Goal: Task Accomplishment & Management: Manage account settings

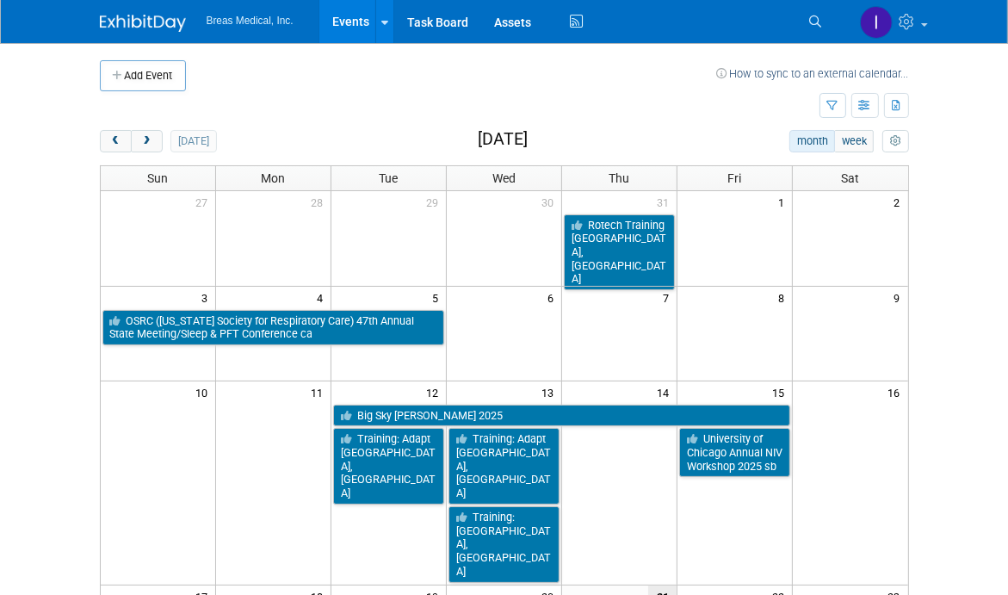
click at [669, 91] on td at bounding box center [460, 106] width 720 height 30
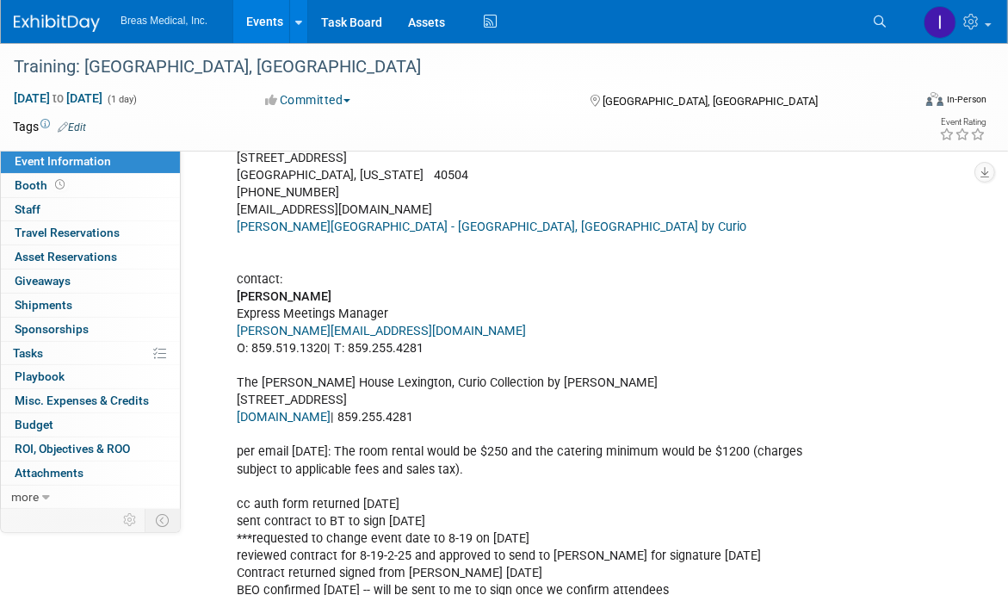
scroll to position [775, 0]
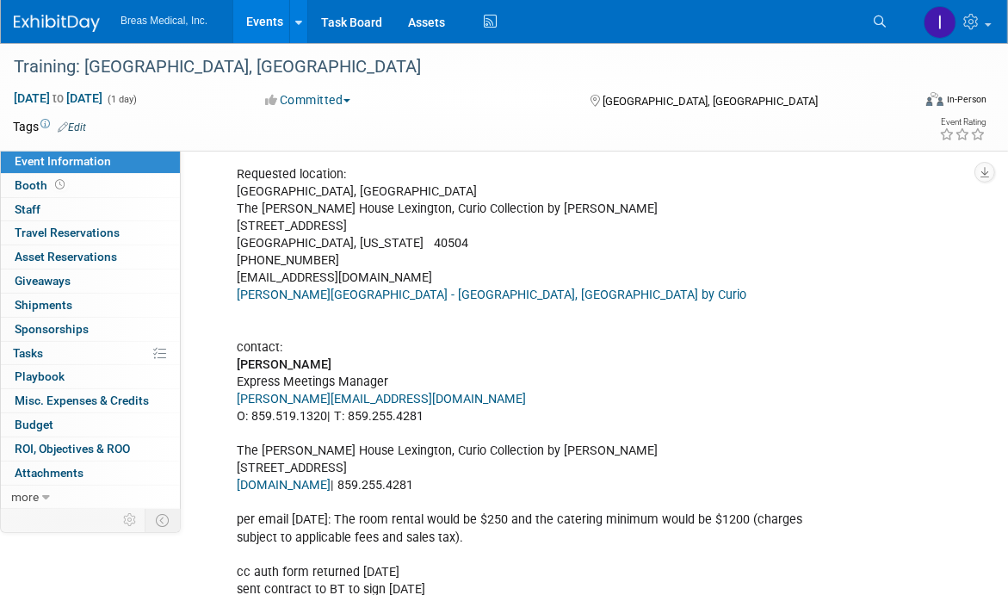
click at [254, 14] on link "Events" at bounding box center [264, 21] width 63 height 43
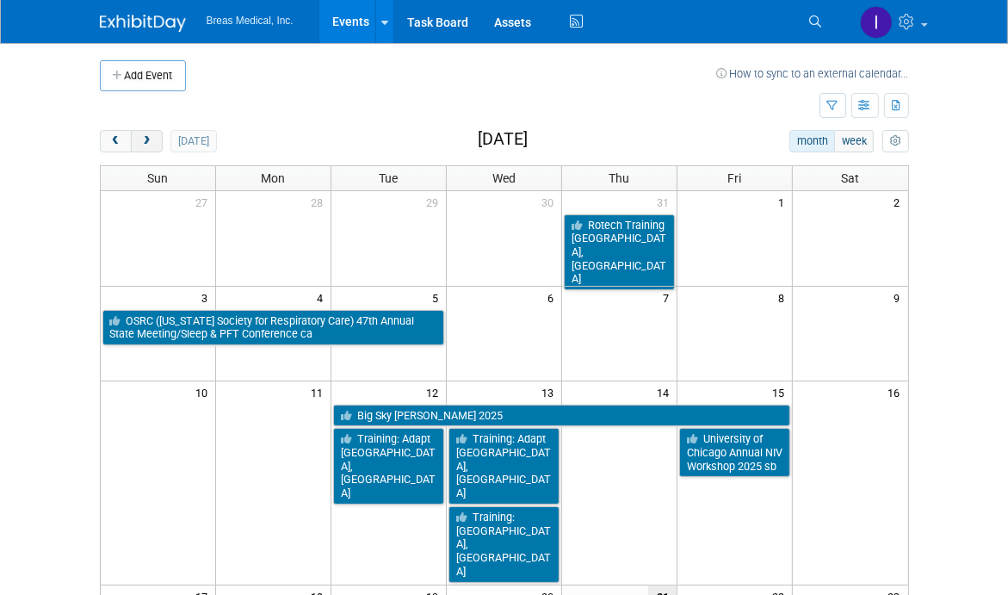
click at [153, 139] on button "next" at bounding box center [147, 141] width 32 height 22
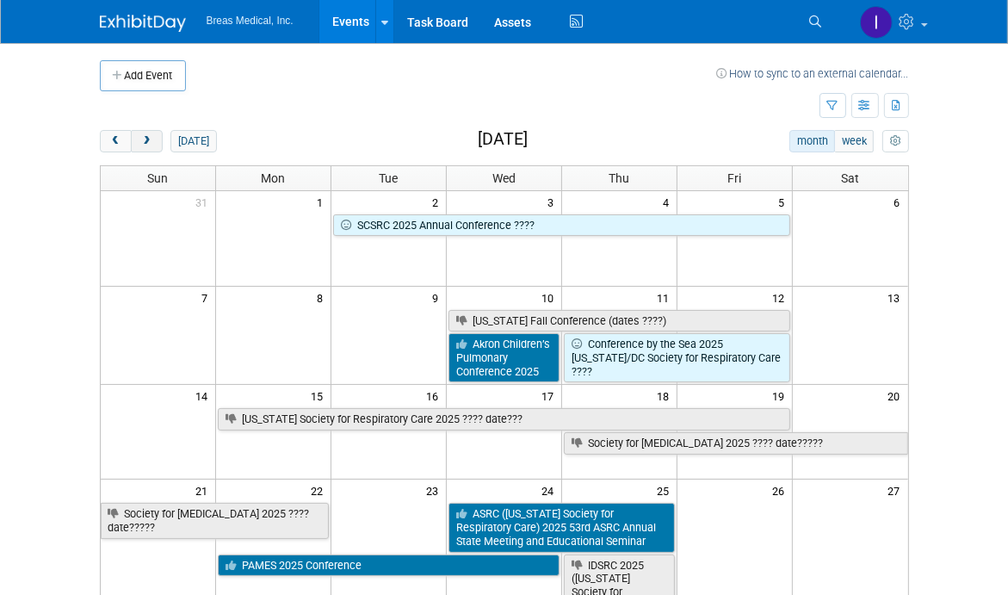
click at [153, 139] on button "next" at bounding box center [147, 141] width 32 height 22
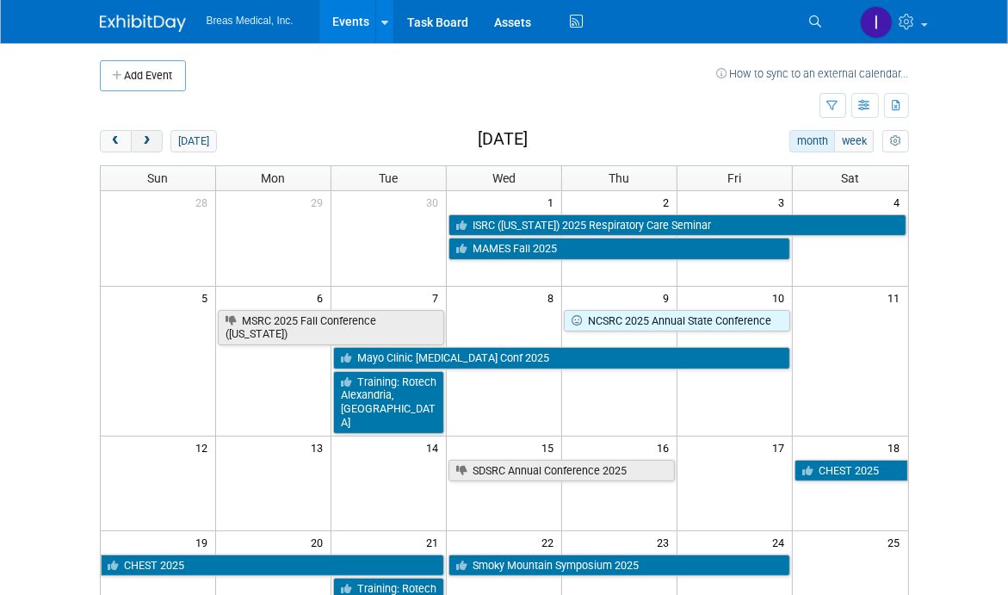
click at [153, 139] on button "next" at bounding box center [147, 141] width 32 height 22
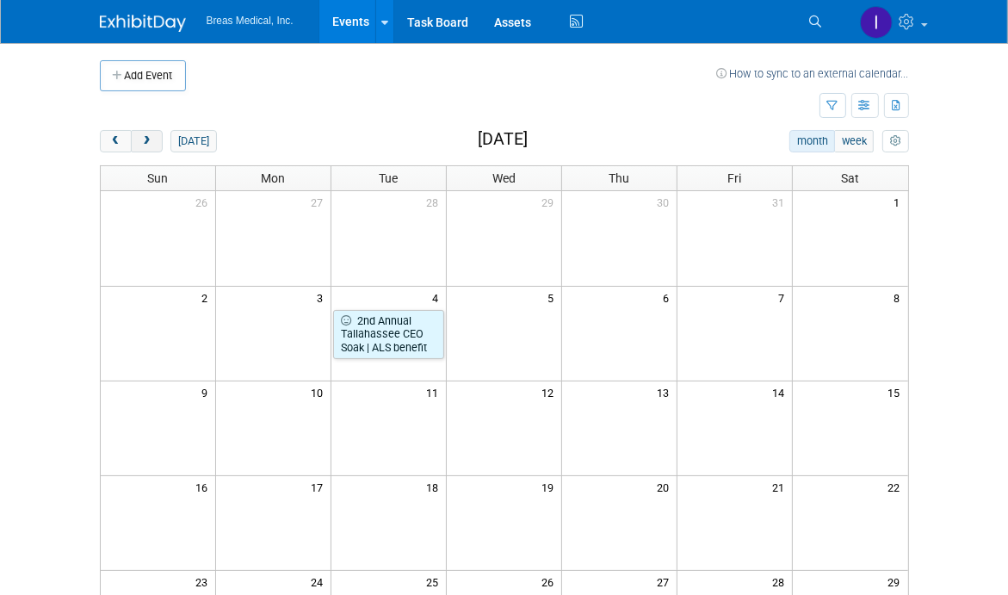
click at [153, 139] on button "next" at bounding box center [147, 141] width 32 height 22
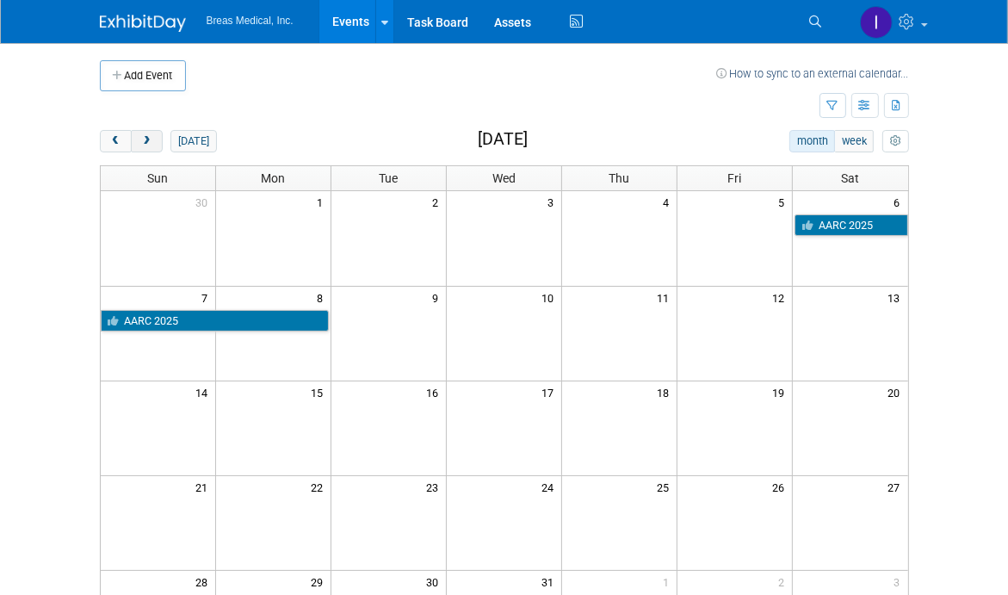
click at [153, 140] on button "next" at bounding box center [147, 141] width 32 height 22
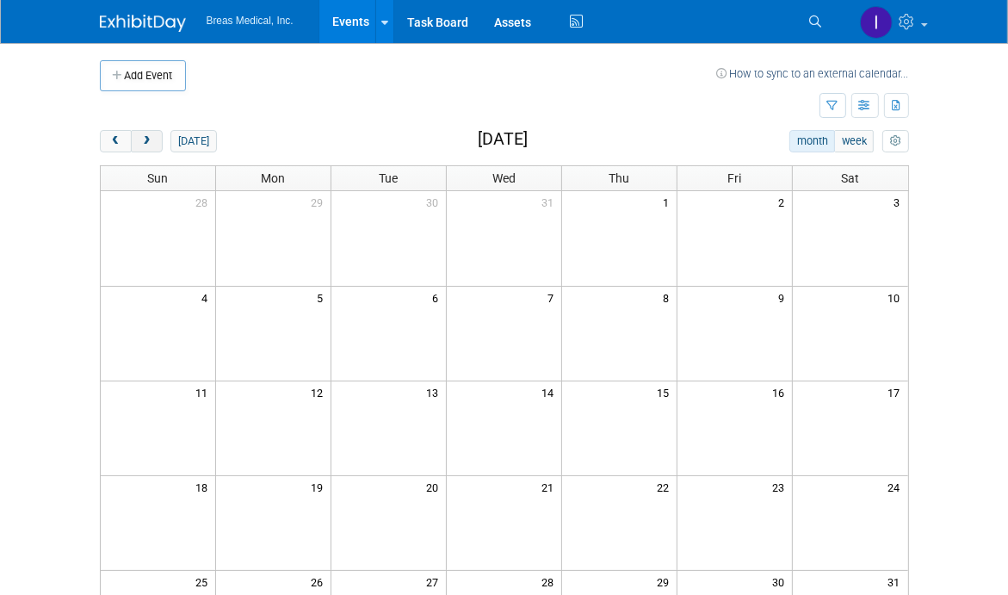
click at [153, 140] on button "next" at bounding box center [147, 141] width 32 height 22
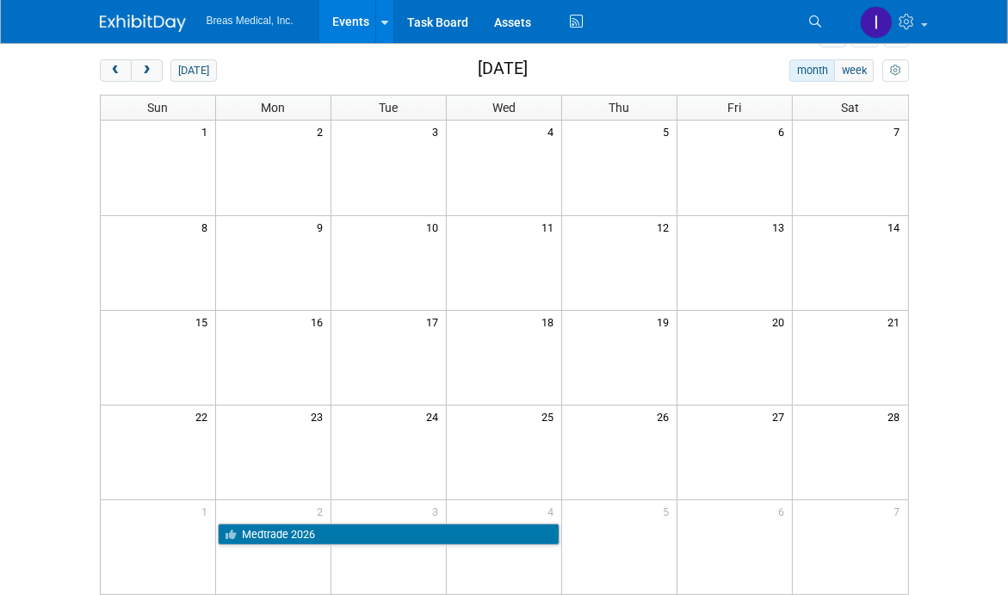
scroll to position [172, 0]
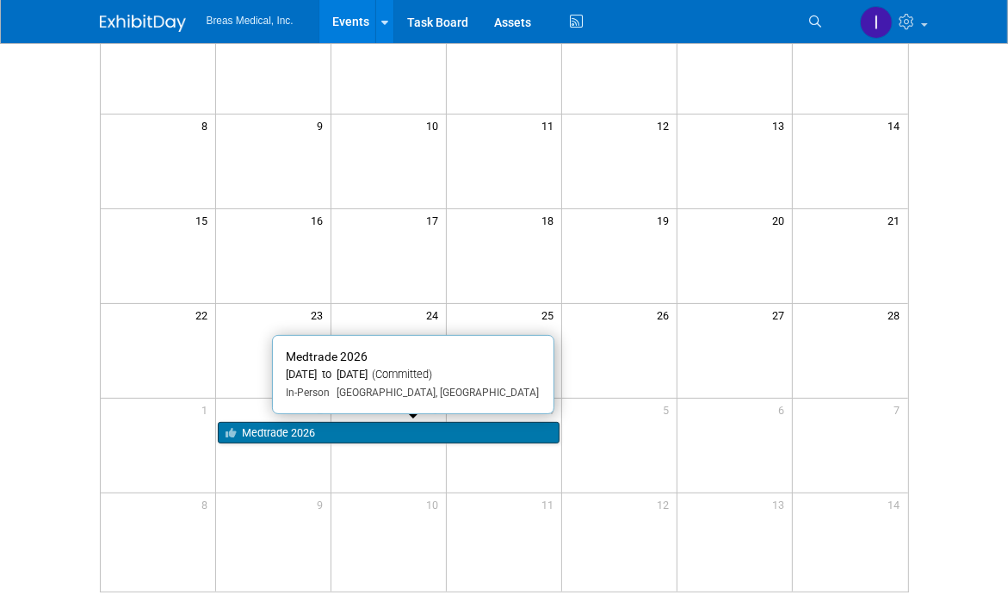
click at [300, 430] on link "Medtrade 2026" at bounding box center [389, 433] width 342 height 22
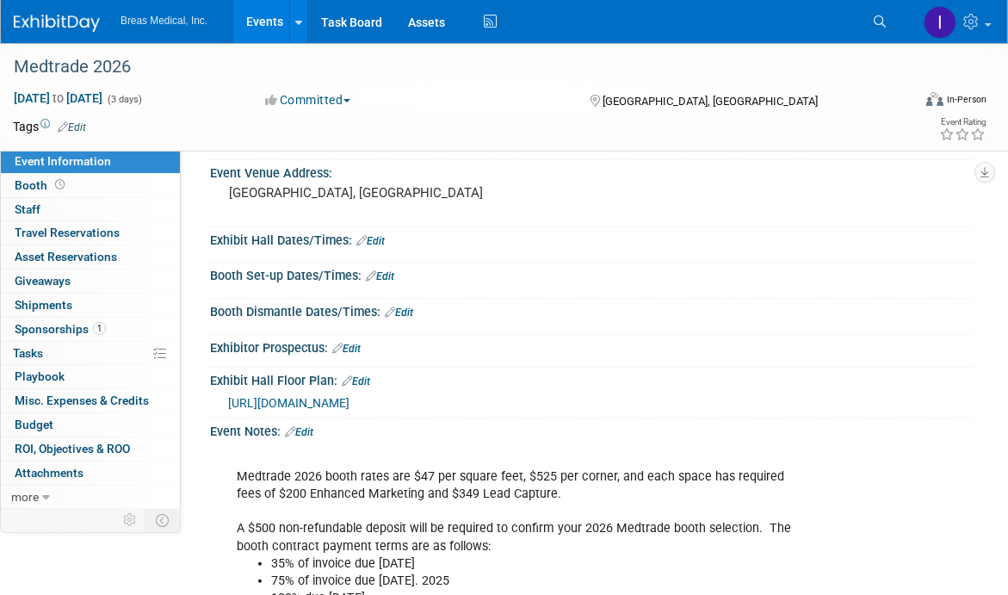
scroll to position [83, 0]
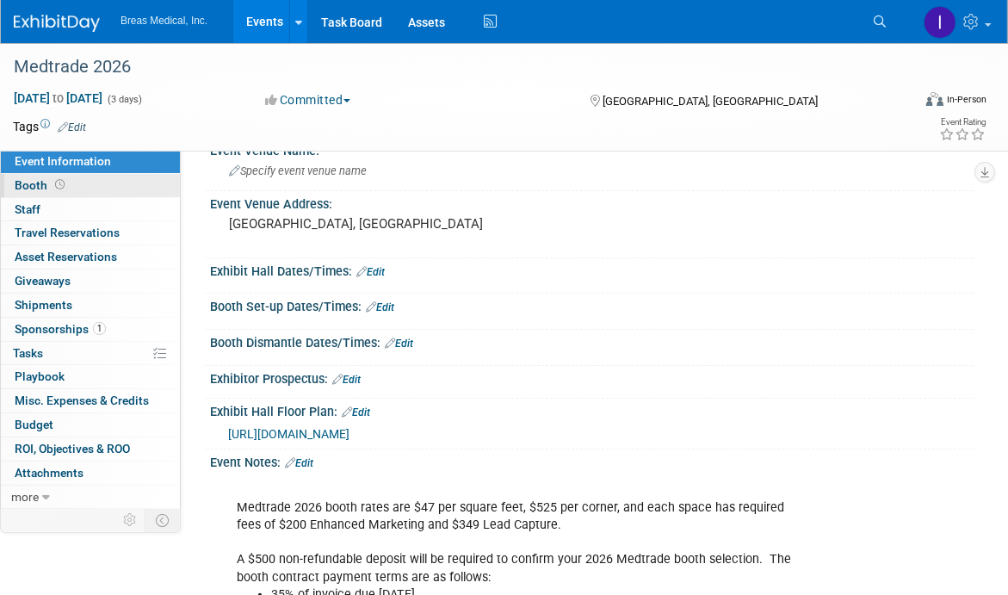
click at [17, 178] on span "Booth" at bounding box center [41, 185] width 53 height 14
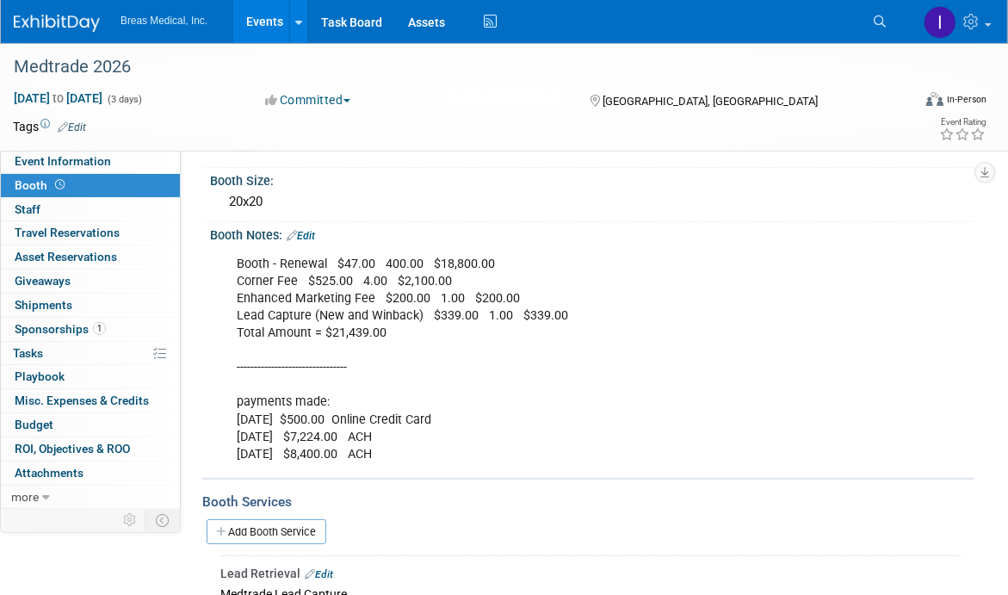
scroll to position [86, 0]
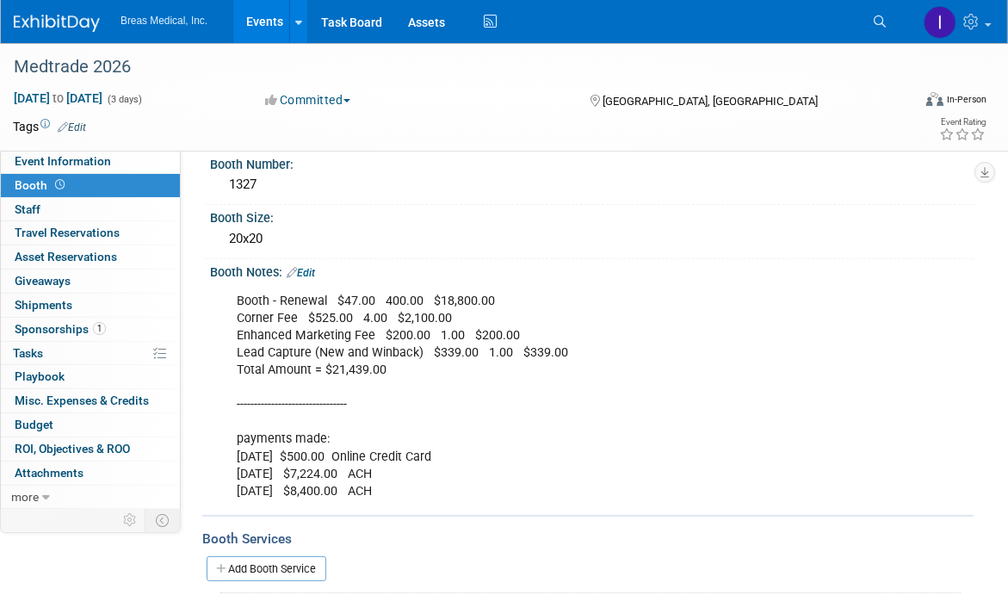
click at [313, 271] on link "Edit" at bounding box center [301, 273] width 28 height 12
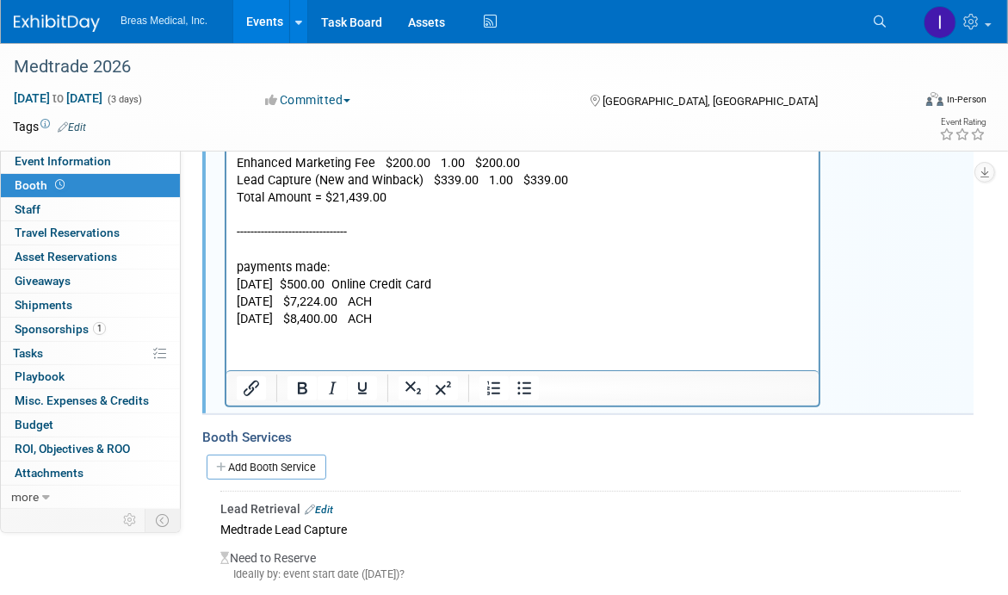
scroll to position [0, 0]
click at [439, 316] on p "Booth - Renewal $47.00 400.00 $18,800.00 Corner Fee $525.00 4.00 $2,100.00 Enha…" at bounding box center [522, 223] width 572 height 207
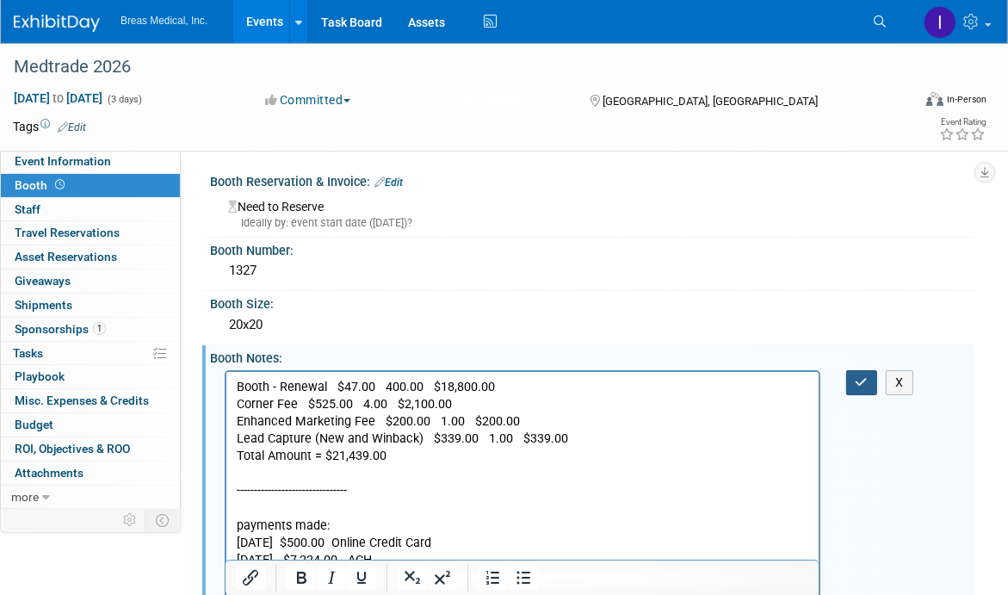
click at [868, 380] on icon "button" at bounding box center [862, 382] width 13 height 12
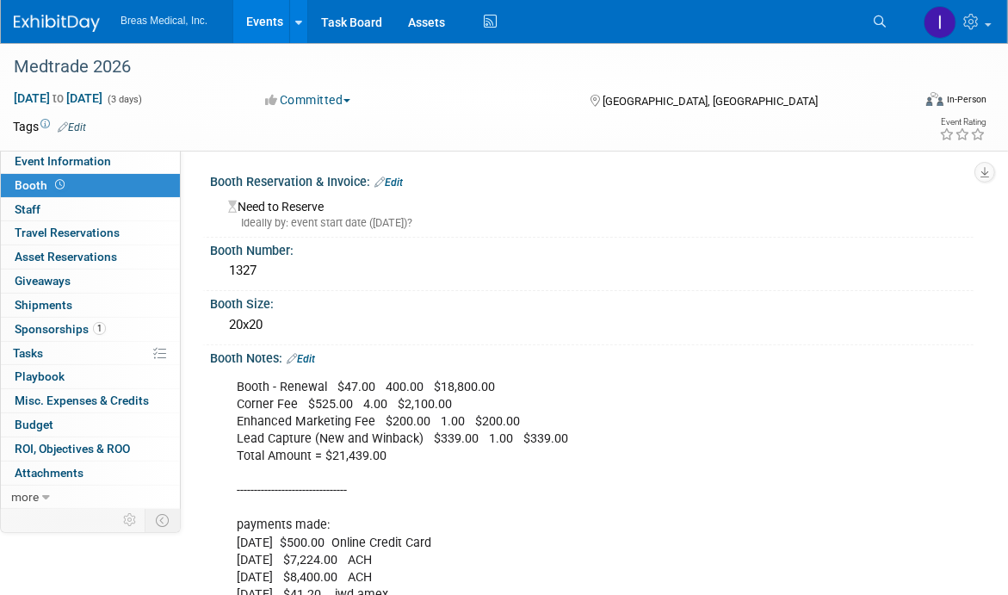
drag, startPoint x: 832, startPoint y: 412, endPoint x: 929, endPoint y: 403, distance: 97.7
click at [832, 412] on div "Booth - Renewal $47.00 400.00 $18,800.00 Corner Fee $525.00 4.00 $2,100.00 Enha…" at bounding box center [529, 491] width 609 height 242
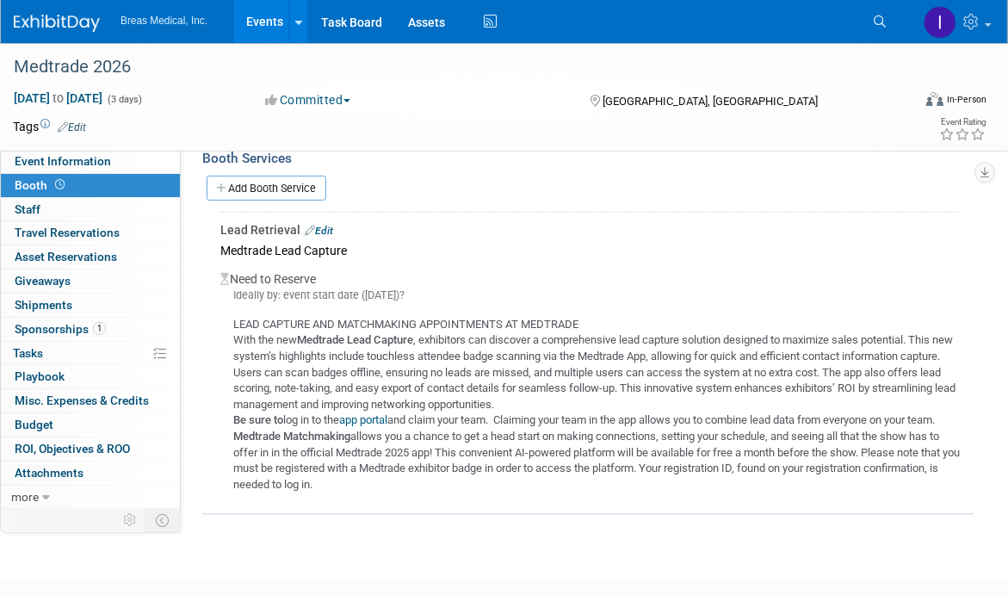
scroll to position [516, 0]
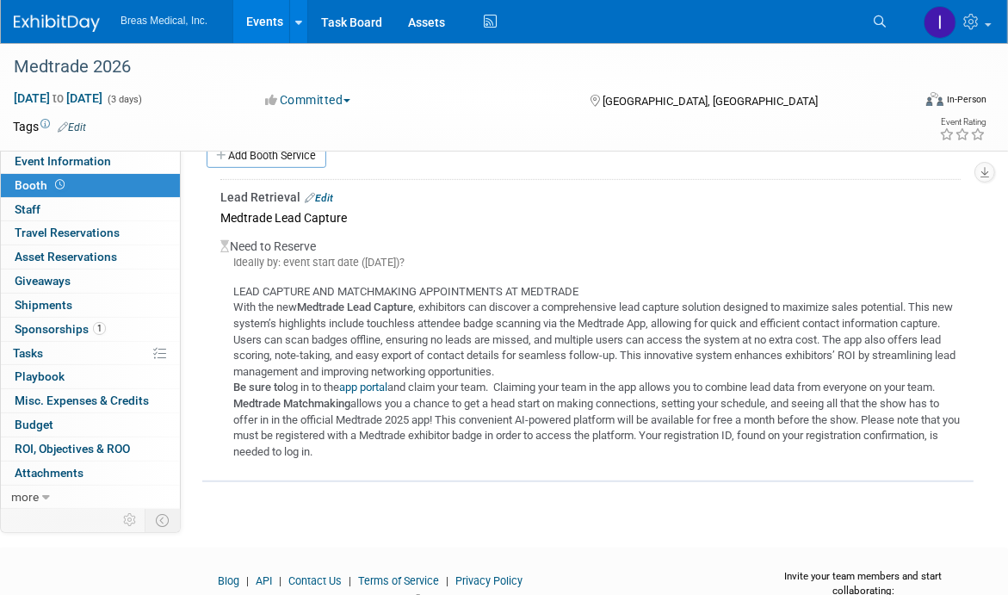
click at [258, 24] on link "Events" at bounding box center [264, 21] width 63 height 43
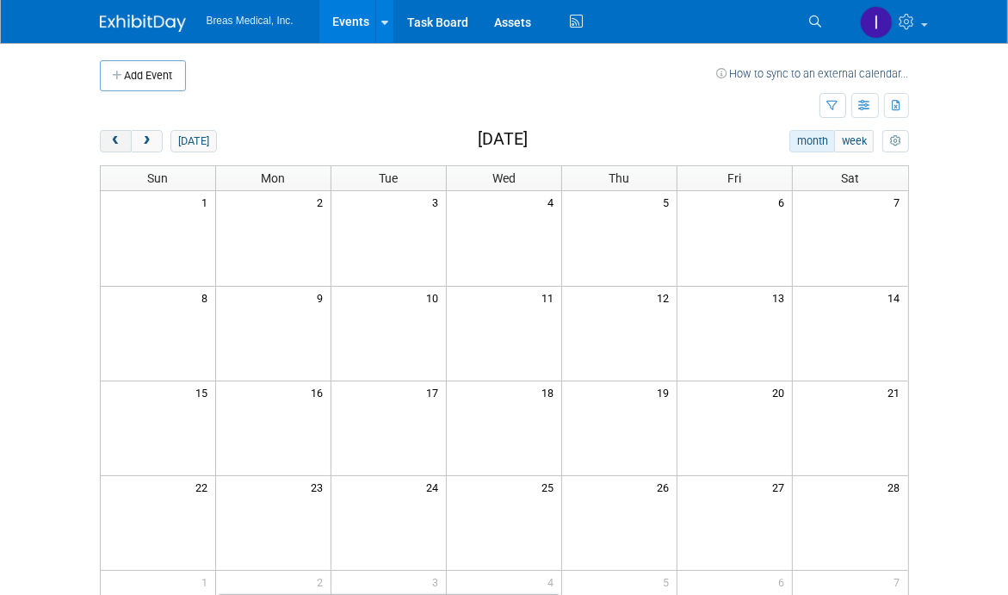
click at [112, 139] on span "prev" at bounding box center [115, 141] width 13 height 11
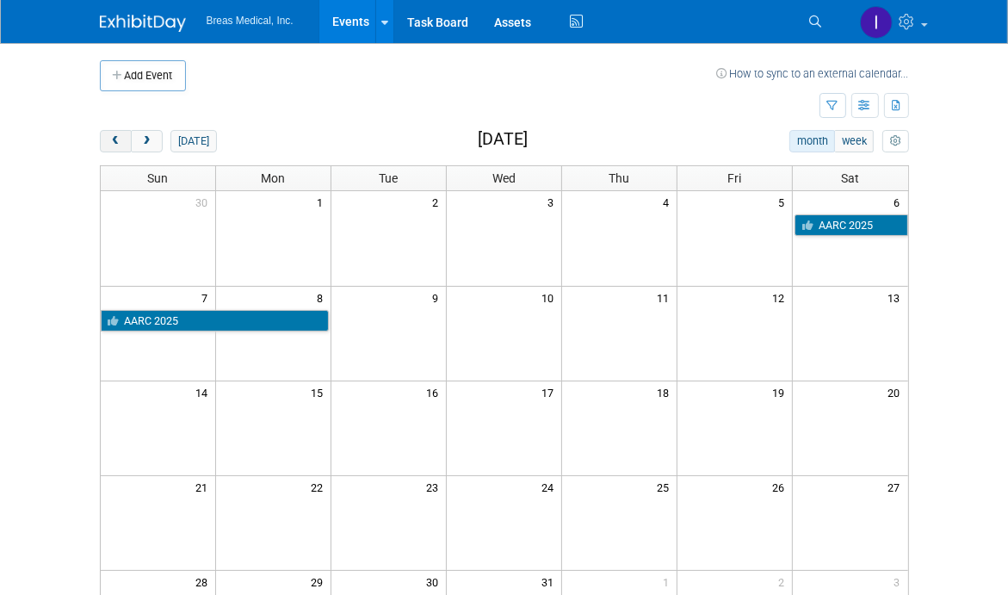
click at [112, 139] on span "prev" at bounding box center [115, 141] width 13 height 11
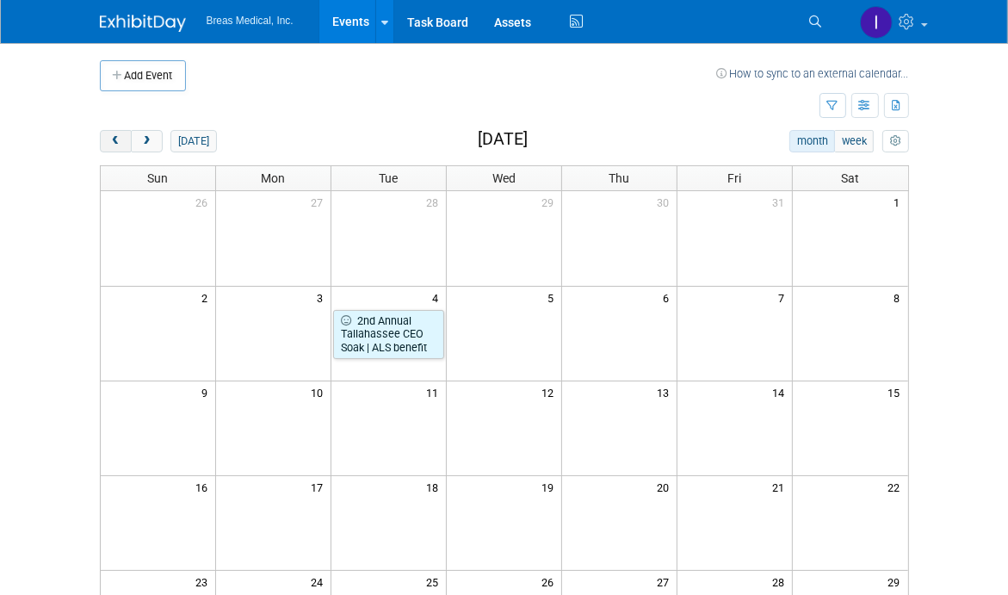
click at [112, 139] on span "prev" at bounding box center [115, 141] width 13 height 11
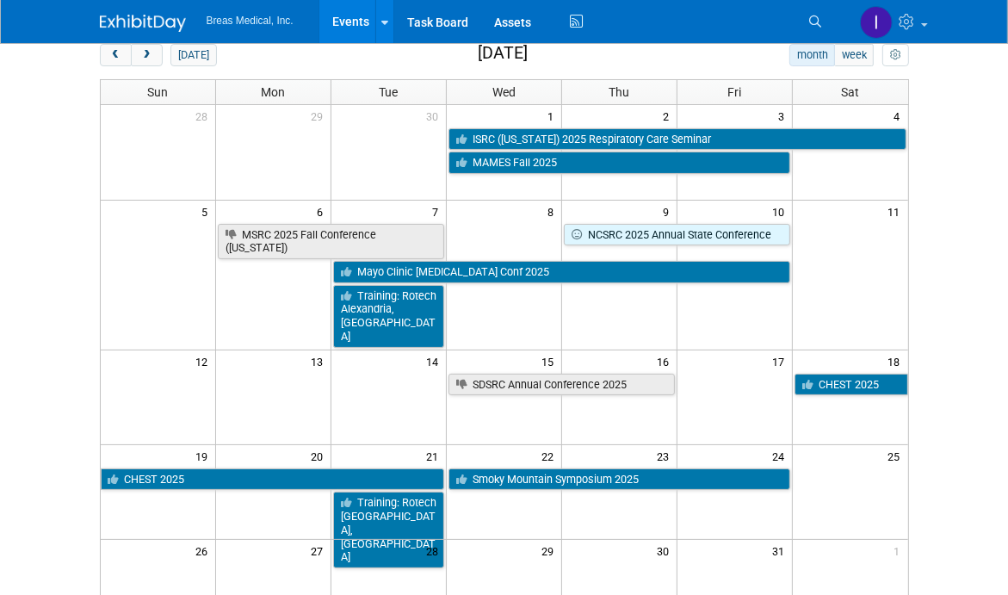
scroll to position [172, 0]
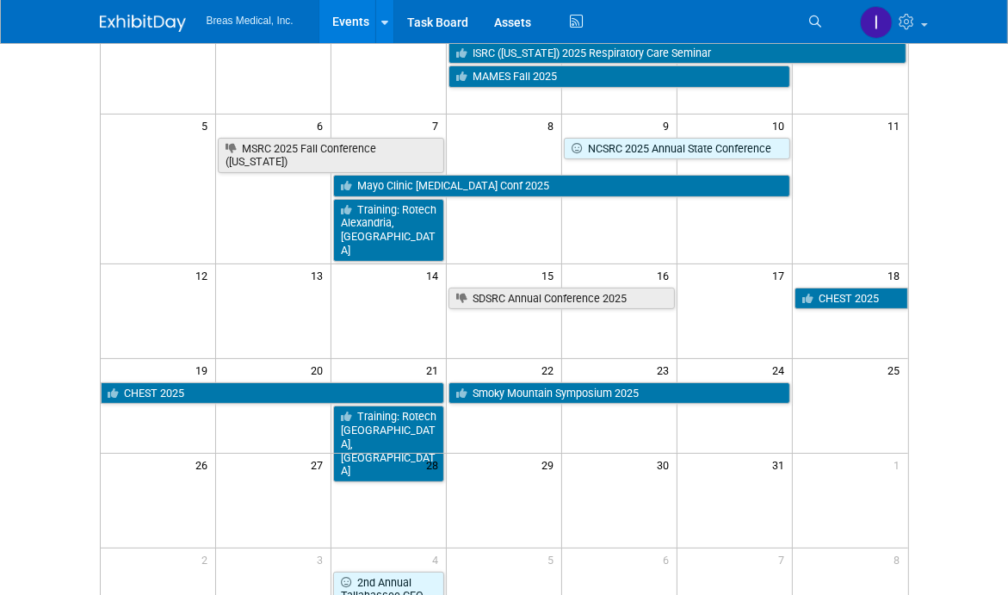
click at [489, 287] on td at bounding box center [504, 310] width 115 height 95
click at [496, 280] on td at bounding box center [504, 310] width 115 height 95
click at [382, 23] on icon at bounding box center [384, 22] width 7 height 11
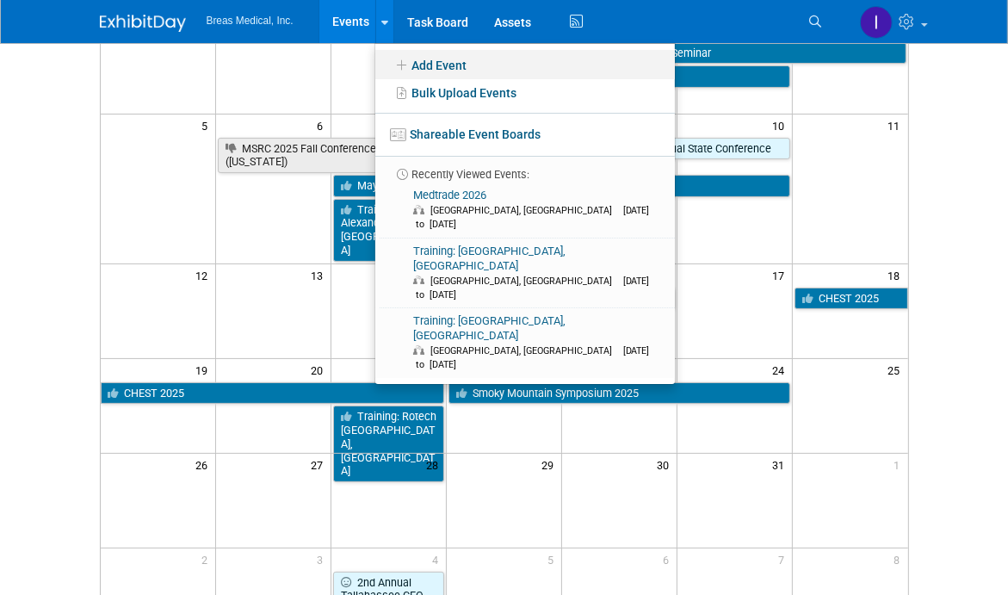
click at [452, 65] on link "Add Event" at bounding box center [525, 64] width 300 height 29
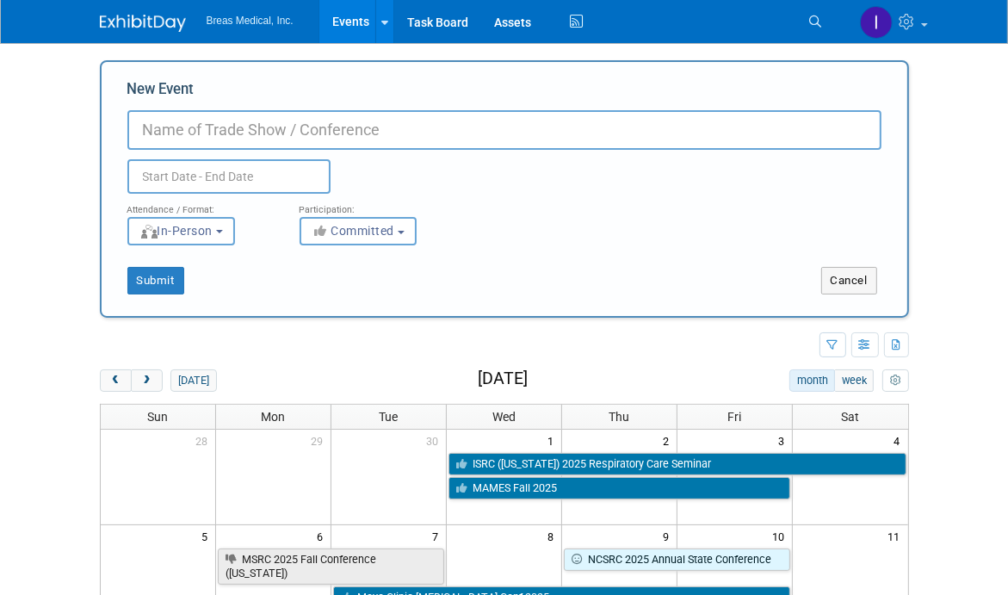
click at [267, 132] on input "New Event" at bounding box center [504, 130] width 754 height 40
type input "Training: Rotech Las Vegas"
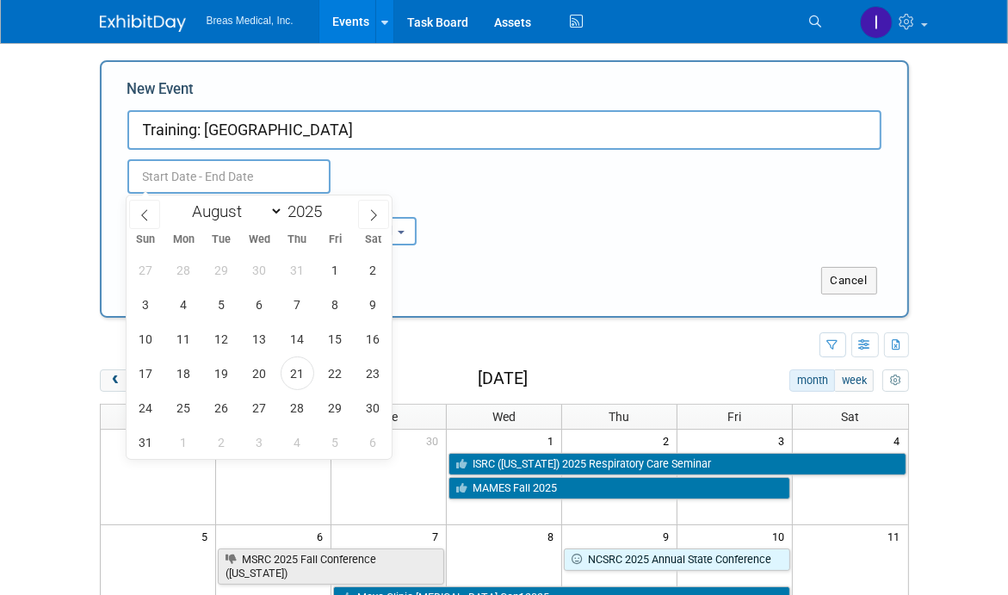
click at [237, 185] on input "text" at bounding box center [228, 176] width 203 height 34
click at [372, 213] on icon at bounding box center [374, 215] width 12 height 12
select select "9"
click at [257, 337] on span "15" at bounding box center [260, 339] width 34 height 34
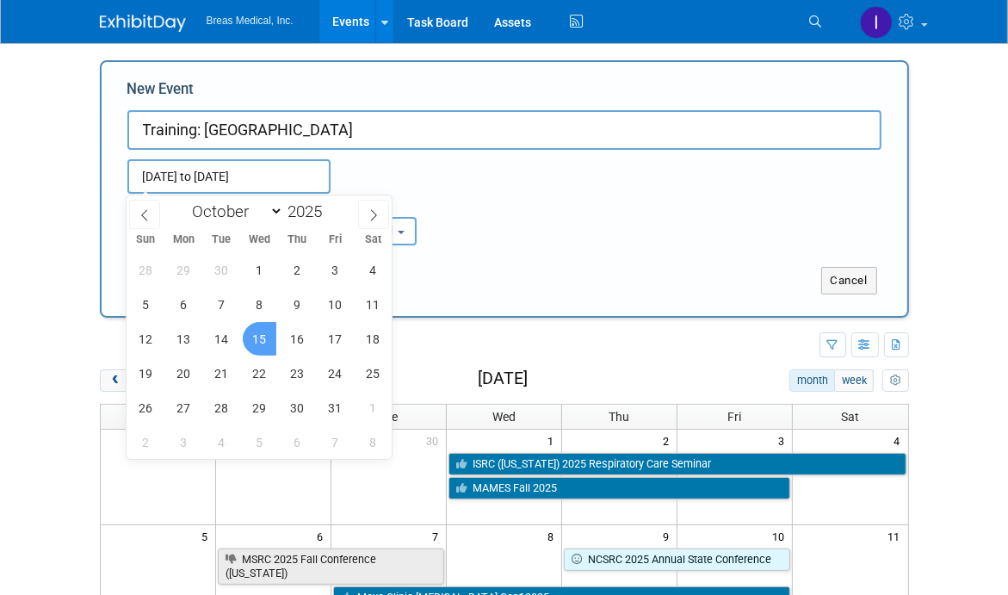
click at [257, 337] on span "15" at bounding box center [260, 339] width 34 height 34
type input "Oct 15, 2025 to Oct 15, 2025"
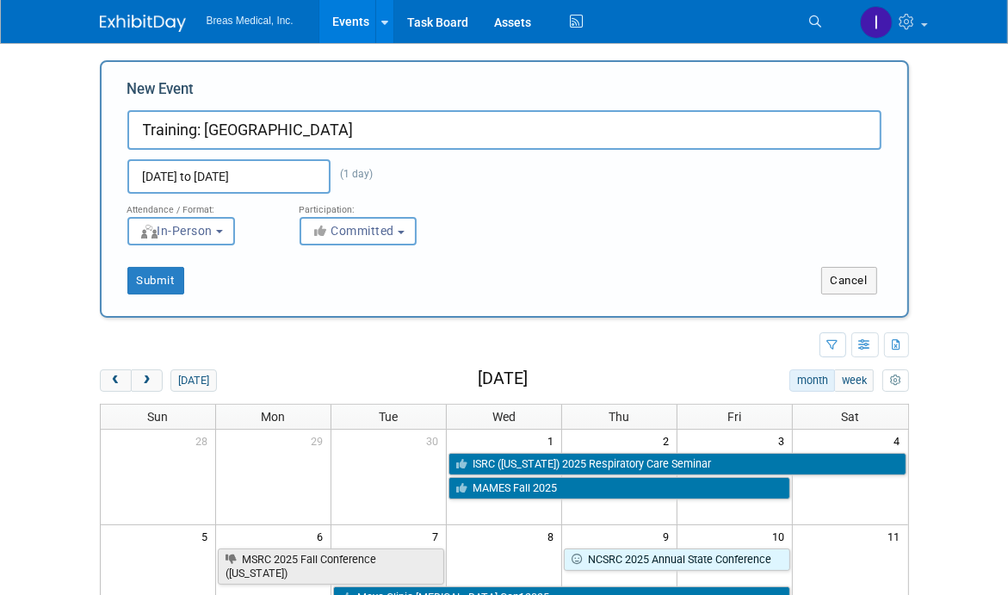
click at [126, 279] on div "Submit" at bounding box center [270, 281] width 336 height 28
click at [145, 279] on button "Submit" at bounding box center [155, 281] width 57 height 28
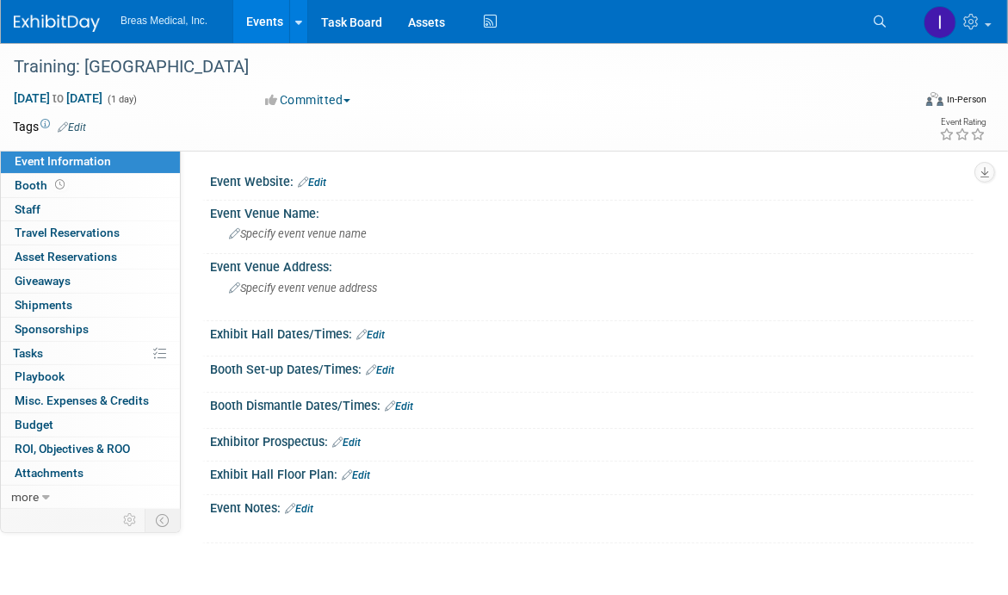
click at [310, 505] on link "Edit" at bounding box center [299, 509] width 28 height 12
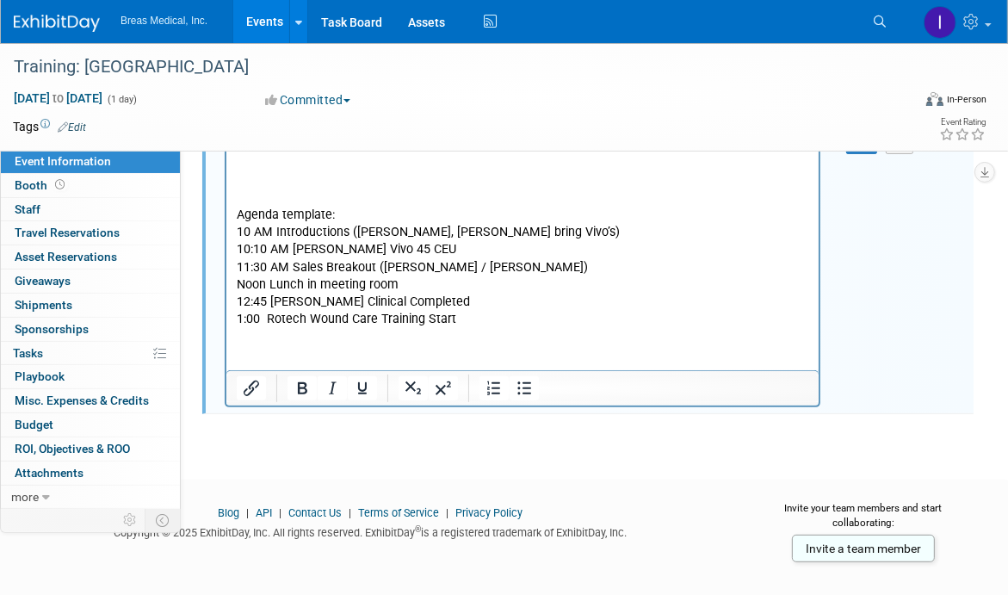
scroll to position [392, 0]
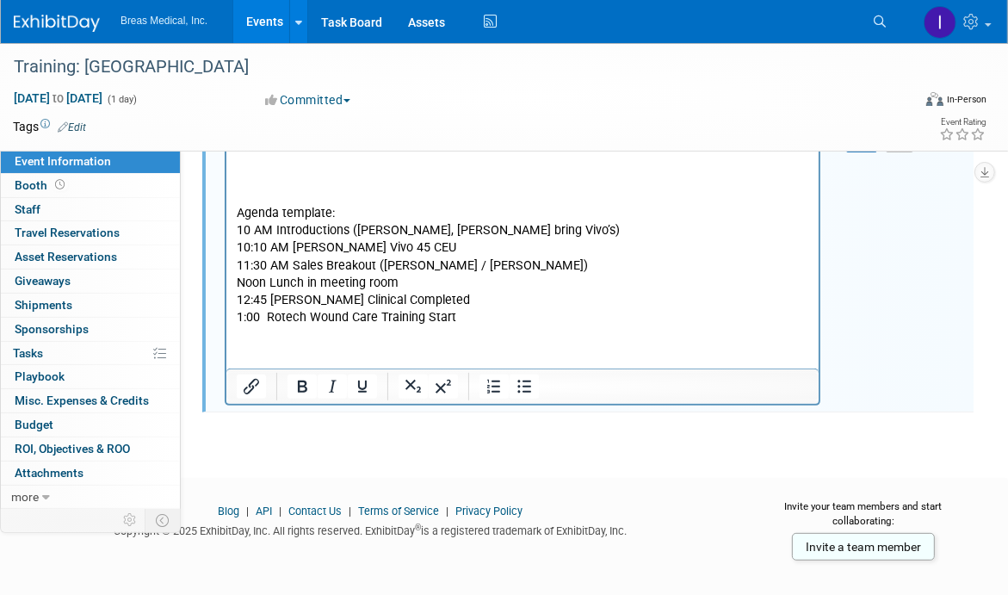
click at [502, 321] on p "1:00 Rotech Wound Care Training Start" at bounding box center [522, 317] width 572 height 17
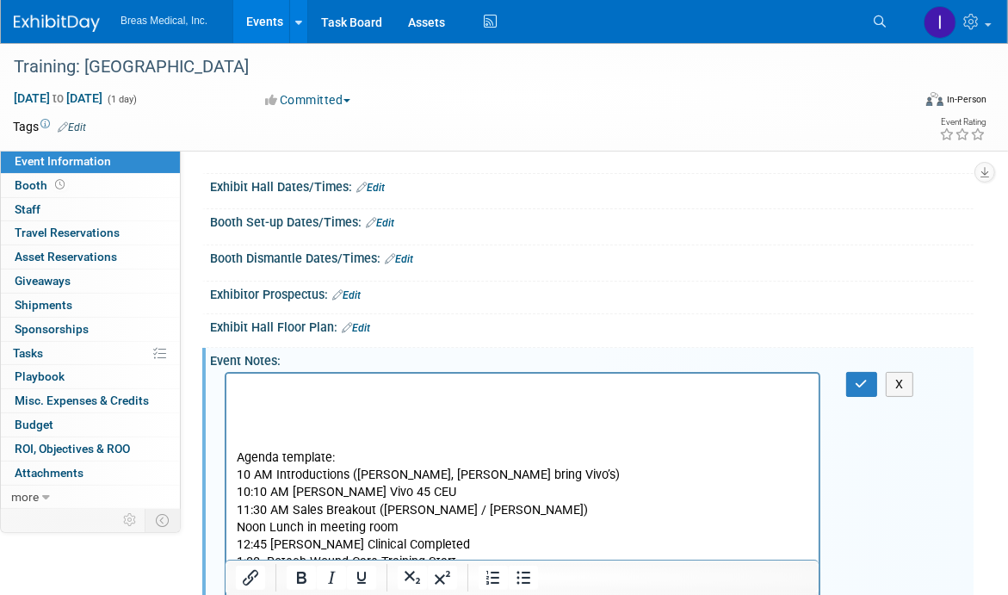
scroll to position [133, 0]
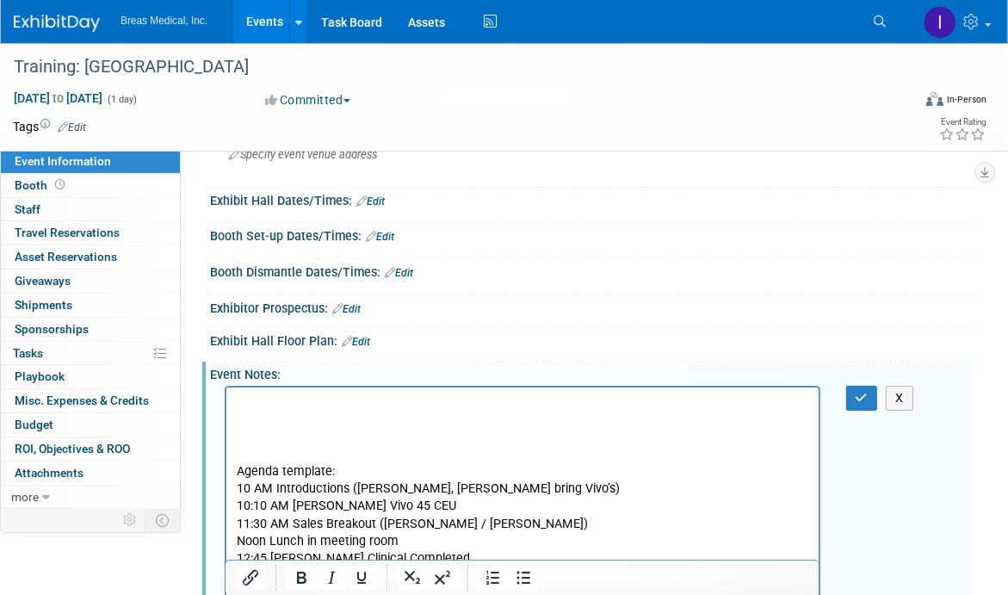
click at [265, 436] on p "Rich Text Area. Press ALT-0 for help." at bounding box center [522, 436] width 572 height 17
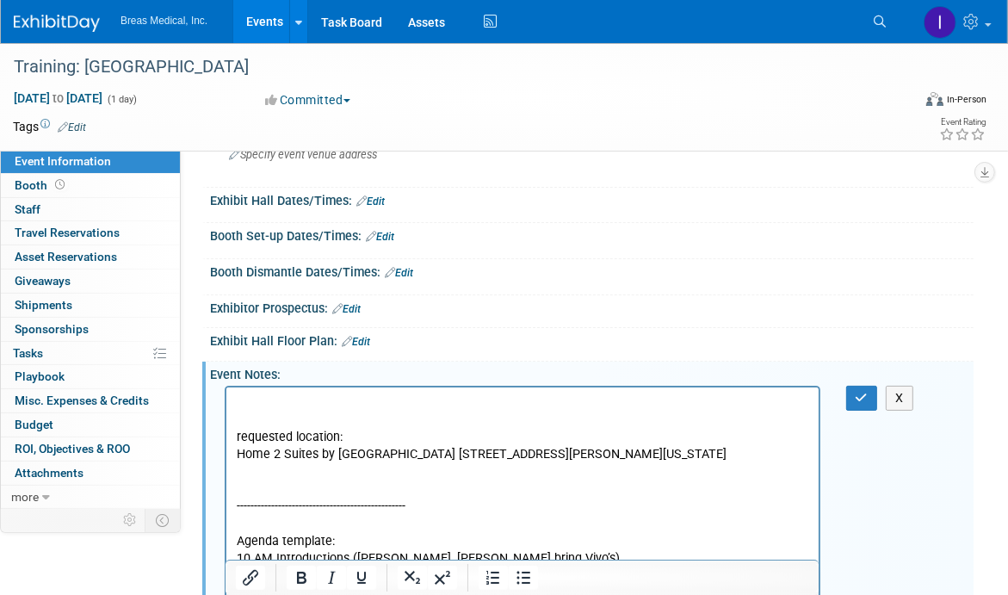
click at [522, 457] on p "Home 2 Suites by Hilton Las Vegas Stadium District 4940 Dean Martin Drive Las V…" at bounding box center [522, 453] width 572 height 17
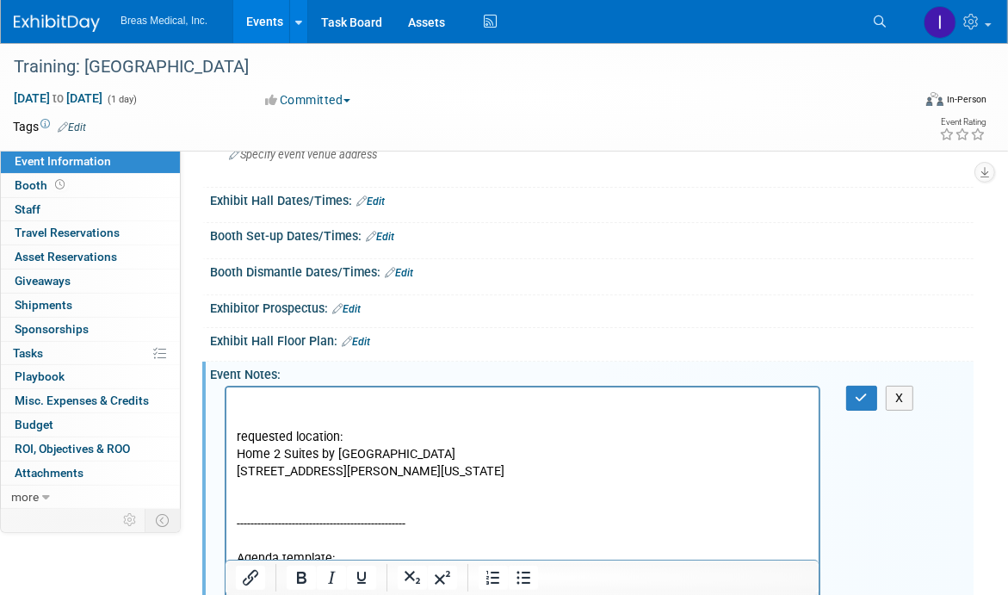
click at [367, 470] on p "4940 Dean Martin Drive Las Vegas Nevada 89118" at bounding box center [522, 470] width 572 height 17
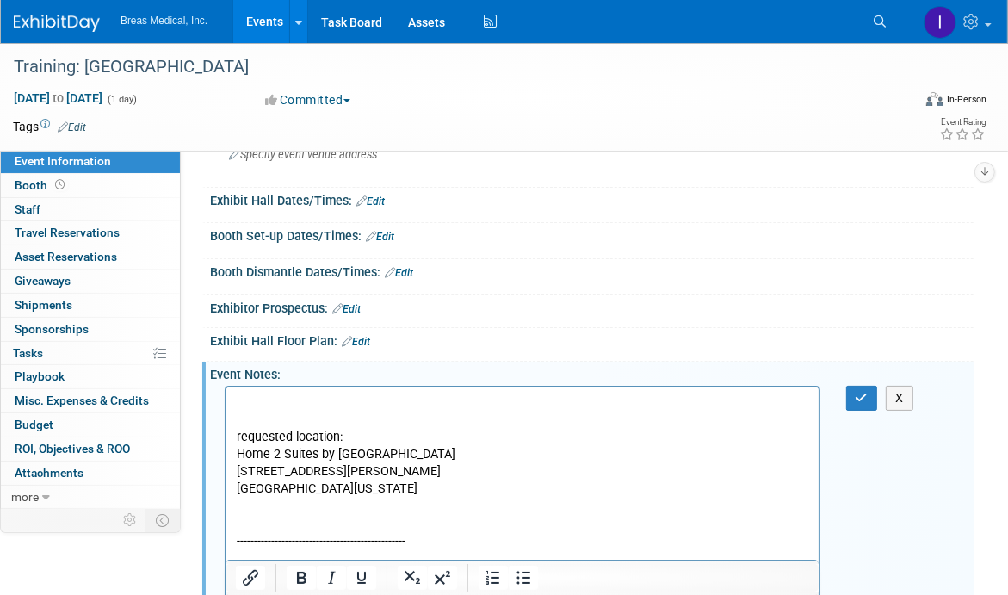
click at [279, 399] on p "Rich Text Area. Press ALT-0 for help." at bounding box center [522, 401] width 572 height 17
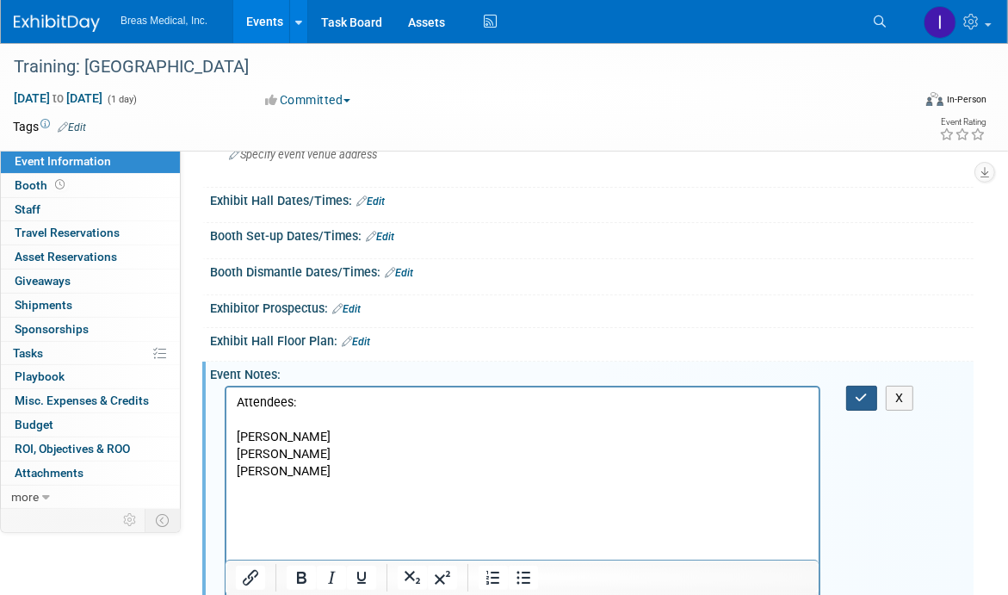
click at [861, 396] on icon "button" at bounding box center [862, 398] width 13 height 12
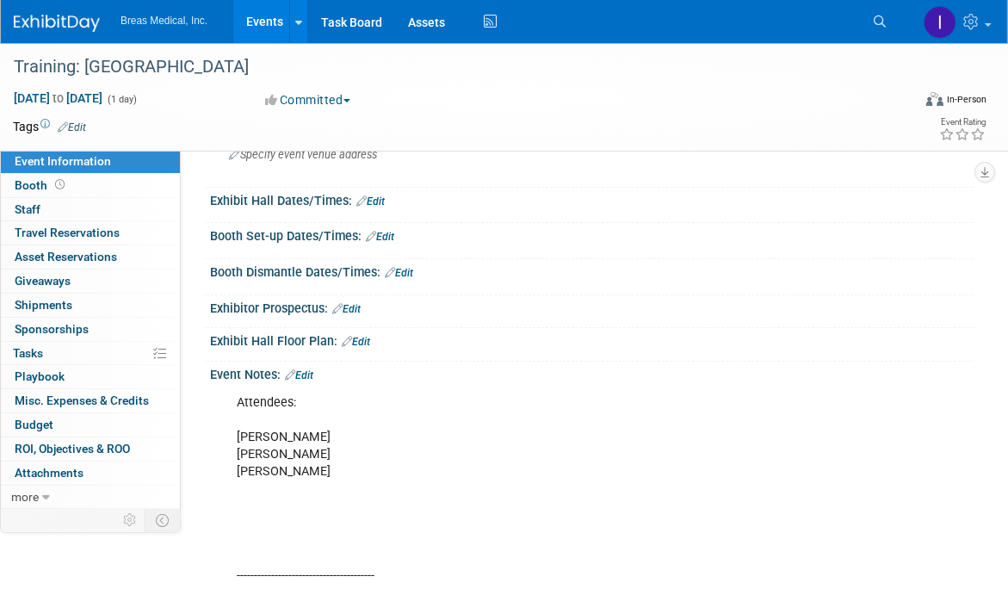
click at [313, 369] on link "Edit" at bounding box center [299, 375] width 28 height 12
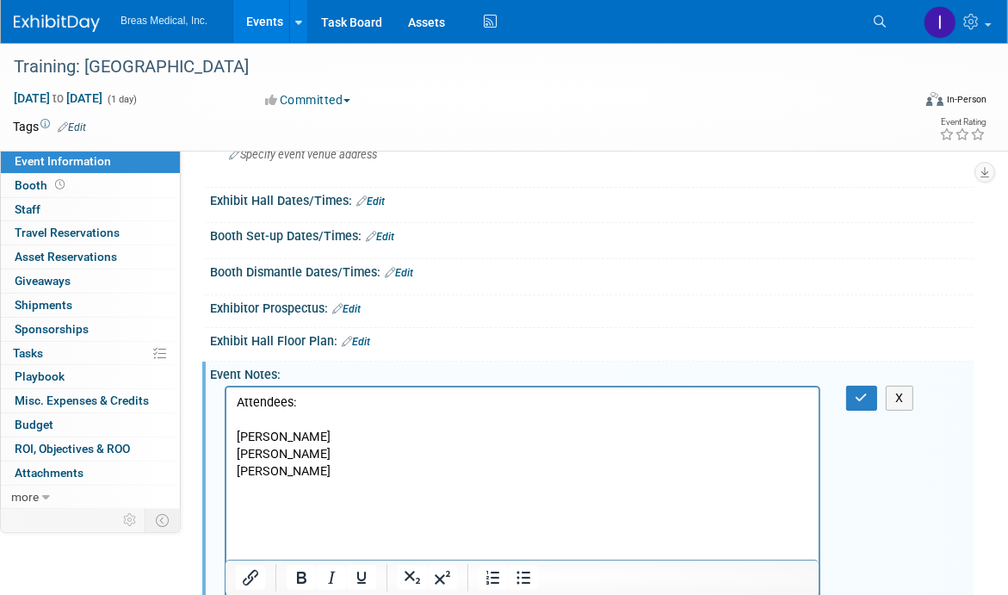
scroll to position [0, 0]
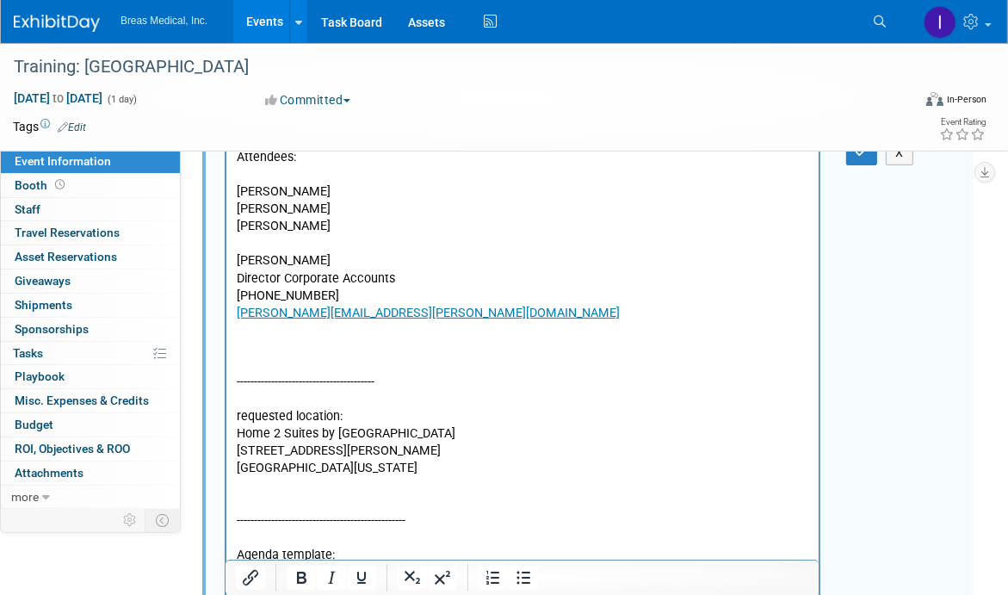
scroll to position [396, 0]
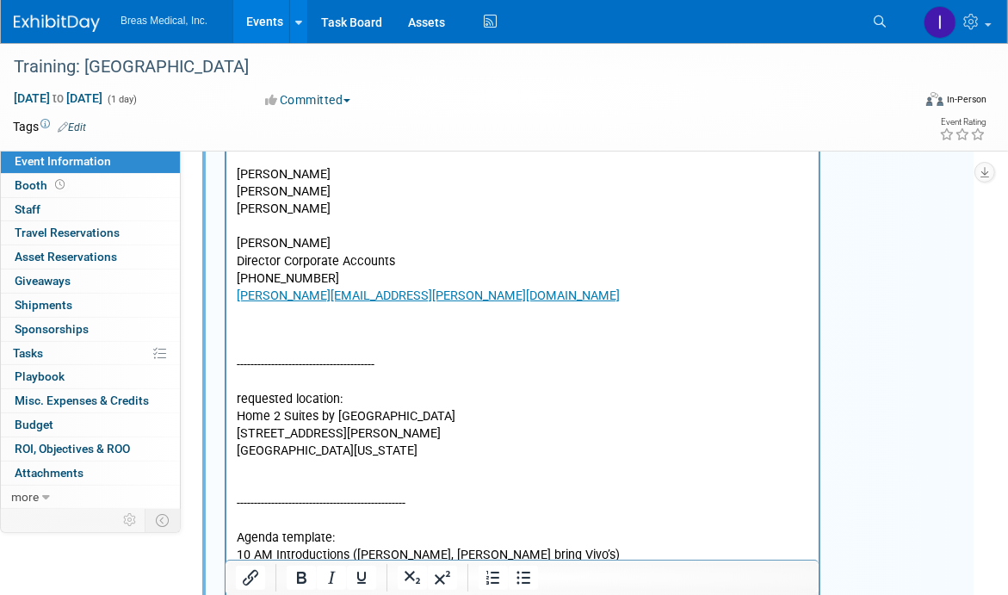
click at [295, 325] on p "Attendees: Brett Michael Jodi Brett Townsend Director Corporate Accounts 770-32…" at bounding box center [522, 391] width 572 height 518
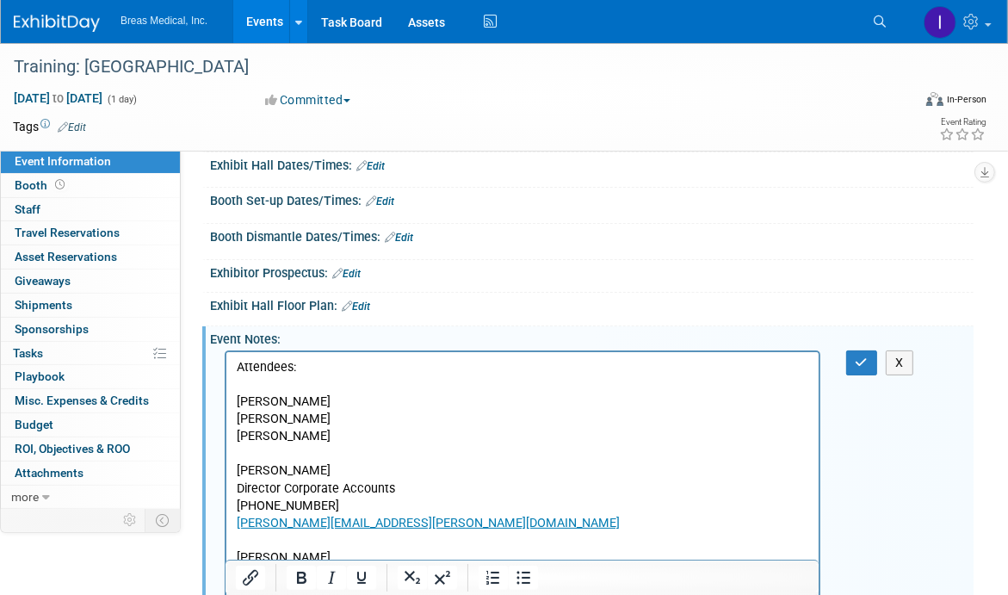
scroll to position [138, 0]
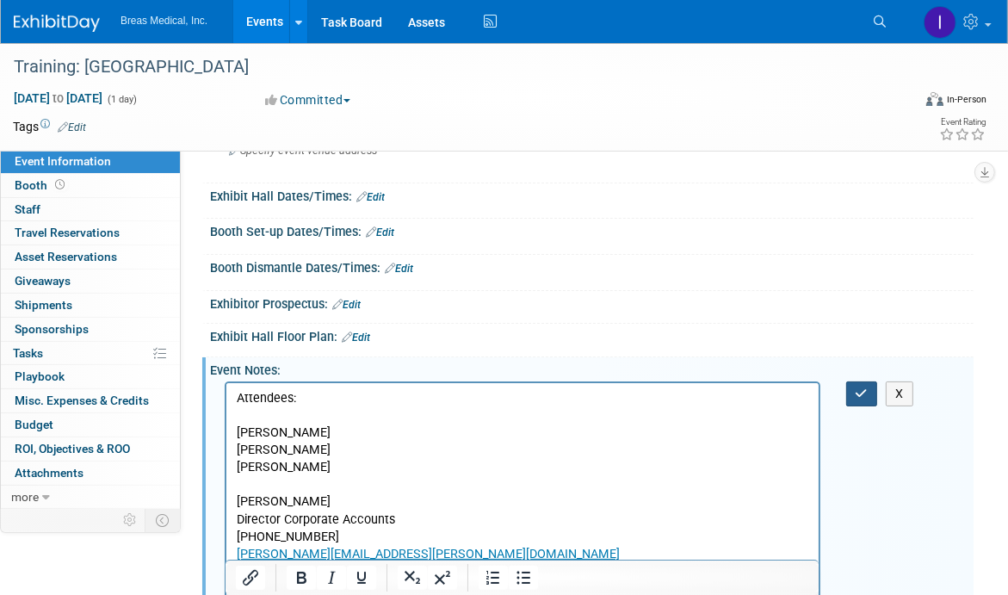
drag, startPoint x: 856, startPoint y: 390, endPoint x: 871, endPoint y: 388, distance: 14.7
click at [857, 390] on icon "button" at bounding box center [862, 393] width 13 height 12
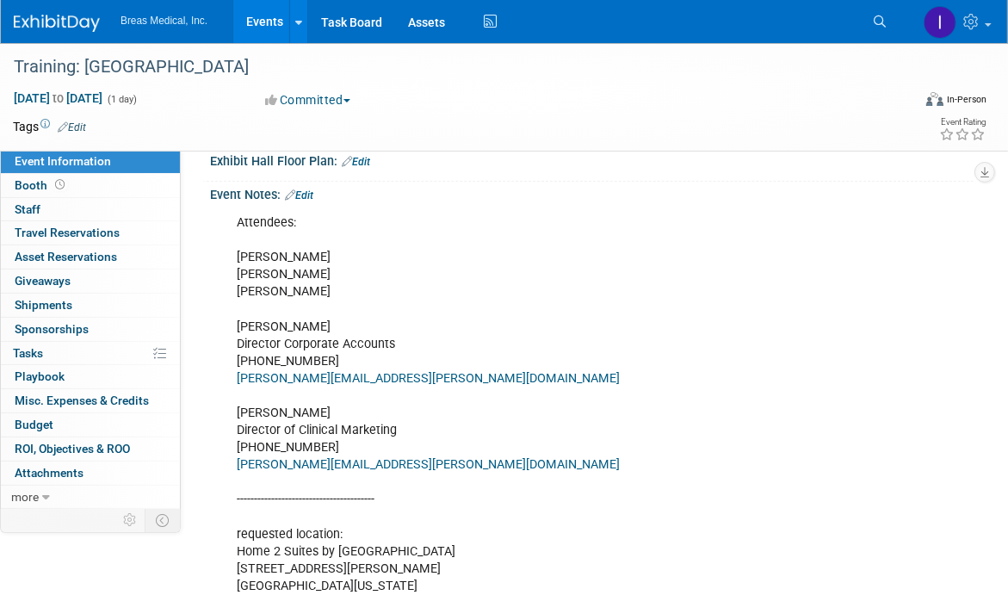
scroll to position [310, 0]
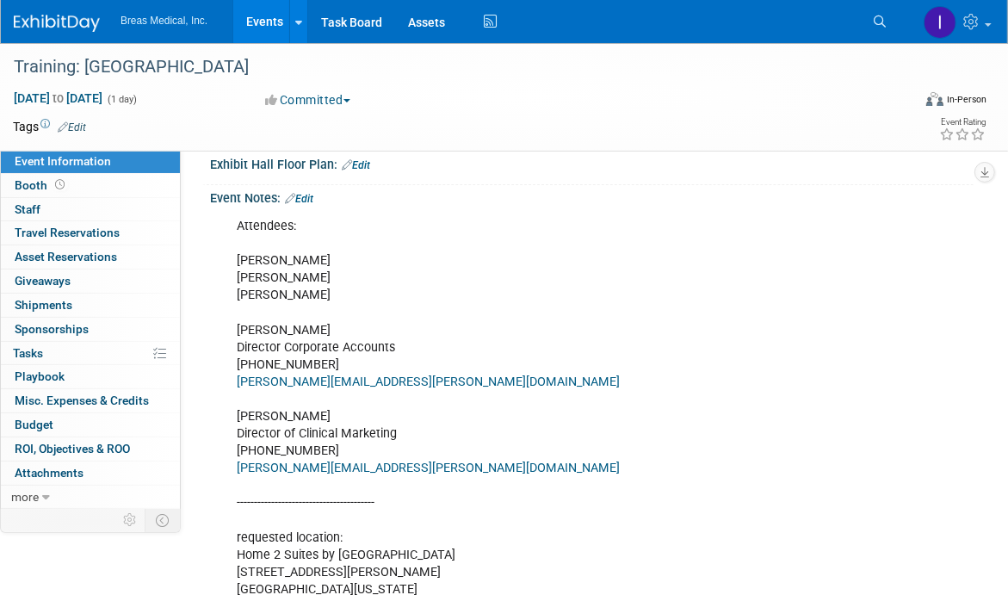
click at [317, 194] on div "Event Notes: Edit" at bounding box center [592, 196] width 764 height 22
click at [303, 193] on link "Edit" at bounding box center [299, 199] width 28 height 12
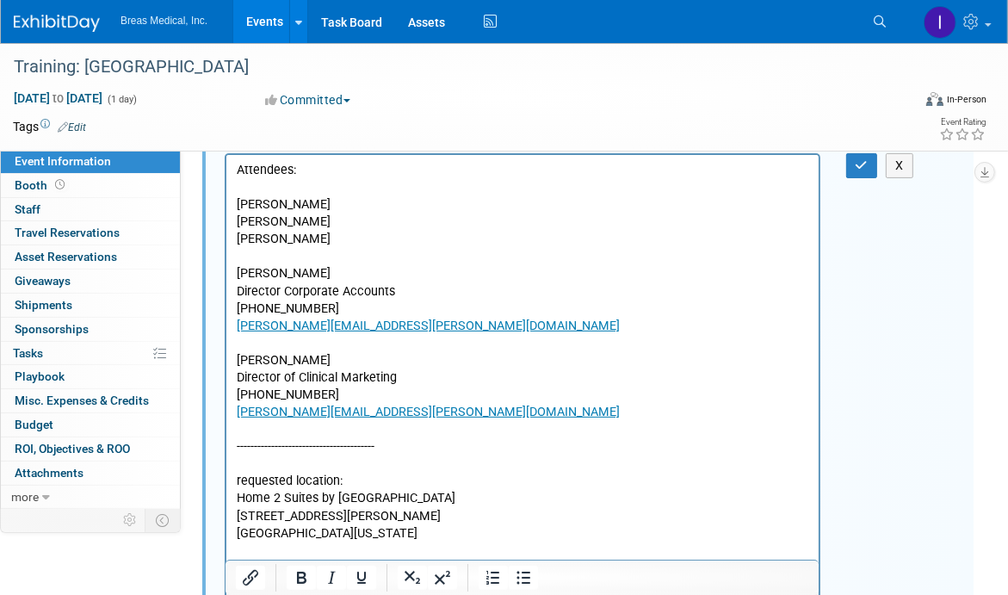
scroll to position [396, 0]
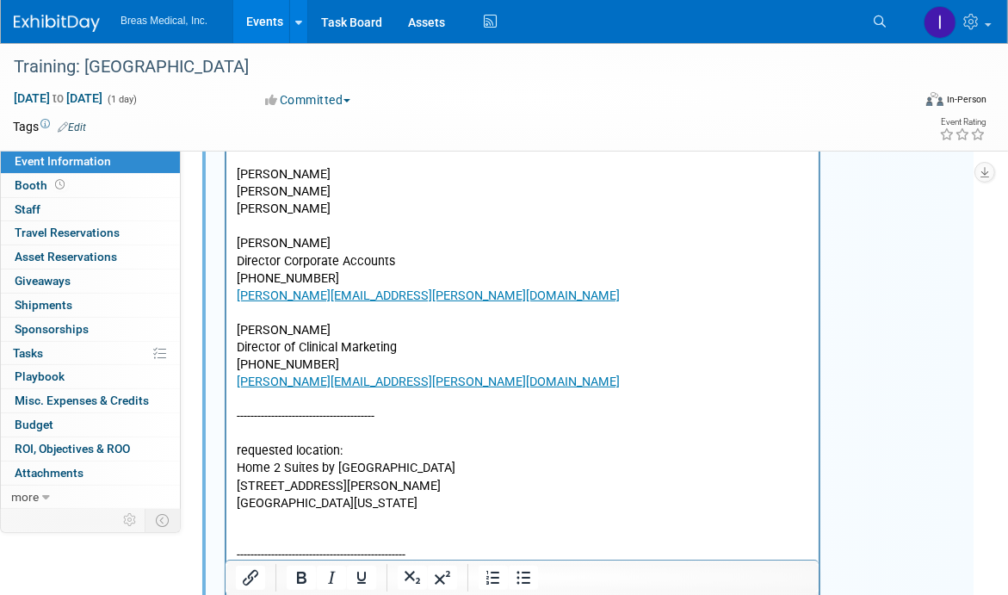
click at [387, 399] on p "Attendees: Brett Michael Jodi Brett Townsend Director Corporate Accounts 770-32…" at bounding box center [522, 417] width 572 height 571
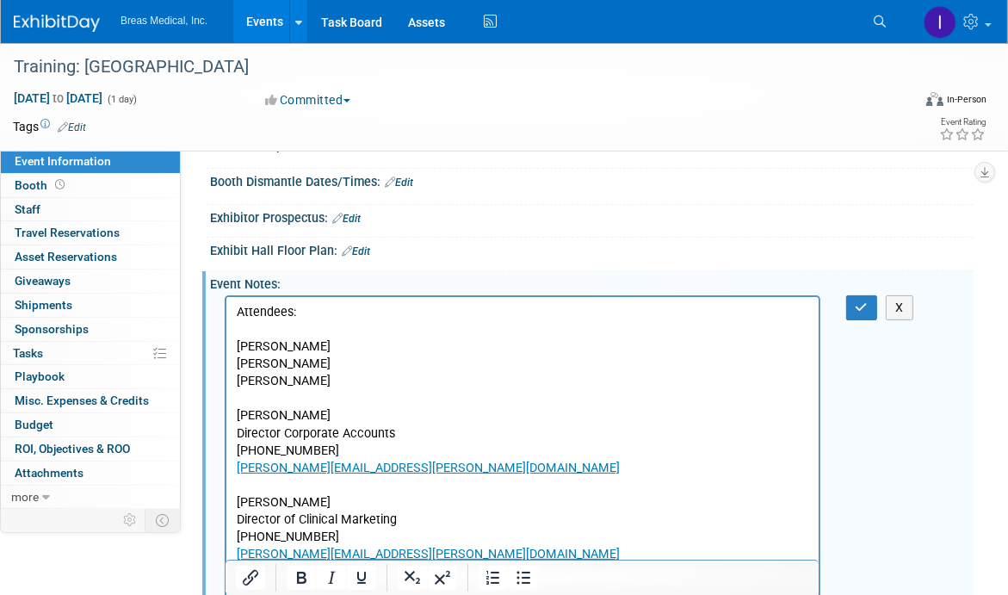
scroll to position [224, 0]
click at [868, 299] on button "button" at bounding box center [862, 307] width 32 height 25
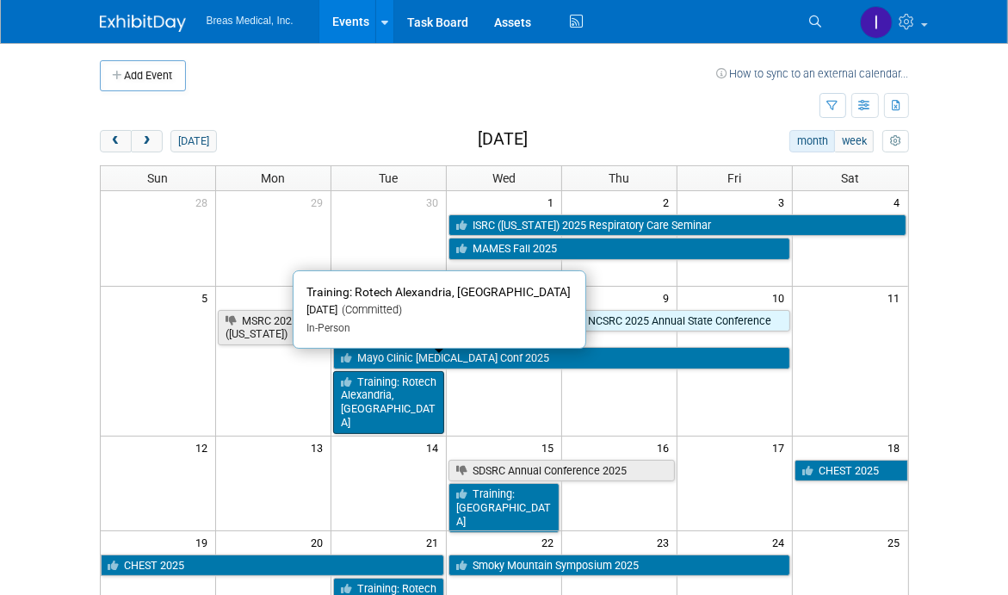
click at [394, 378] on link "Training: Rotech Alexandria, [GEOGRAPHIC_DATA]" at bounding box center [388, 402] width 111 height 63
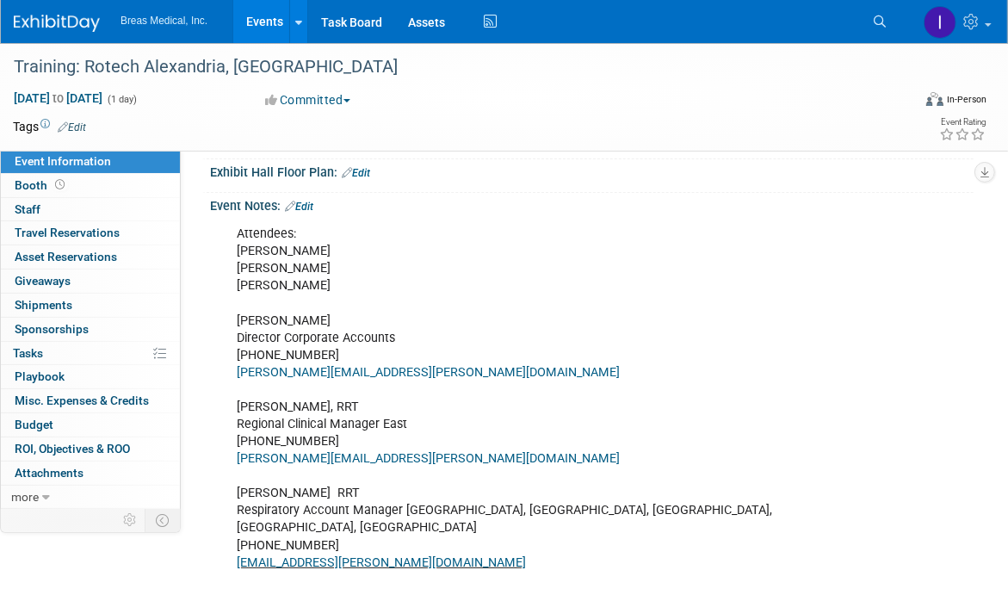
scroll to position [344, 0]
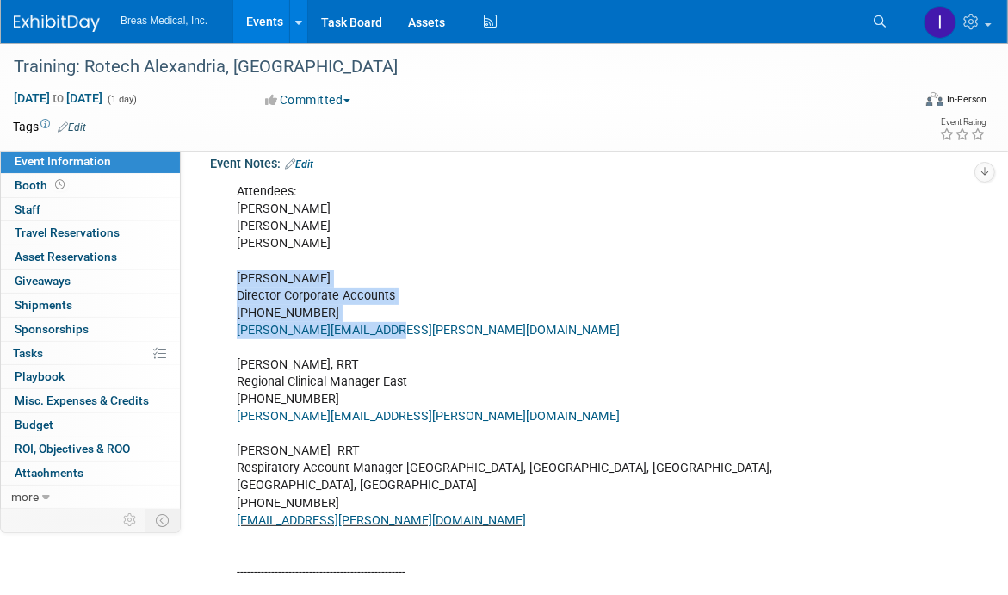
drag, startPoint x: 238, startPoint y: 273, endPoint x: 423, endPoint y: 331, distance: 193.0
copy div "[PERSON_NAME] Director Corporate Accounts [PHONE_NUMBER] [PERSON_NAME][EMAIL_AD…"
click at [263, 22] on link "Events" at bounding box center [264, 21] width 63 height 43
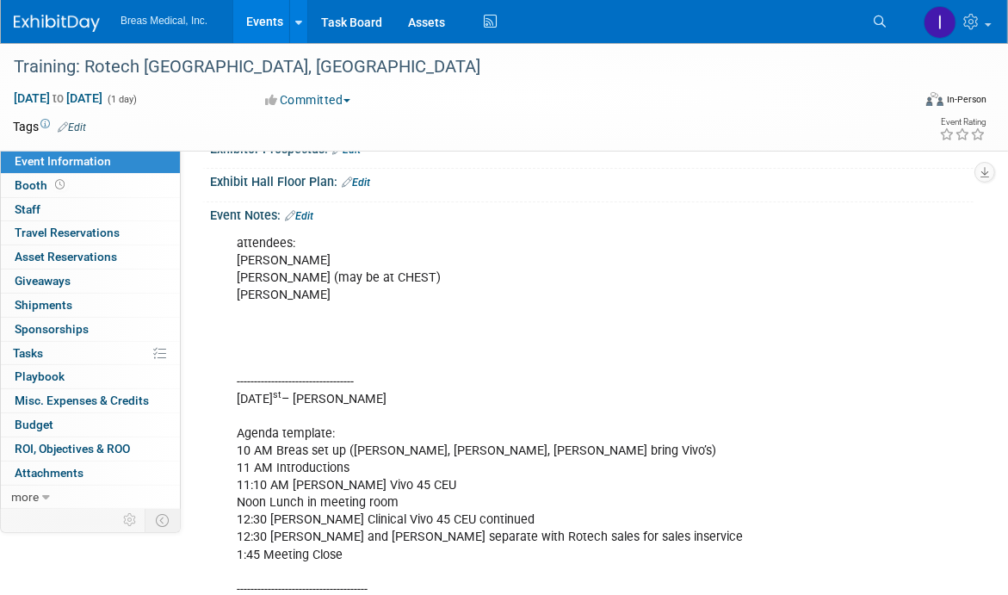
scroll to position [344, 0]
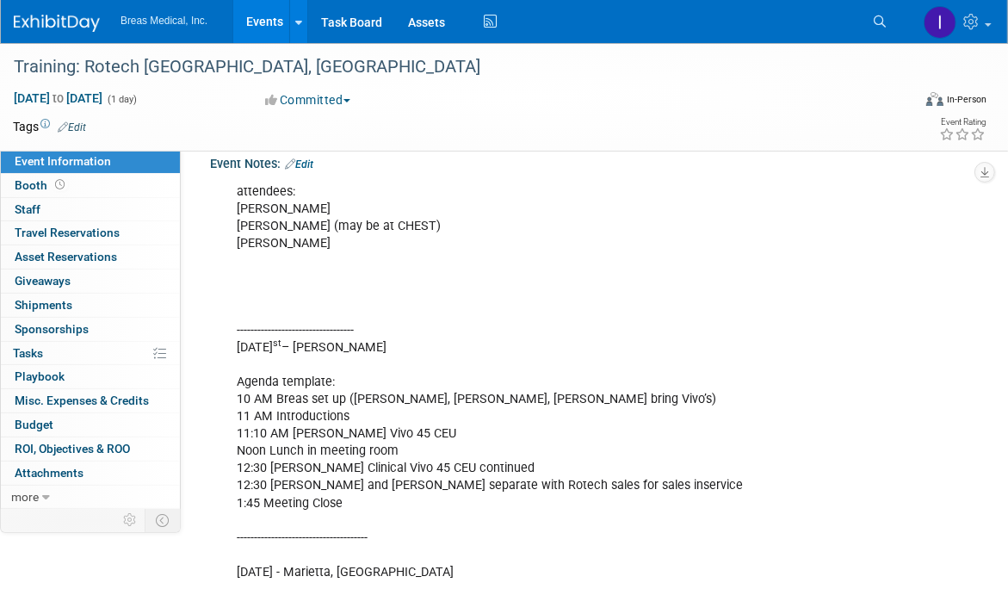
click at [307, 158] on link "Edit" at bounding box center [299, 164] width 28 height 12
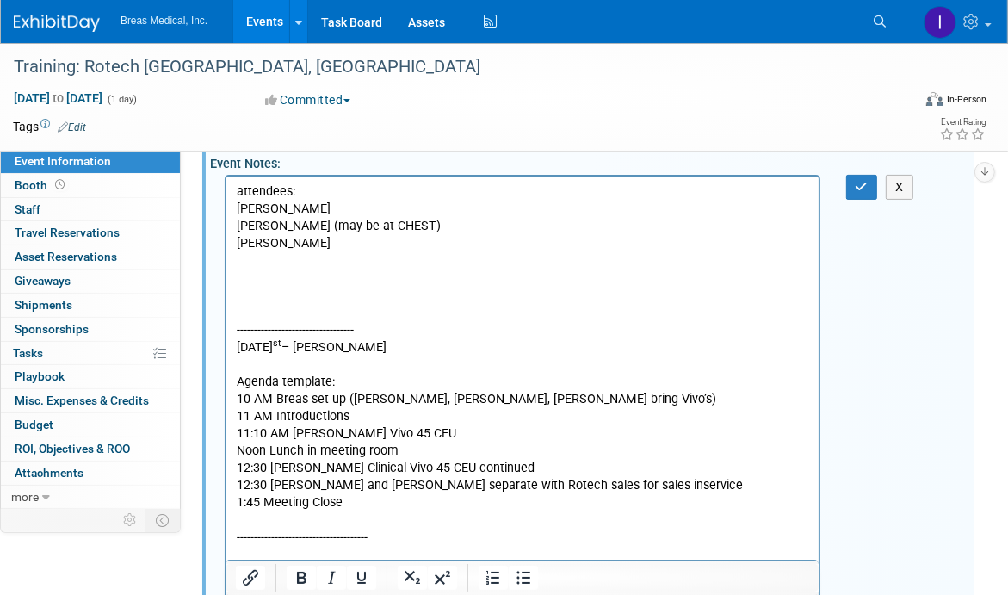
scroll to position [0, 0]
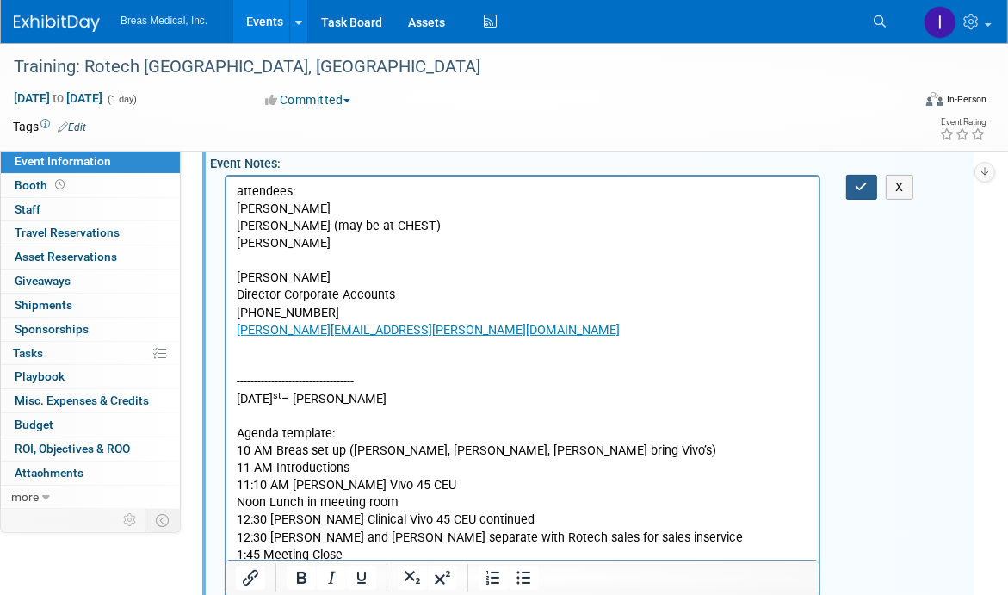
click at [861, 176] on button "button" at bounding box center [862, 187] width 32 height 25
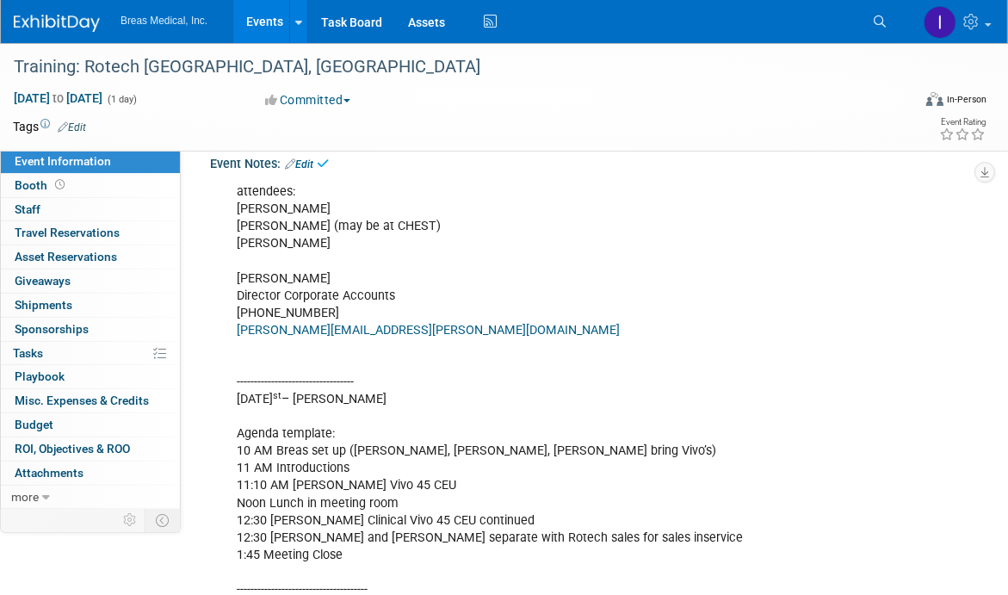
click at [256, 23] on link "Events" at bounding box center [264, 21] width 63 height 43
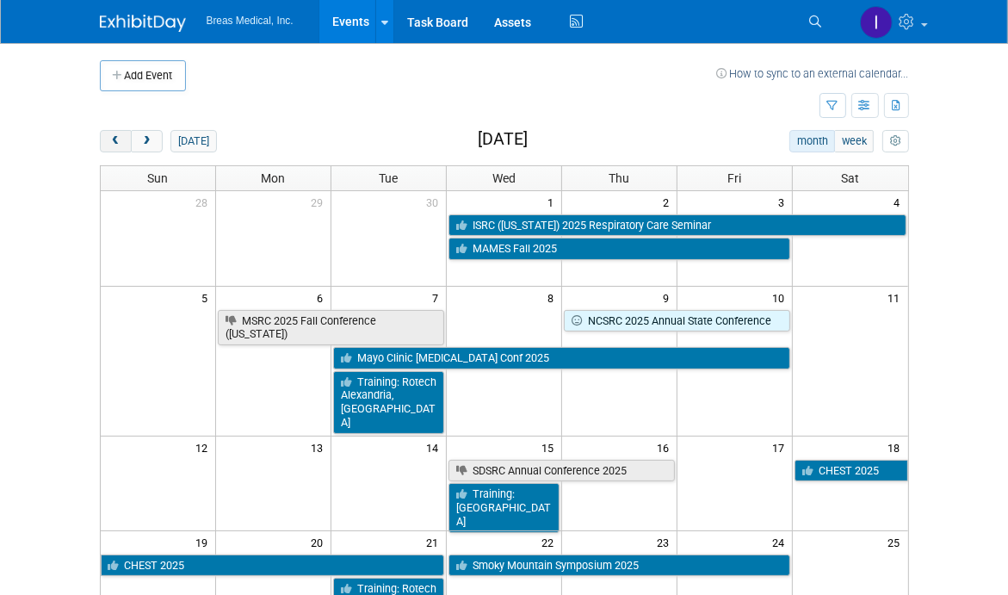
click at [119, 143] on span "prev" at bounding box center [115, 141] width 13 height 11
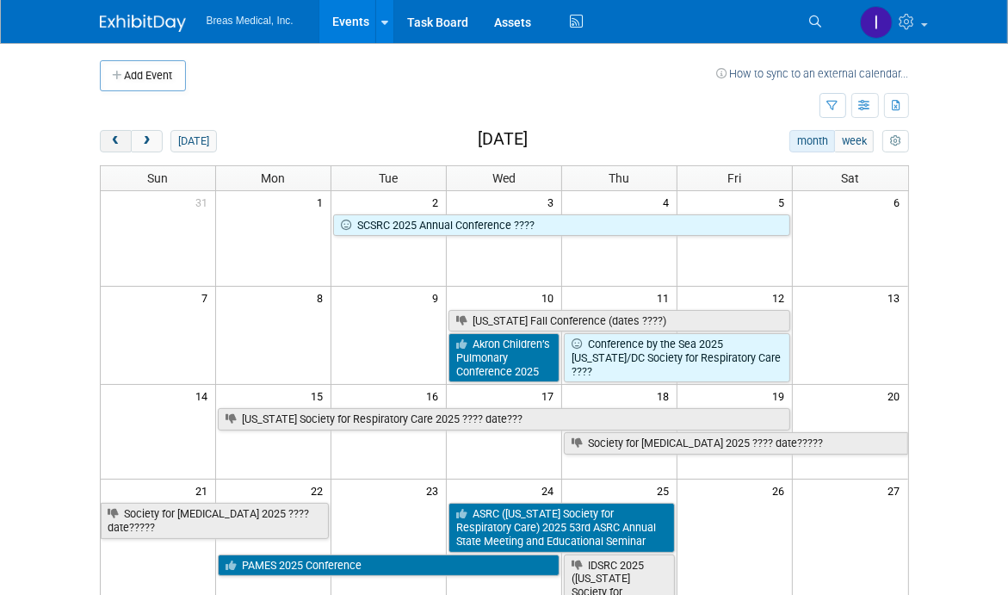
click at [122, 137] on button "prev" at bounding box center [116, 141] width 32 height 22
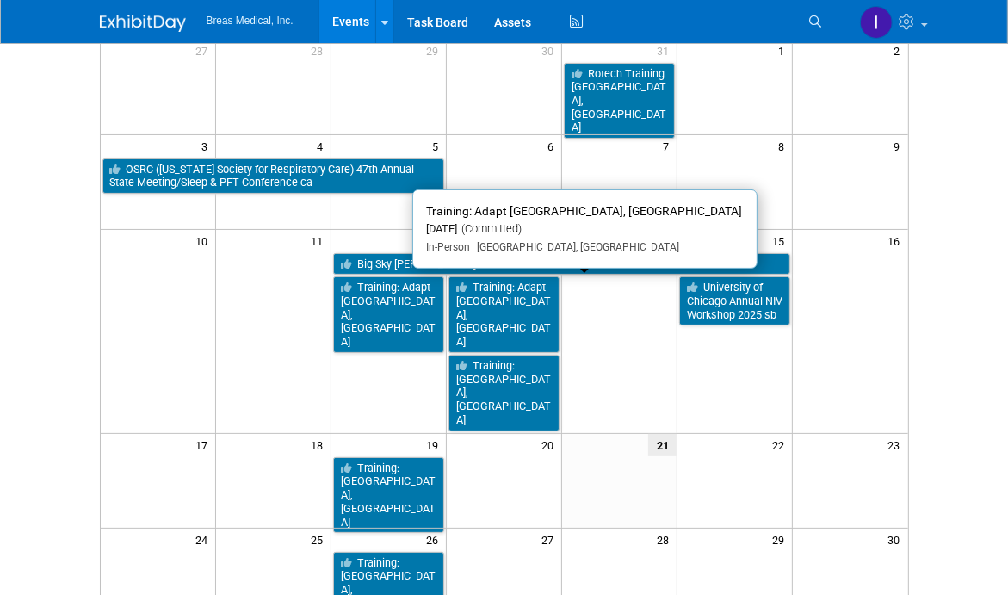
scroll to position [172, 0]
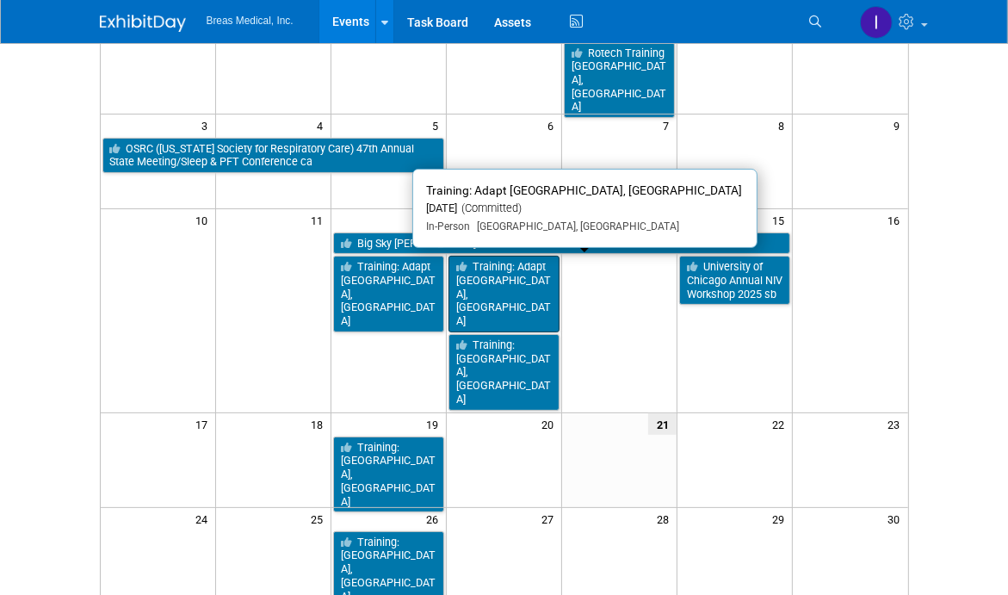
click at [497, 272] on link "Training: Adapt [GEOGRAPHIC_DATA], [GEOGRAPHIC_DATA]" at bounding box center [503, 294] width 111 height 77
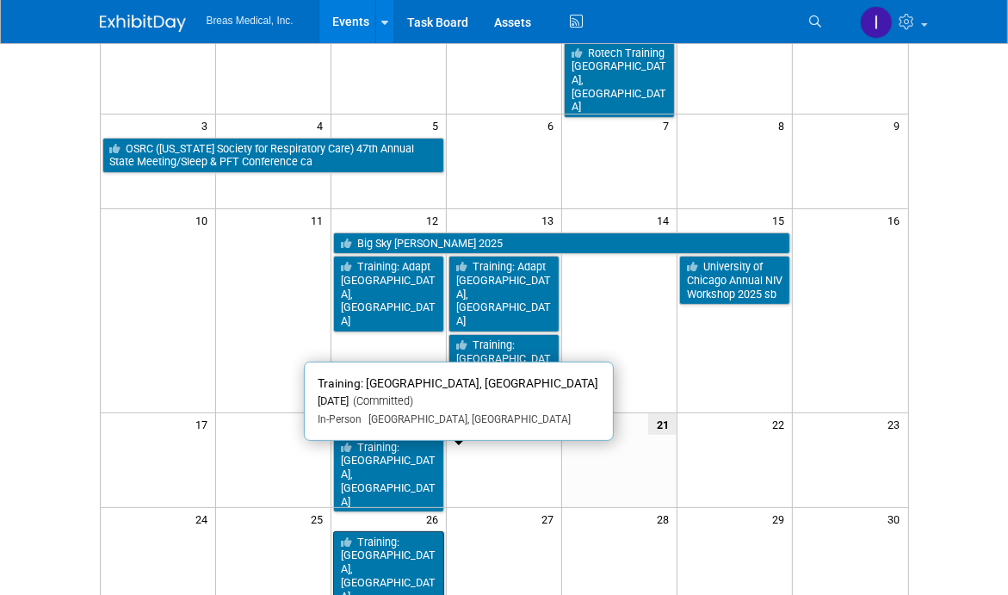
click at [411, 531] on link "Training: [GEOGRAPHIC_DATA], [GEOGRAPHIC_DATA]" at bounding box center [388, 569] width 111 height 77
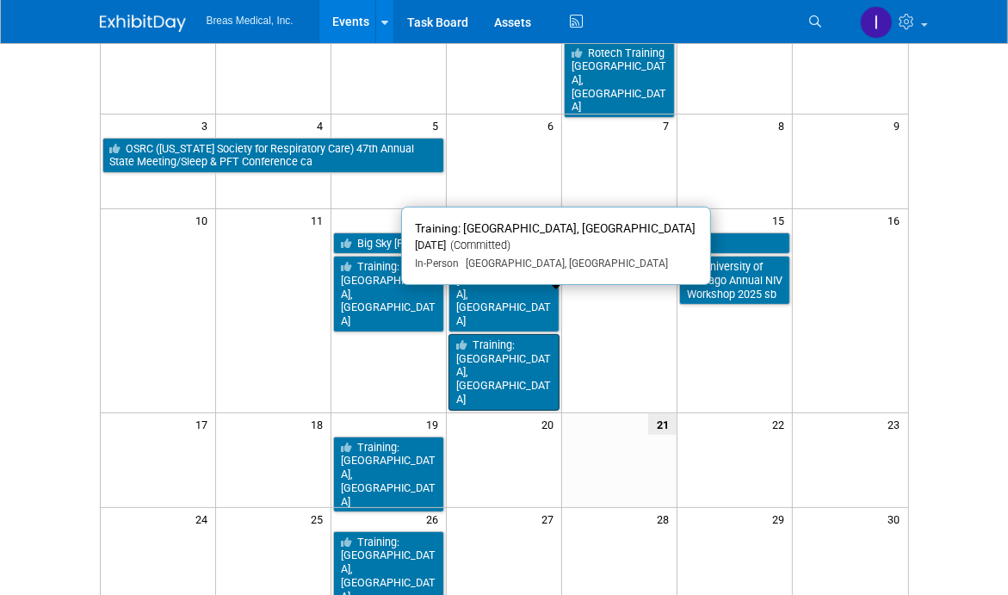
click at [521, 334] on link "Training: [GEOGRAPHIC_DATA], [GEOGRAPHIC_DATA]" at bounding box center [503, 372] width 111 height 77
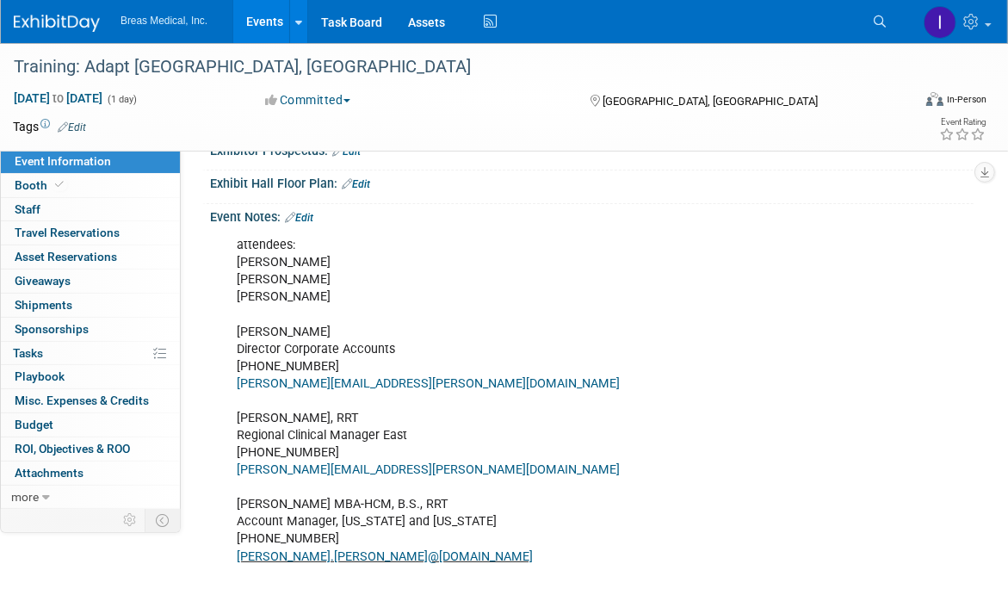
scroll to position [430, 0]
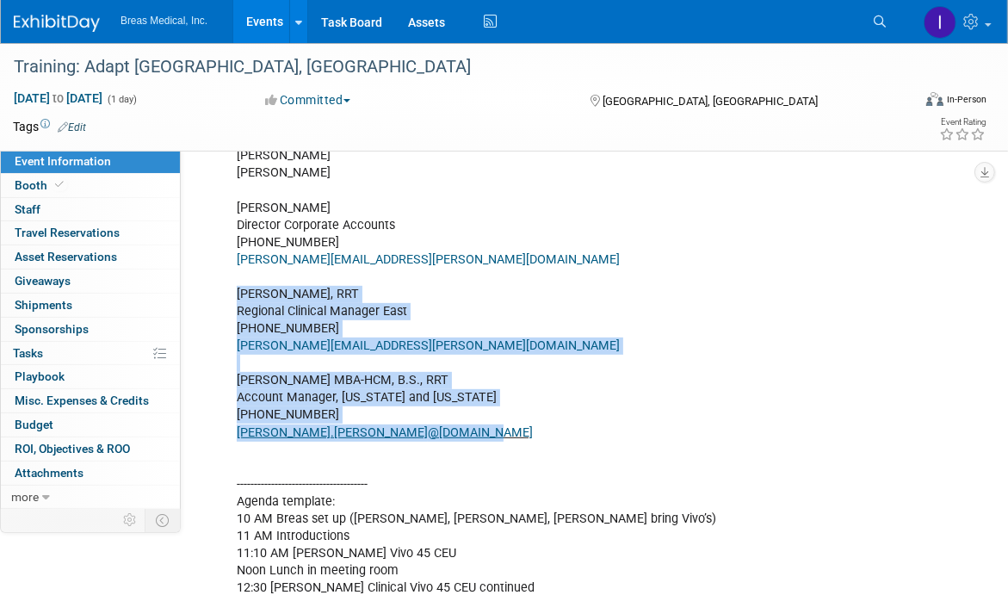
drag, startPoint x: 389, startPoint y: 451, endPoint x: 232, endPoint y: 306, distance: 213.8
copy div "Joseph Melanson, RRT Regional Clinical Manager East 617-314-1781 Joseph.Melanso…"
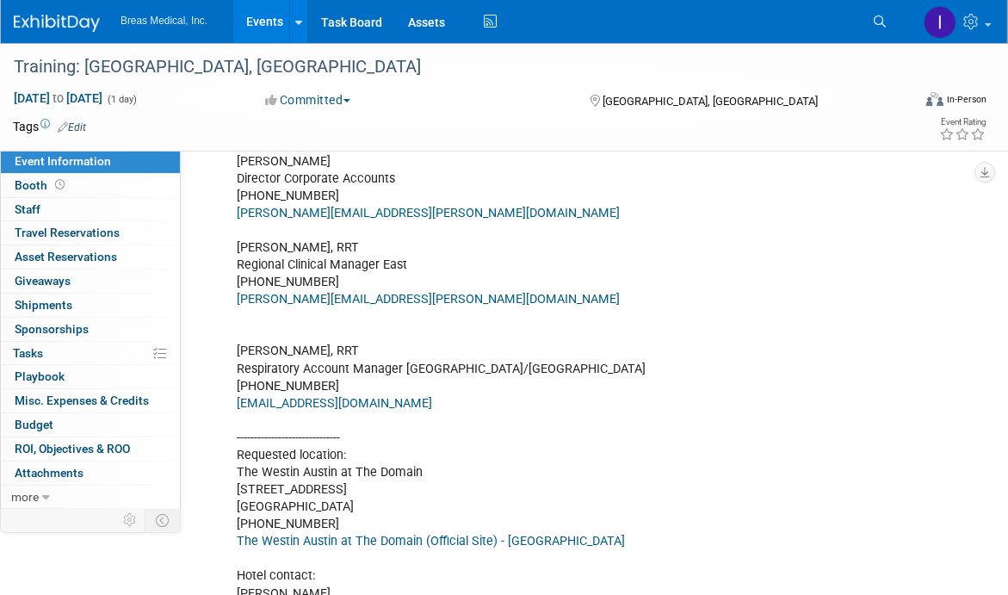
scroll to position [516, 0]
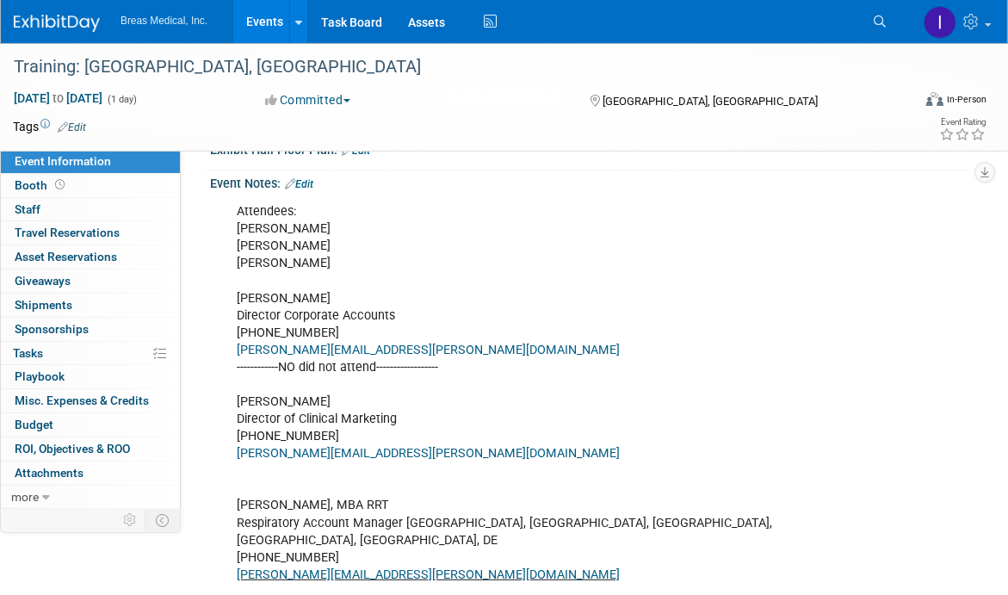
scroll to position [430, 0]
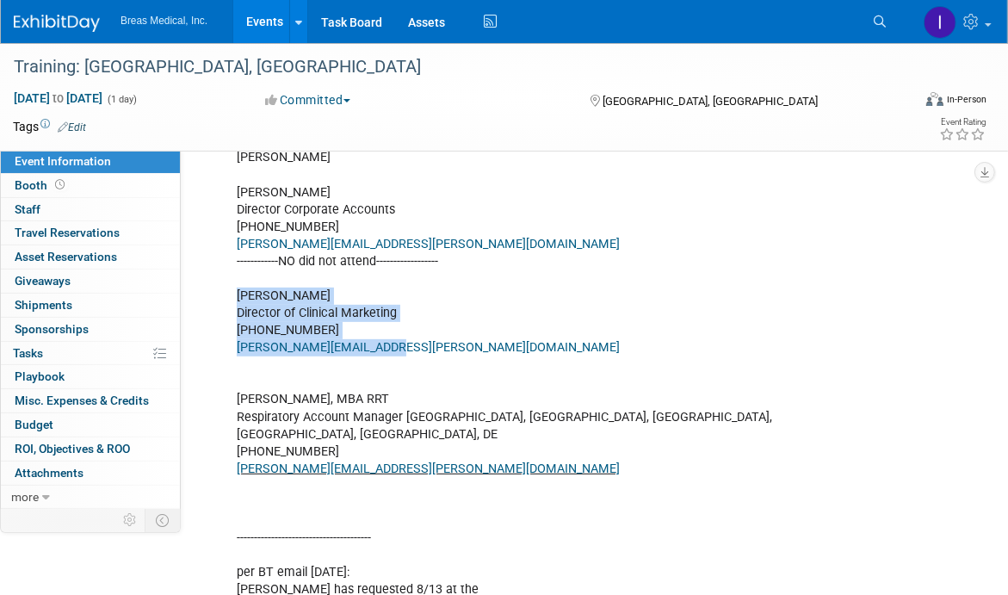
drag, startPoint x: 239, startPoint y: 309, endPoint x: 406, endPoint y: 366, distance: 176.4
copy div "Michael Griggs Director of Clinical Marketing 434-270-3998 michael.griggs@breas…"
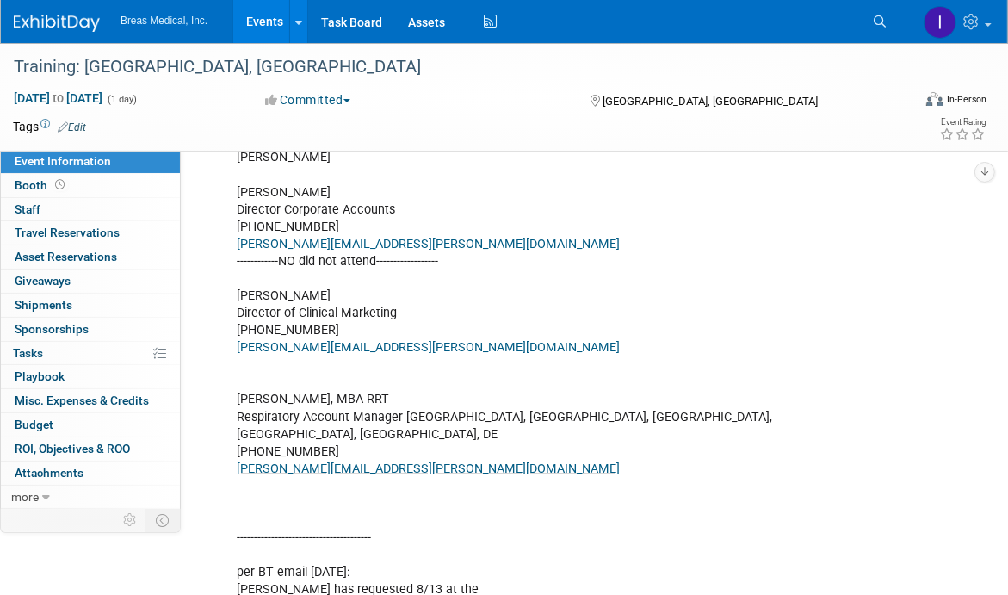
drag, startPoint x: 159, startPoint y: 0, endPoint x: 509, endPoint y: 171, distance: 389.2
click at [255, 20] on link "Events" at bounding box center [264, 21] width 63 height 43
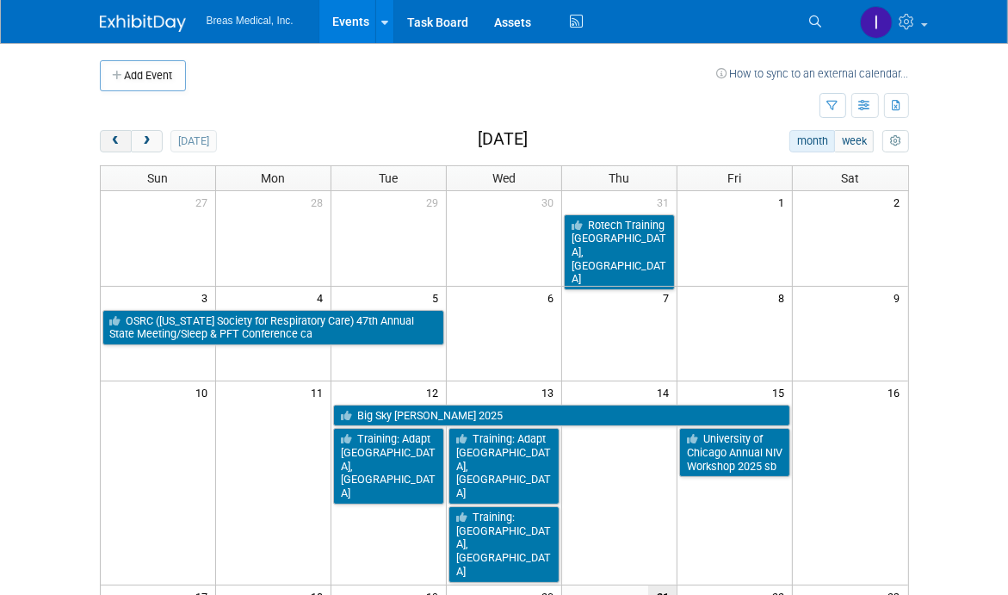
click at [109, 143] on span "prev" at bounding box center [115, 141] width 13 height 11
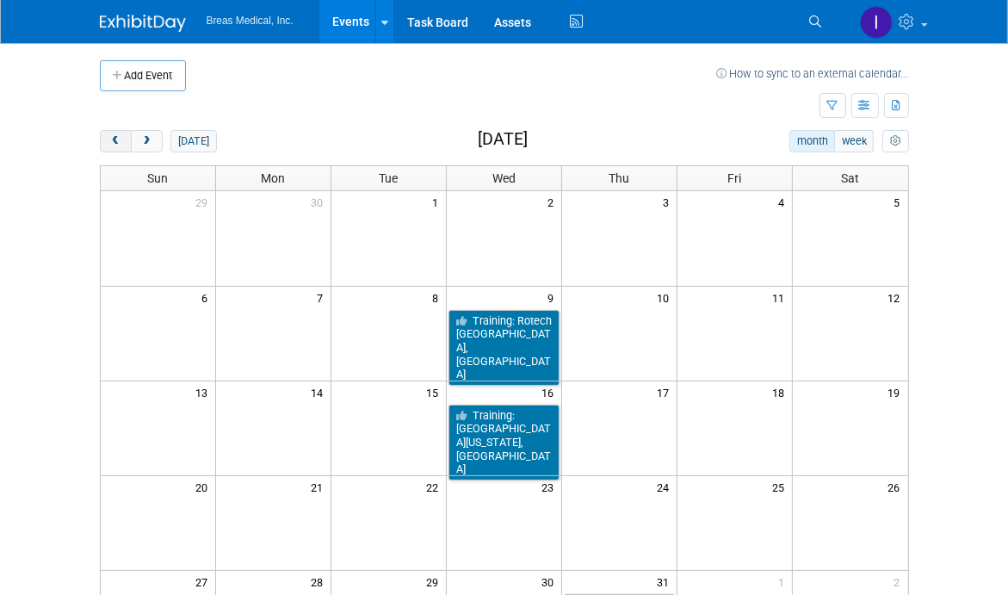
click at [112, 143] on span "prev" at bounding box center [115, 141] width 13 height 11
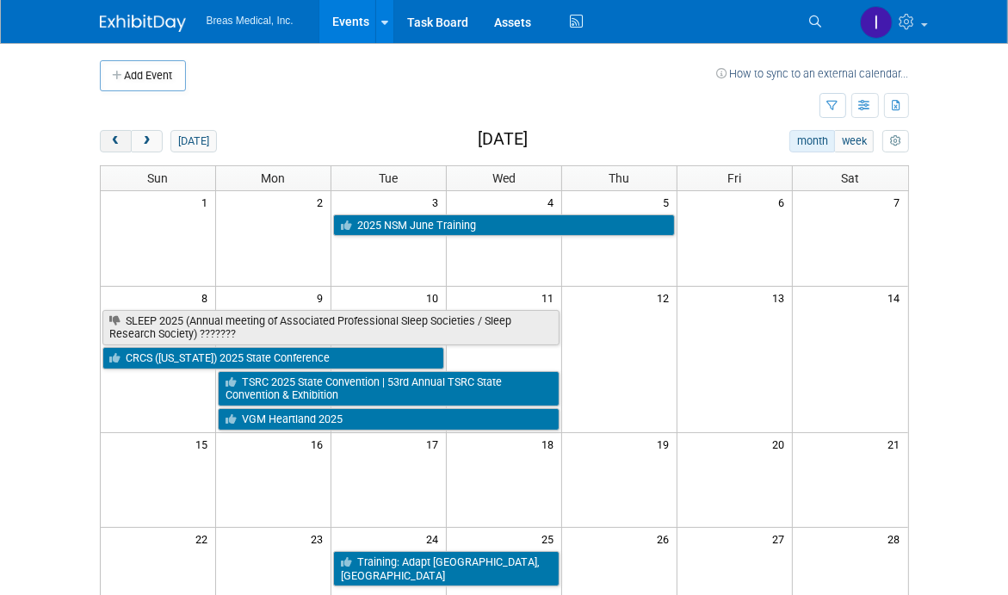
click at [121, 138] on button "prev" at bounding box center [116, 141] width 32 height 22
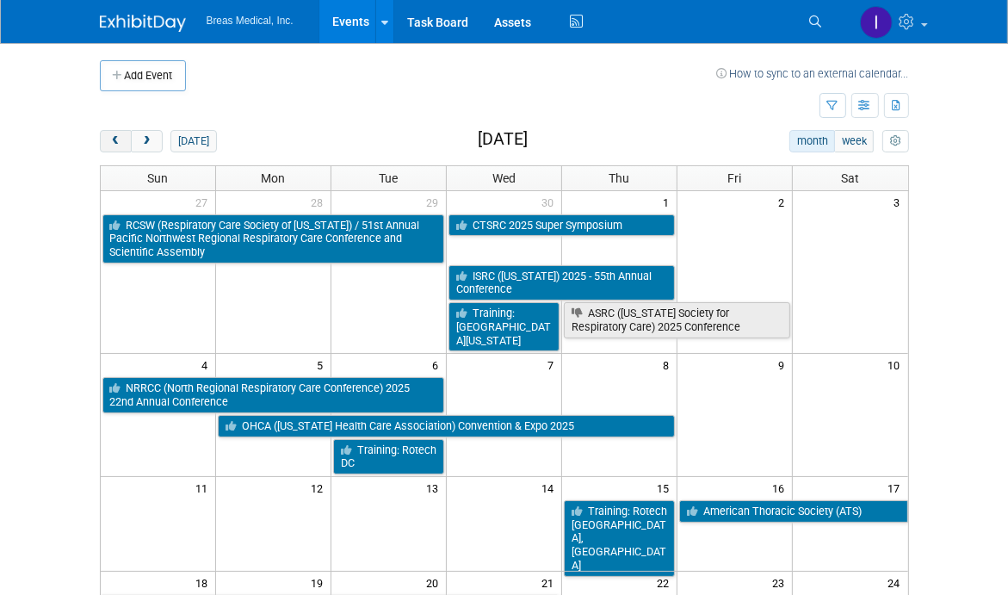
click at [108, 140] on button "prev" at bounding box center [116, 141] width 32 height 22
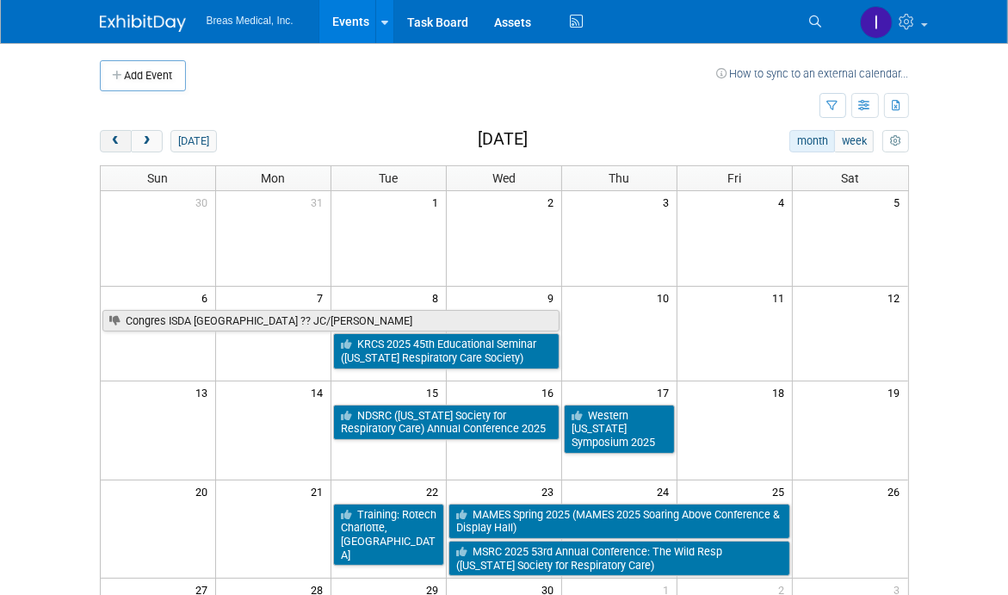
click at [108, 140] on button "prev" at bounding box center [116, 141] width 32 height 22
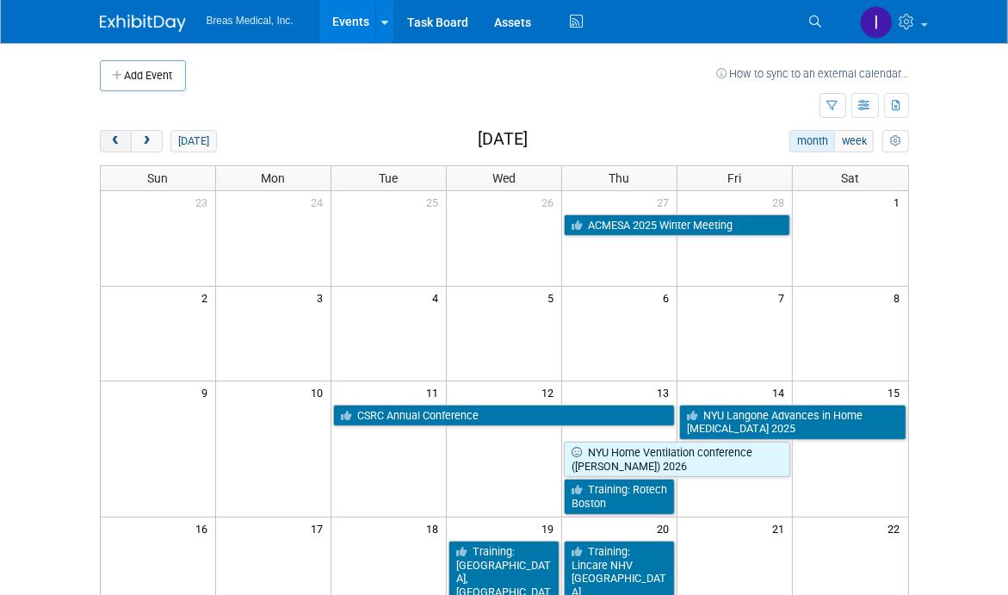
click at [108, 140] on button "prev" at bounding box center [116, 141] width 32 height 22
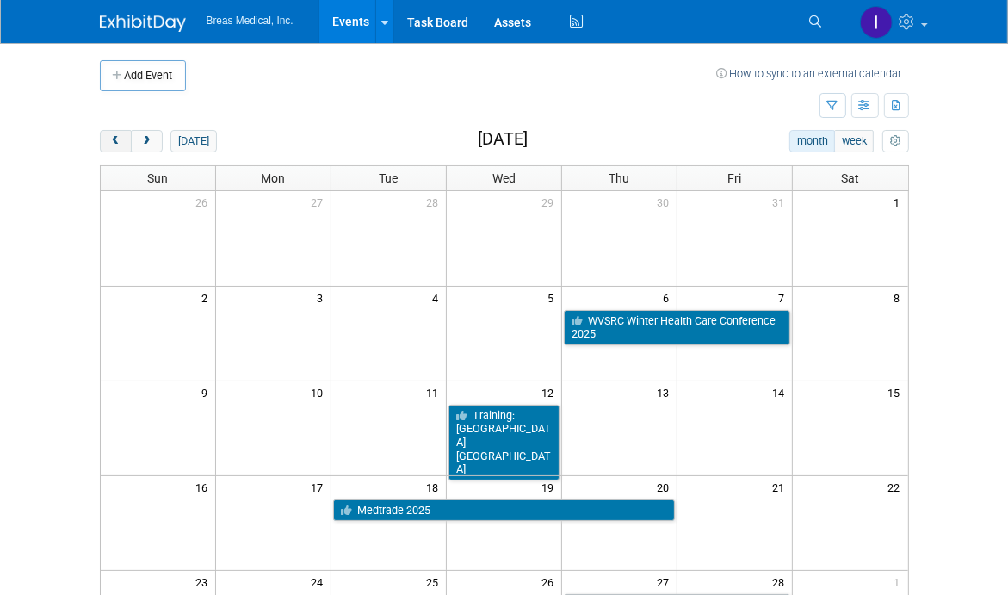
click at [108, 140] on button "prev" at bounding box center [116, 141] width 32 height 22
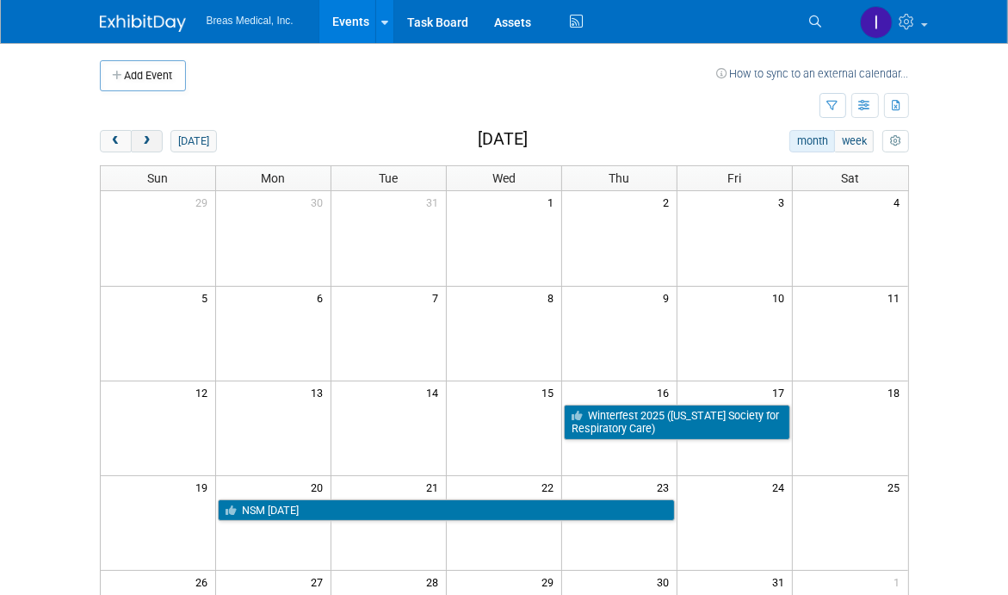
click at [147, 143] on span "next" at bounding box center [146, 141] width 13 height 11
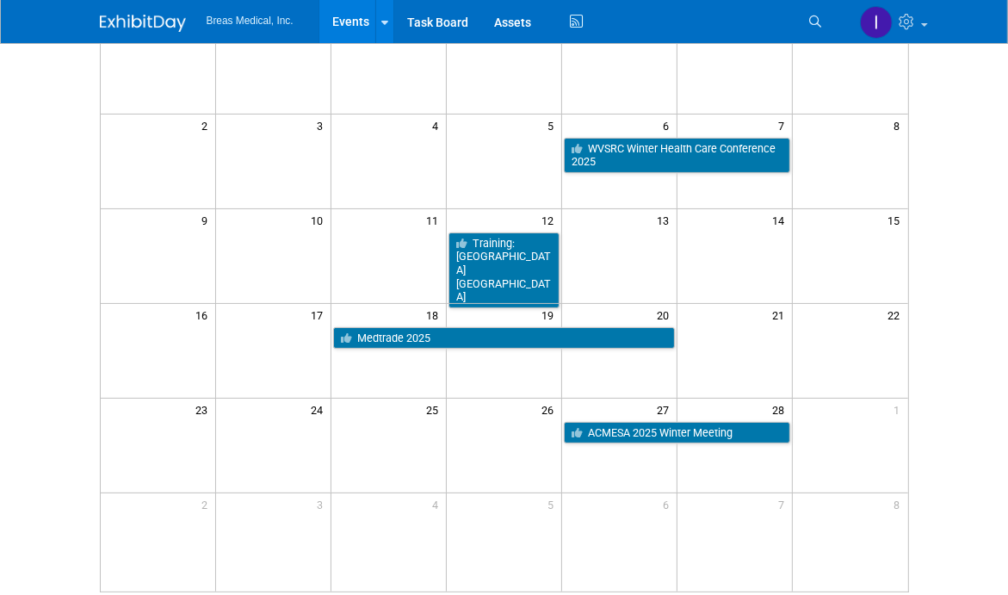
scroll to position [86, 0]
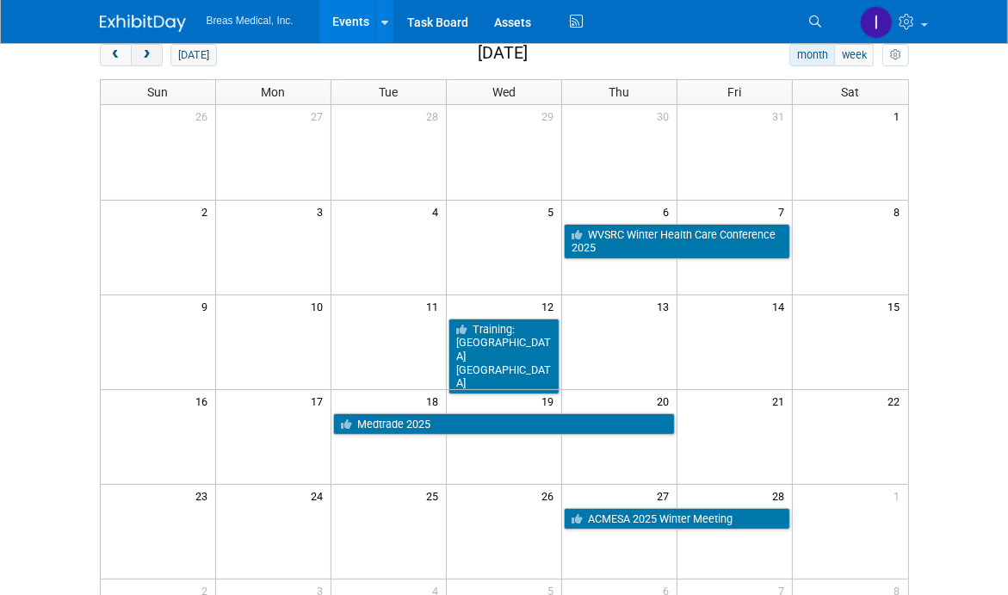
click at [145, 58] on span "next" at bounding box center [146, 55] width 13 height 11
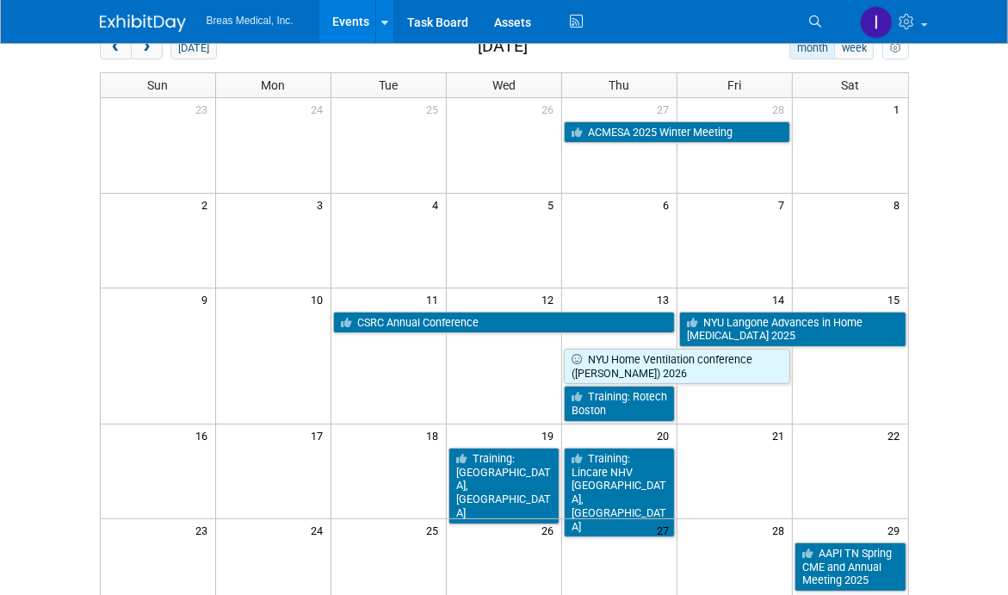
scroll to position [0, 0]
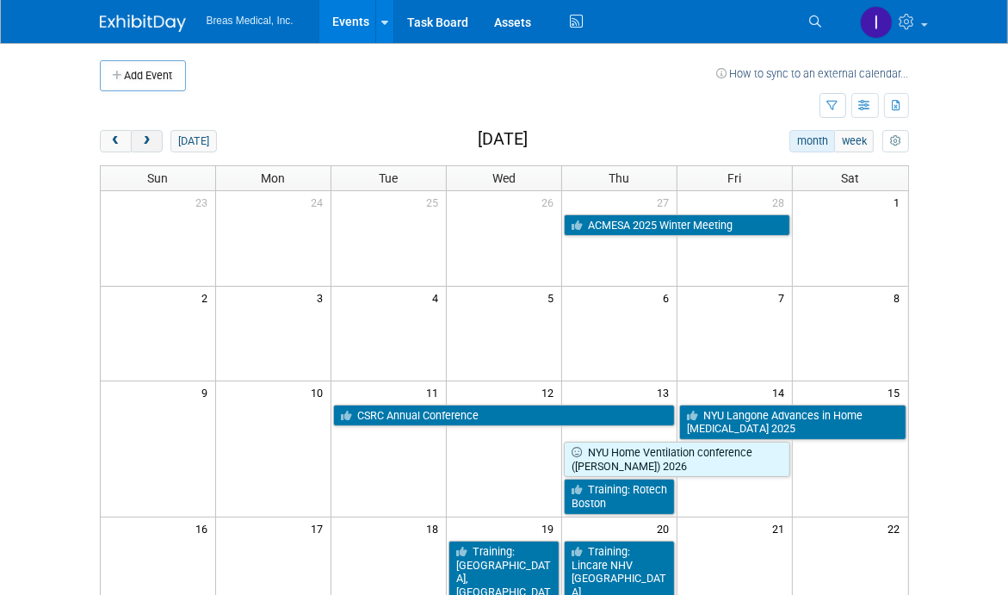
click at [144, 144] on span "next" at bounding box center [146, 141] width 13 height 11
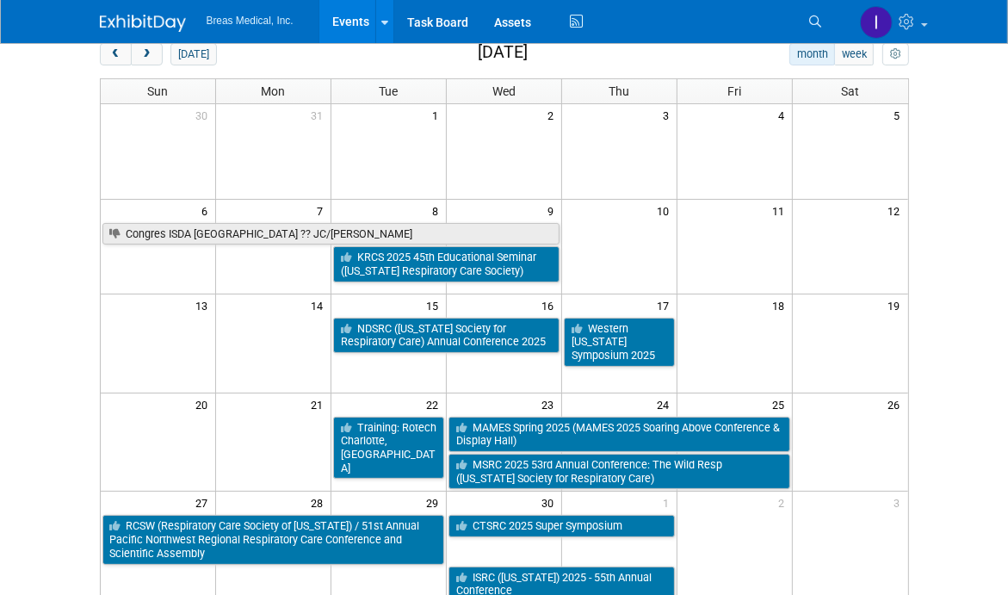
scroll to position [86, 0]
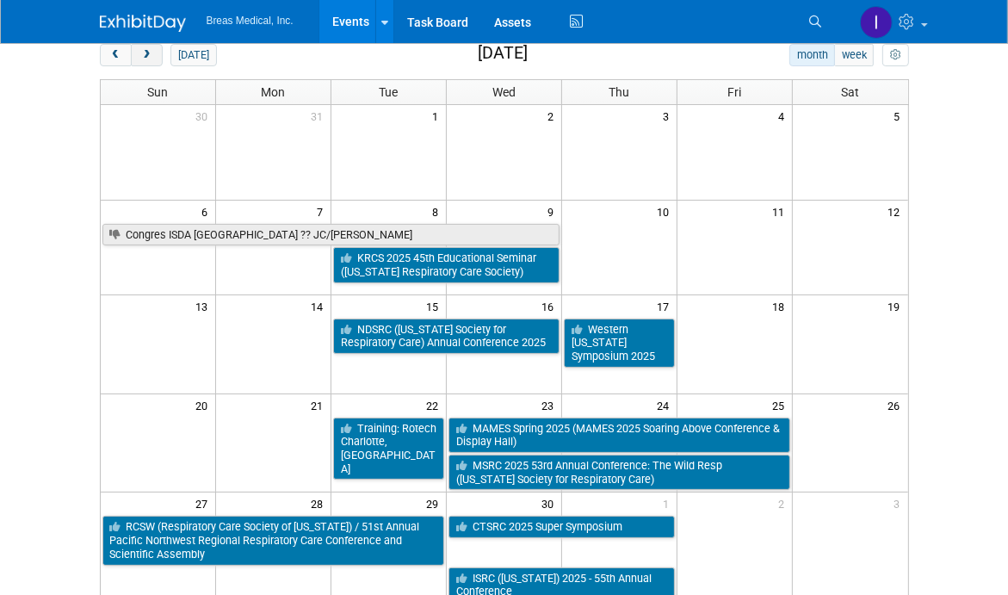
click at [145, 57] on span "next" at bounding box center [146, 55] width 13 height 11
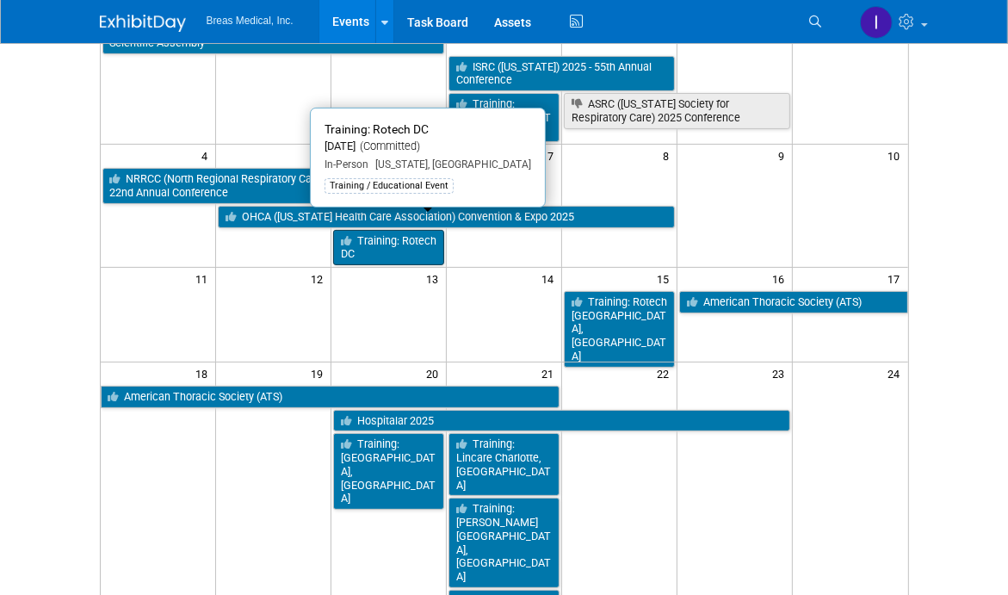
scroll to position [258, 0]
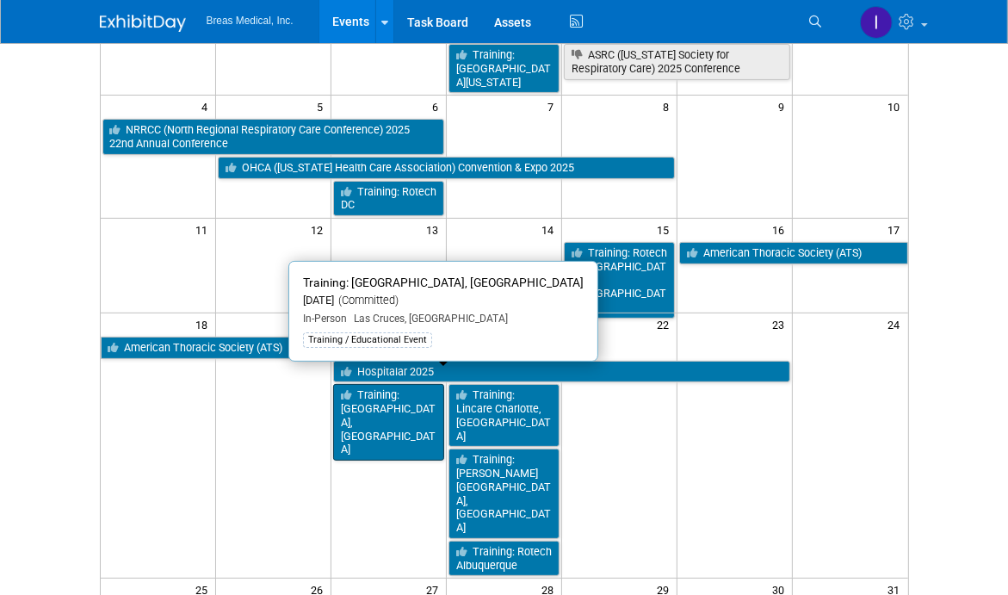
click at [402, 384] on link "Training: [GEOGRAPHIC_DATA], [GEOGRAPHIC_DATA]" at bounding box center [388, 422] width 111 height 77
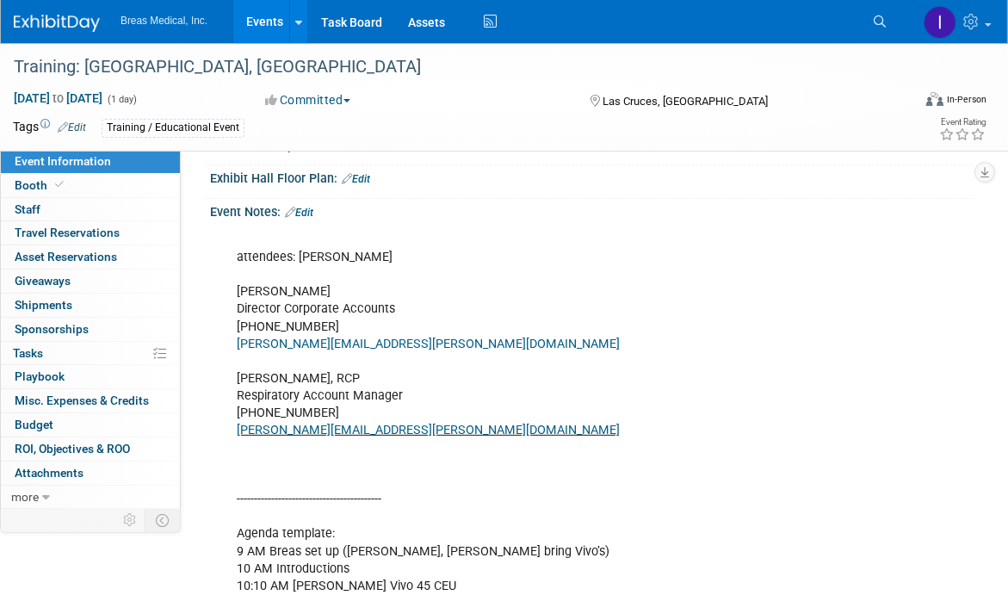
scroll to position [344, 0]
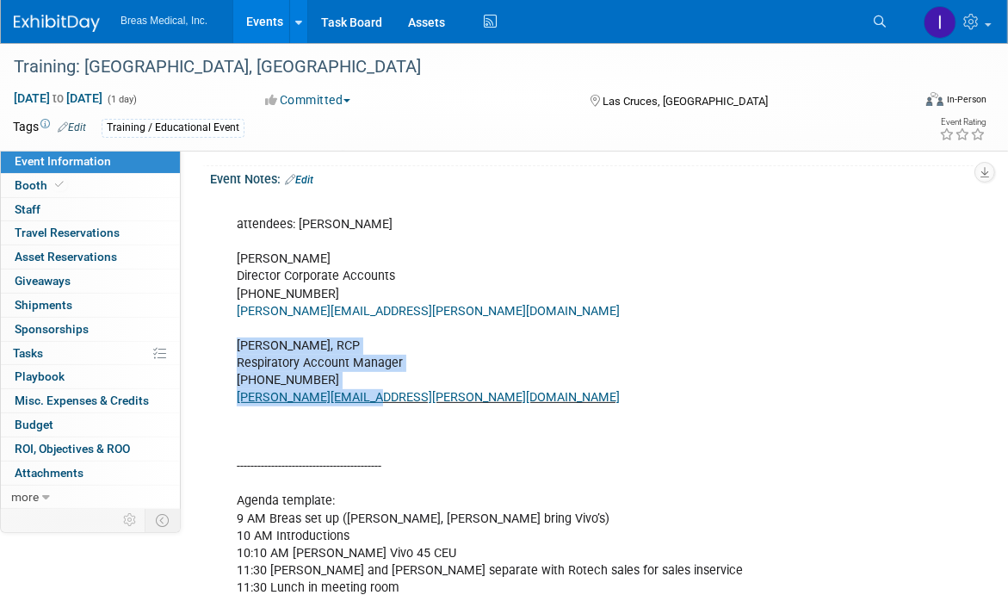
drag, startPoint x: 386, startPoint y: 447, endPoint x: 228, endPoint y: 391, distance: 167.2
copy div "[PERSON_NAME], RCP Respiratory Account Manager [PHONE_NUMBER] [PERSON_NAME][EMA…"
click at [257, 16] on link "Events" at bounding box center [264, 21] width 63 height 43
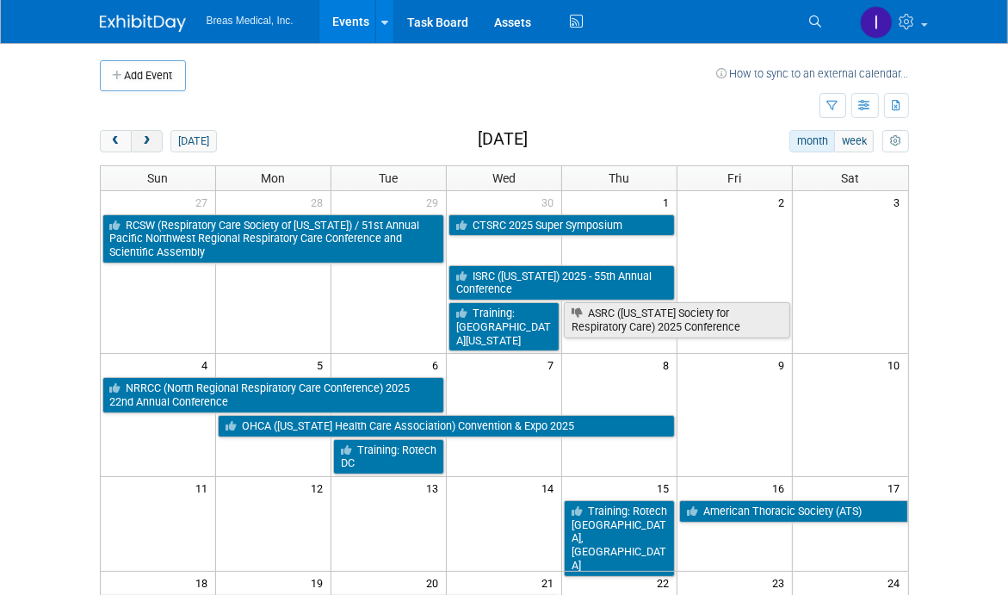
click at [151, 144] on span "next" at bounding box center [146, 141] width 13 height 11
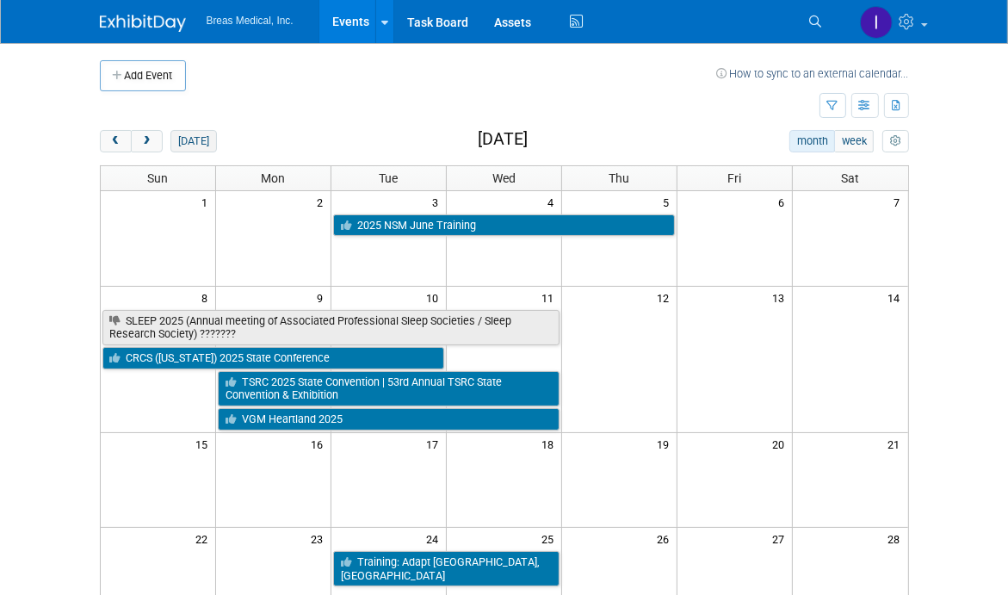
click at [194, 136] on button "[DATE]" at bounding box center [193, 141] width 46 height 22
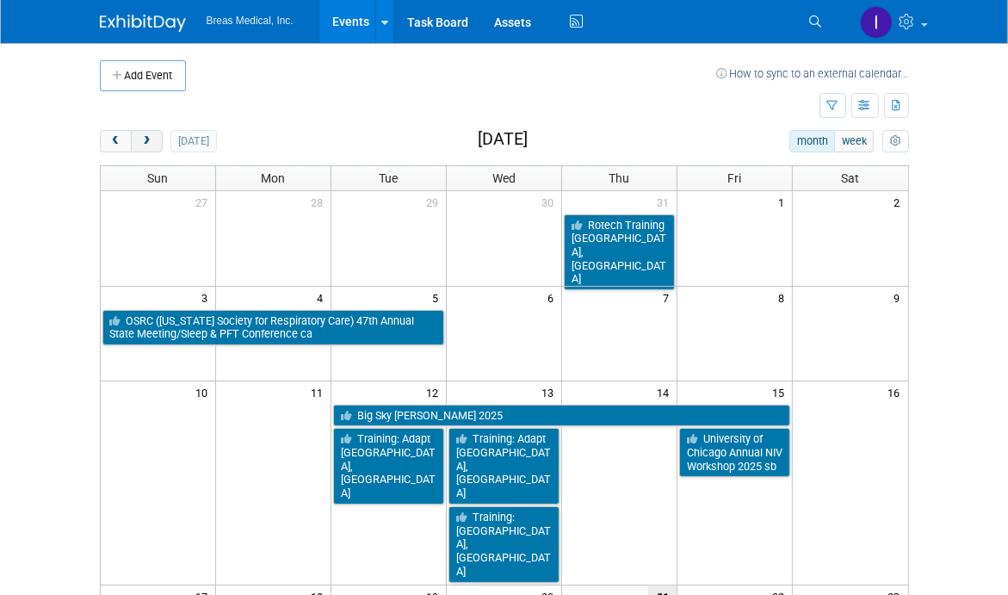
click at [151, 144] on span "next" at bounding box center [146, 141] width 13 height 11
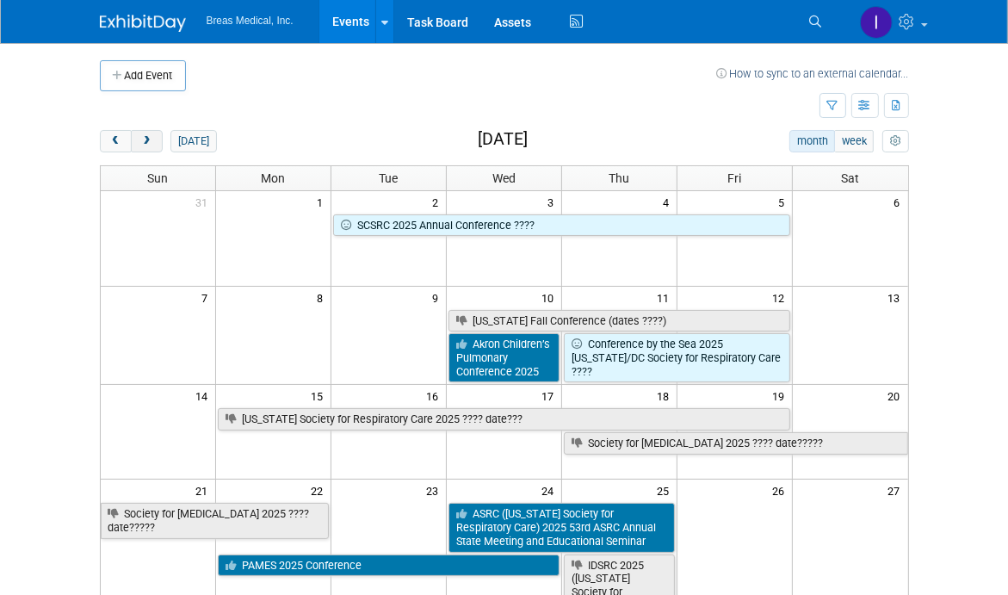
click at [151, 144] on span "next" at bounding box center [146, 141] width 13 height 11
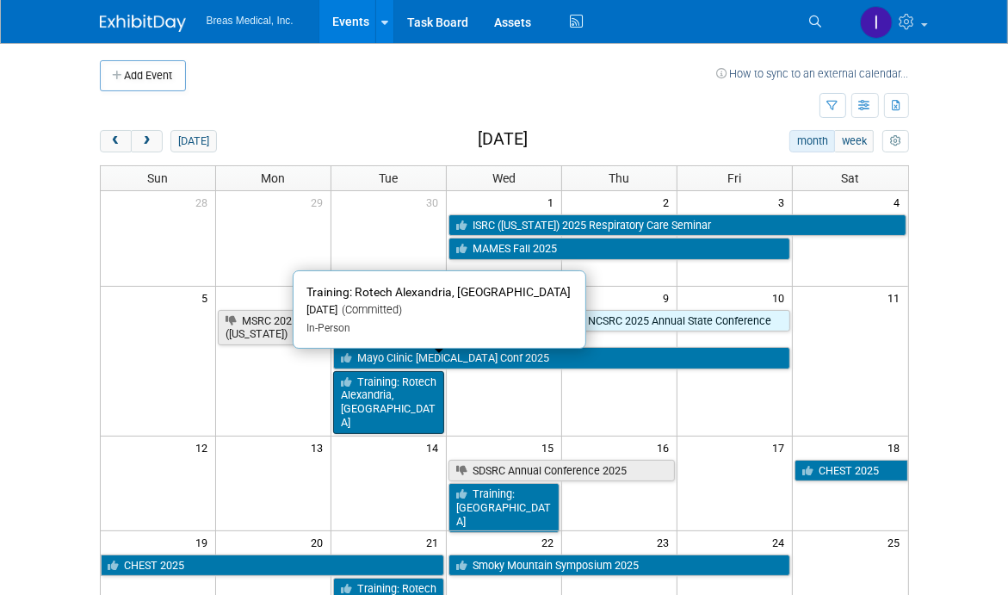
click at [396, 374] on link "Training: Rotech Alexandria, [GEOGRAPHIC_DATA]" at bounding box center [388, 402] width 111 height 63
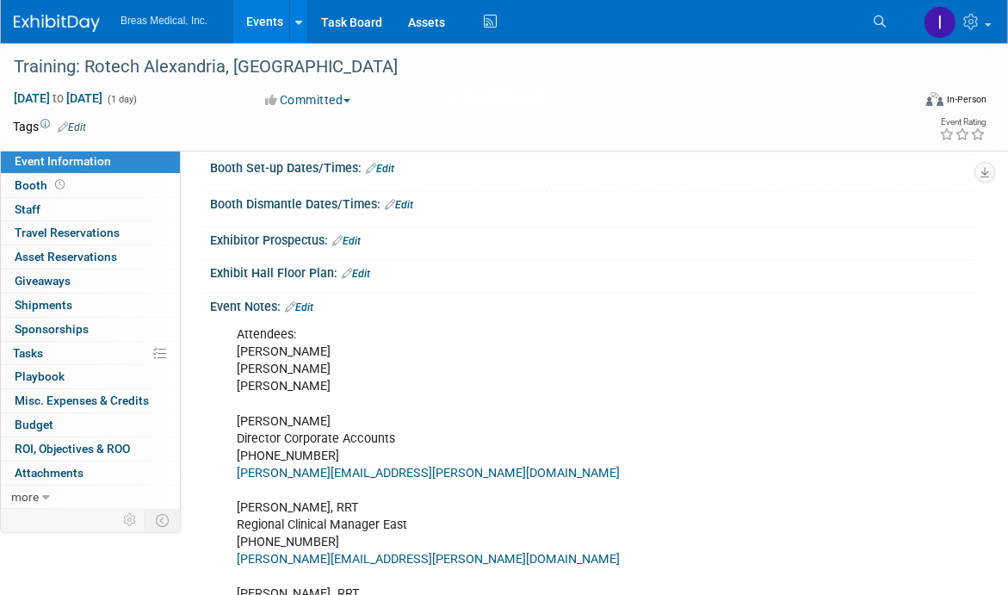
scroll to position [172, 0]
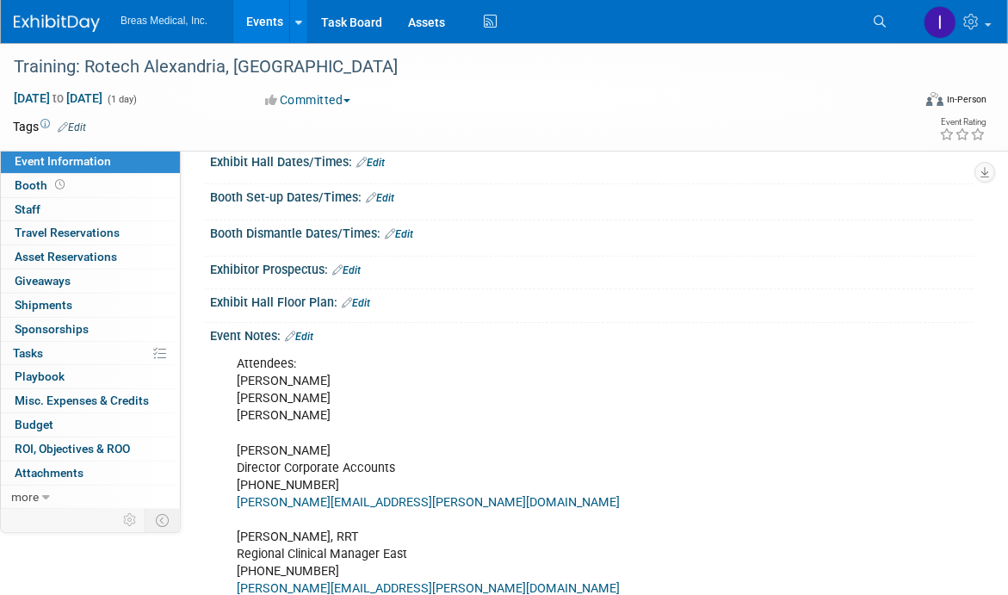
click at [272, 26] on link "Events" at bounding box center [264, 21] width 63 height 43
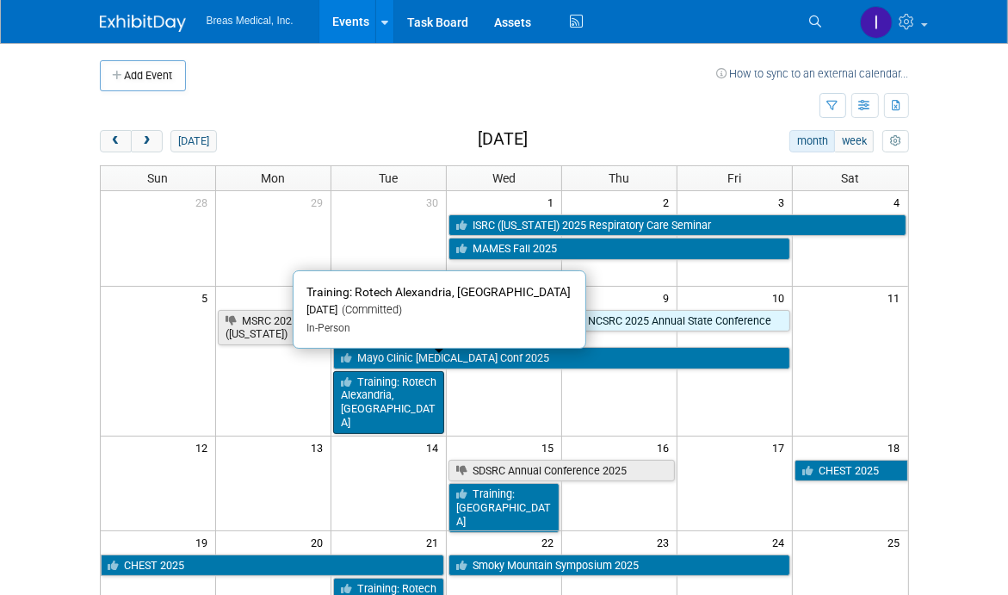
click at [399, 371] on link "Training: Rotech Alexandria, [GEOGRAPHIC_DATA]" at bounding box center [388, 402] width 111 height 63
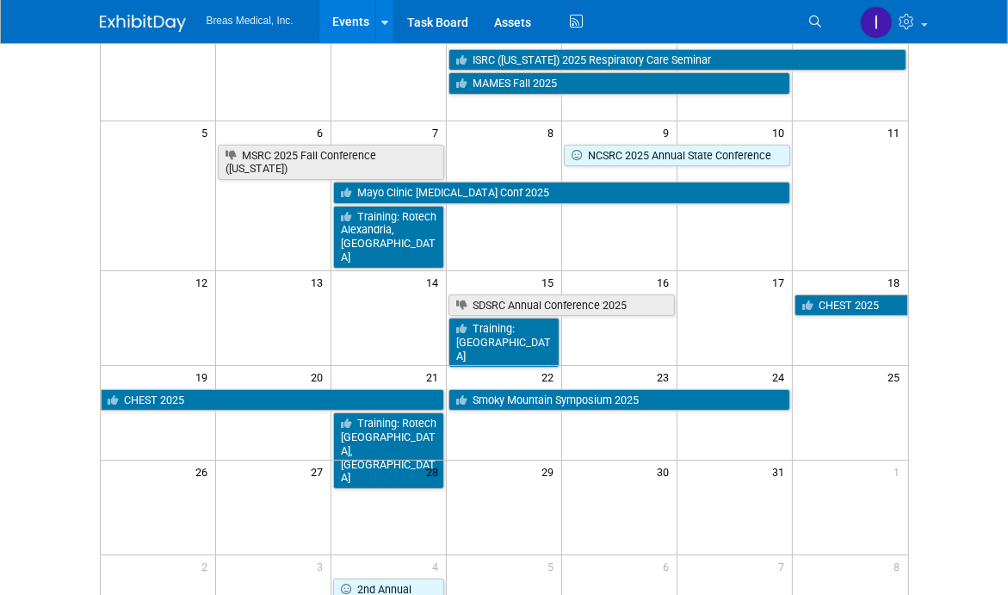
scroll to position [172, 0]
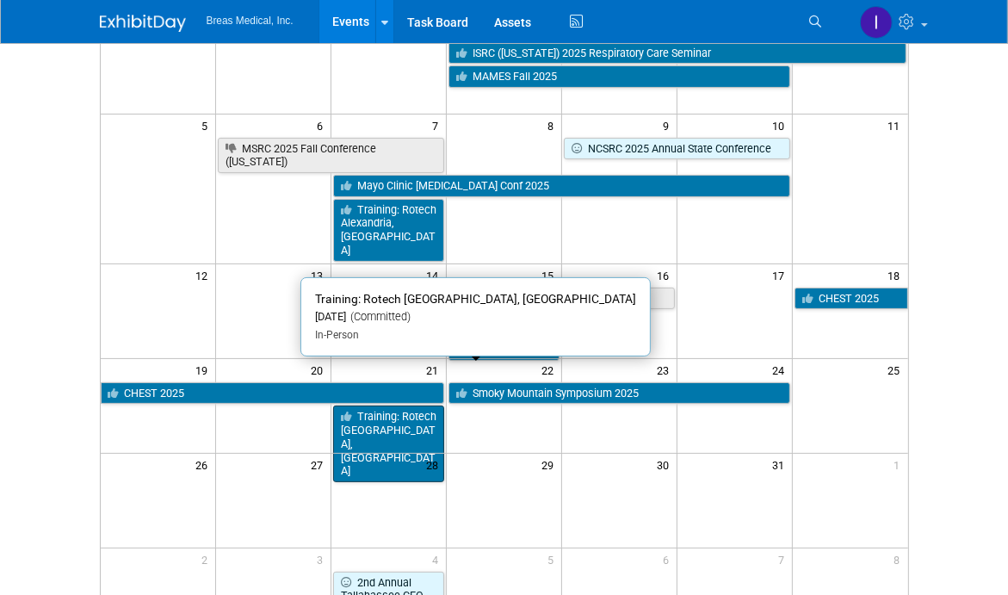
click at [383, 405] on link "Training: Rotech [GEOGRAPHIC_DATA], [GEOGRAPHIC_DATA]" at bounding box center [388, 443] width 111 height 77
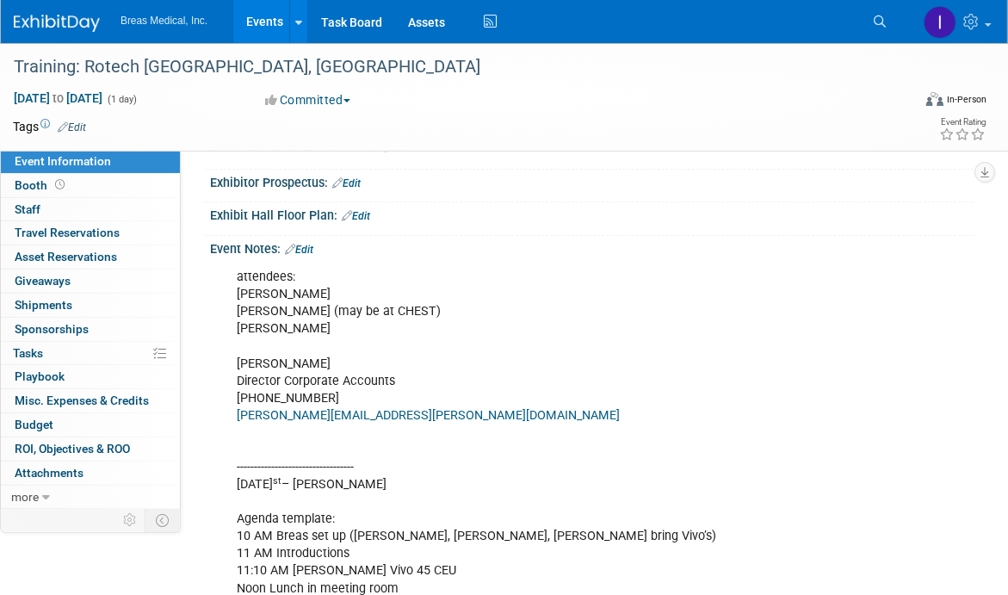
scroll to position [258, 0]
click at [313, 250] on link "Edit" at bounding box center [299, 250] width 28 height 12
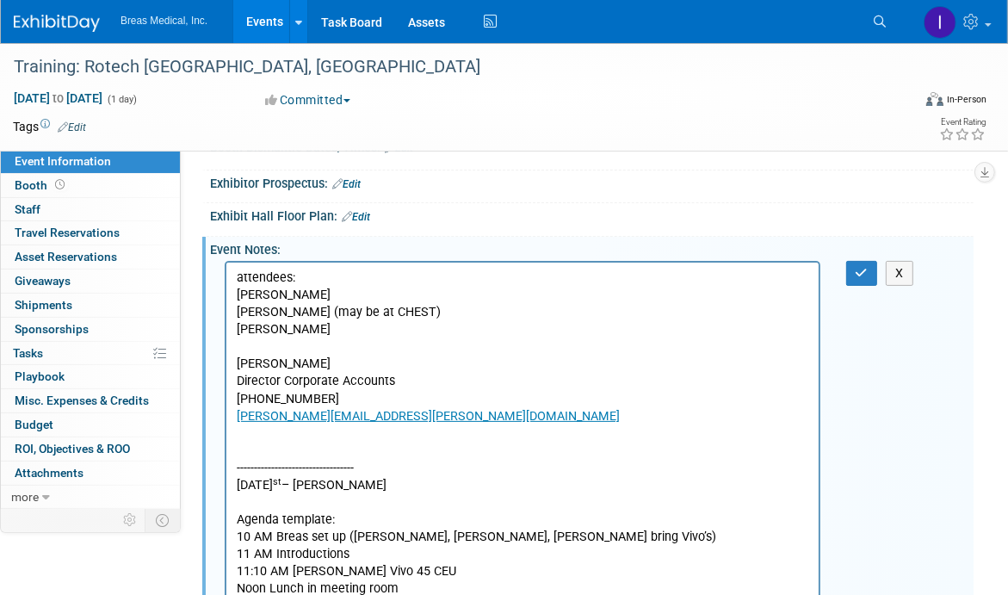
scroll to position [0, 0]
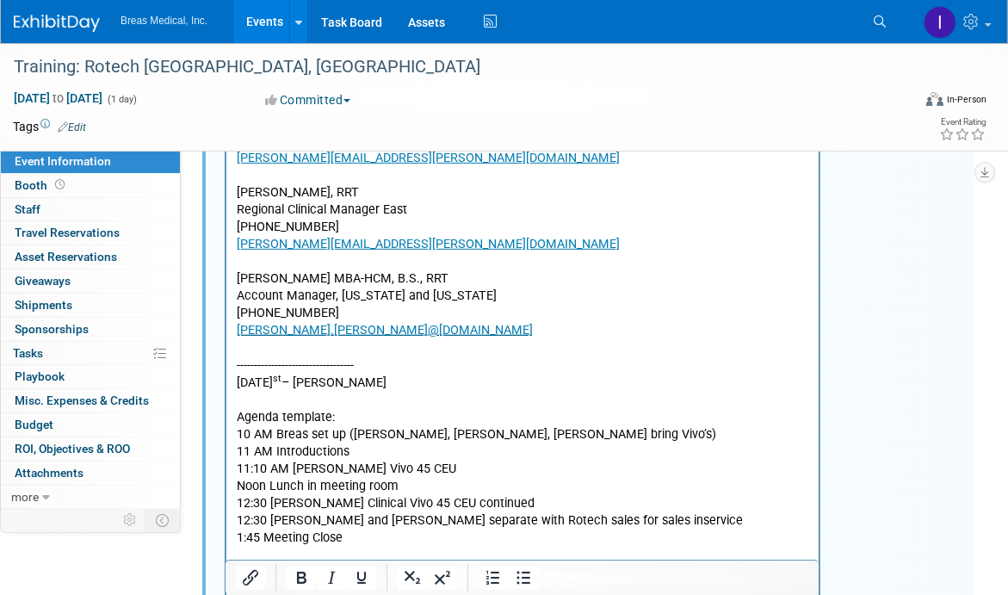
scroll to position [568, 0]
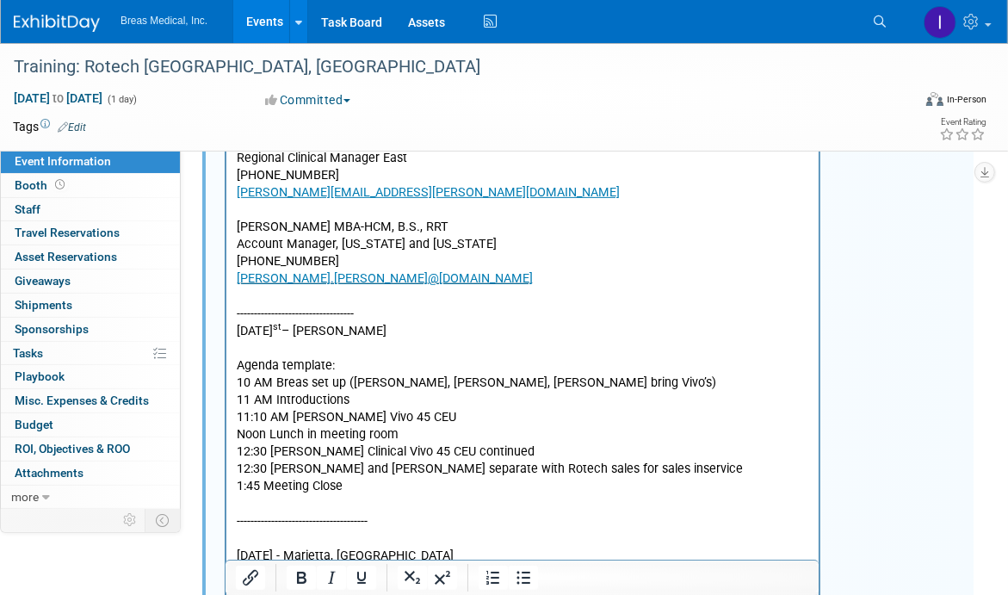
click at [359, 299] on p "attendees: Brett Townsend Michael Griggs (may be at CHEST) Joey Frey Brett Town…" at bounding box center [522, 599] width 572 height 1279
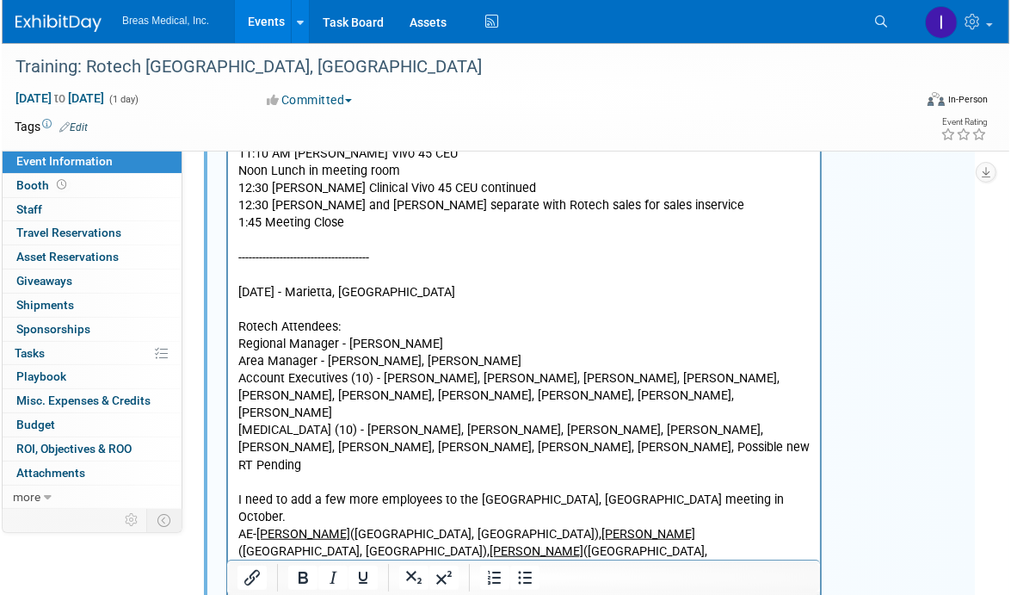
scroll to position [310, 0]
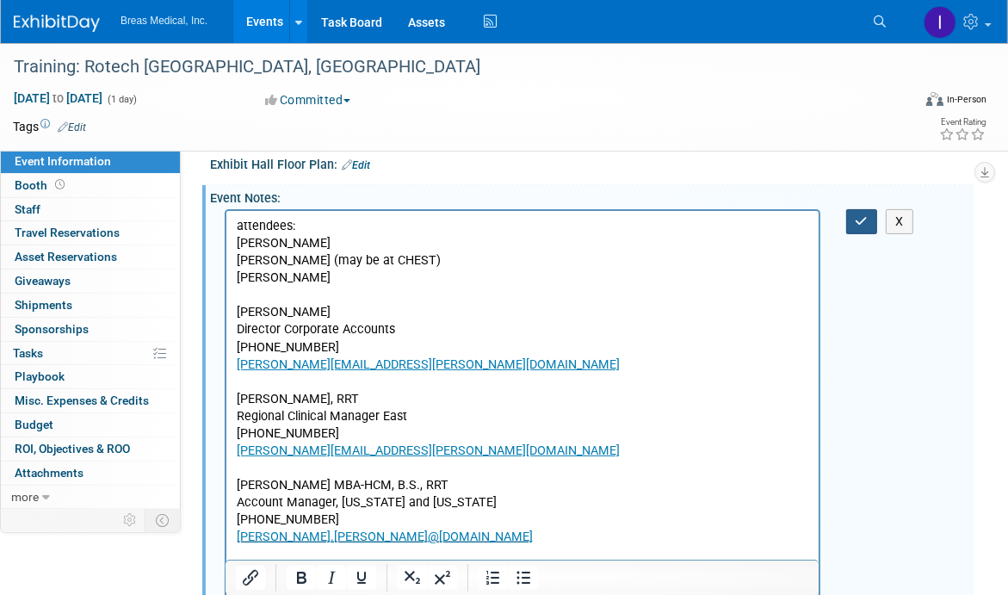
click at [856, 215] on icon "button" at bounding box center [862, 221] width 13 height 12
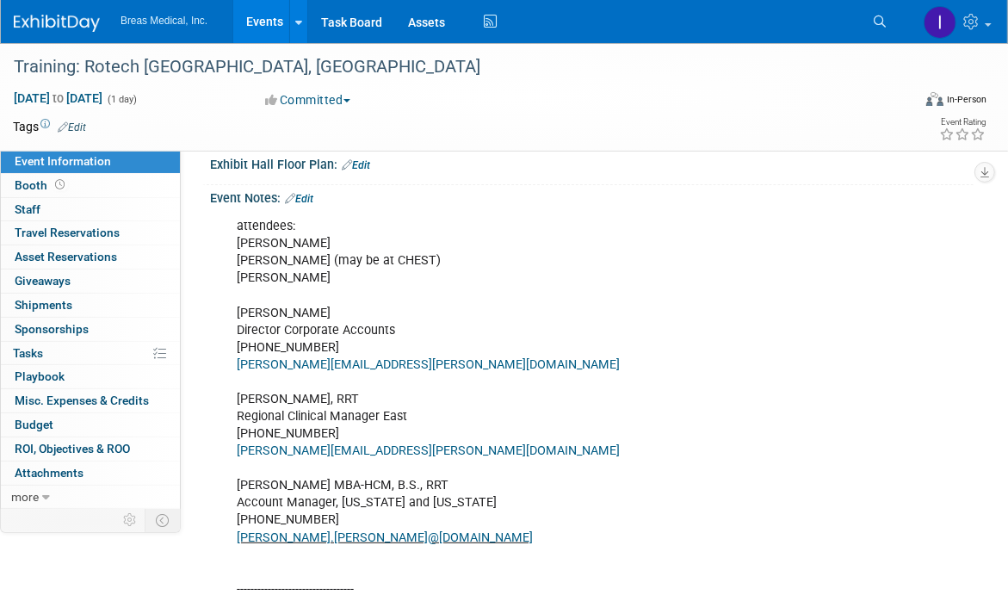
drag, startPoint x: 842, startPoint y: 333, endPoint x: 841, endPoint y: 237, distance: 96.4
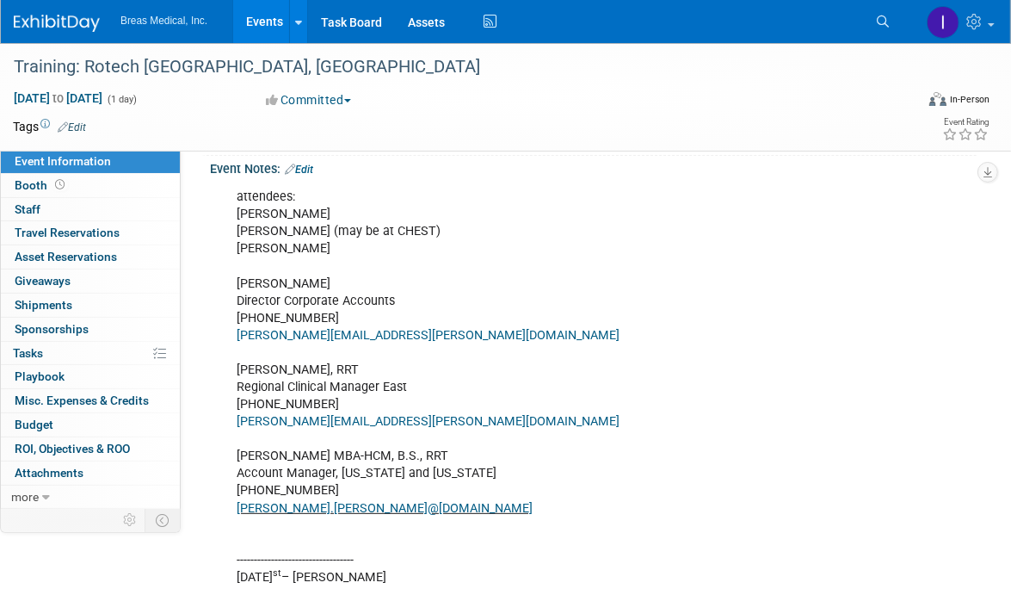
scroll to position [238, 0]
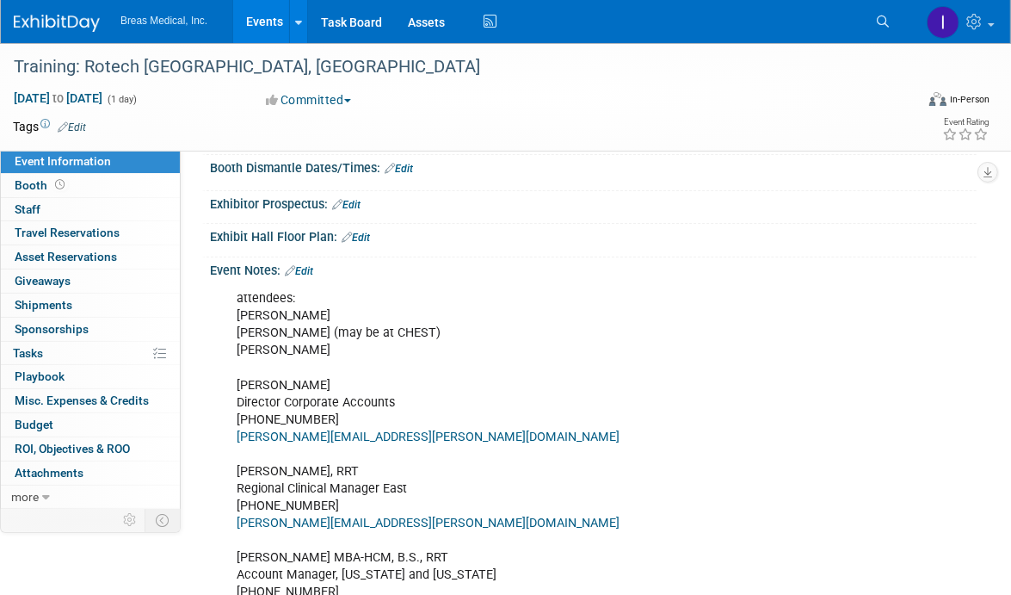
click at [311, 265] on link "Edit" at bounding box center [299, 271] width 28 height 12
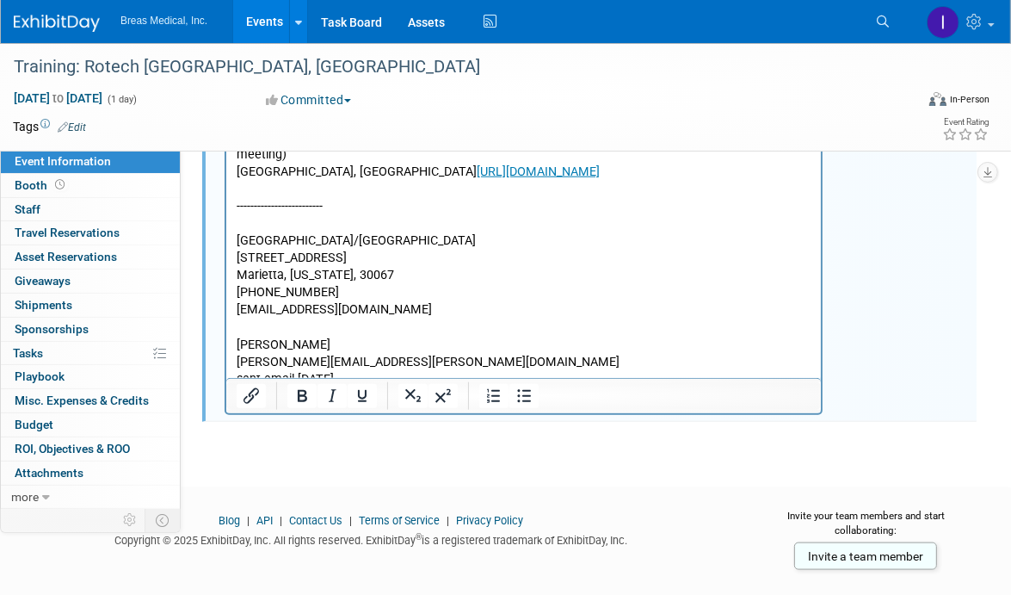
scroll to position [1428, 0]
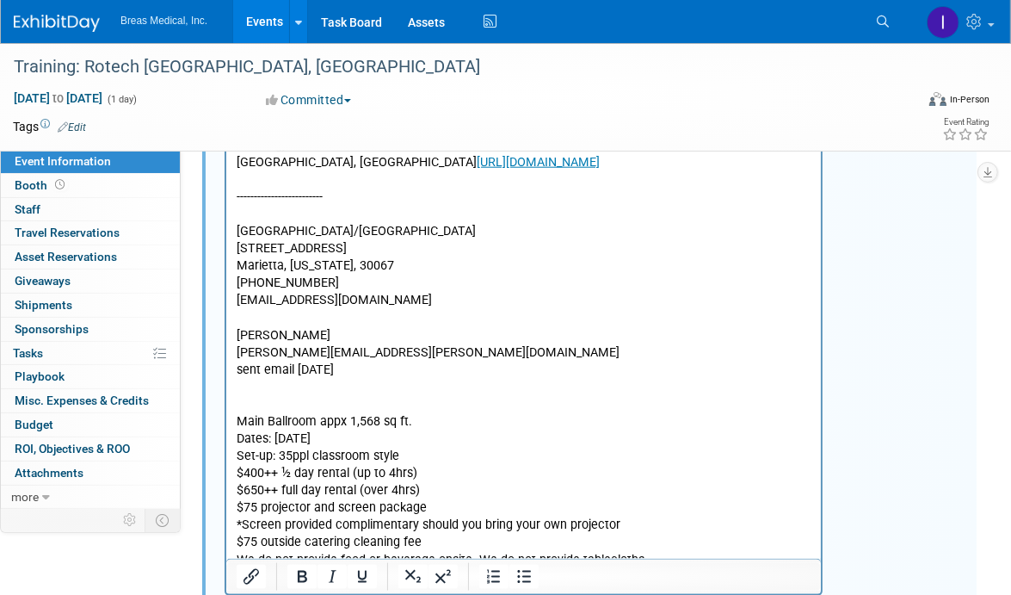
click at [245, 431] on p "Dates: October 21, 2025" at bounding box center [523, 439] width 575 height 17
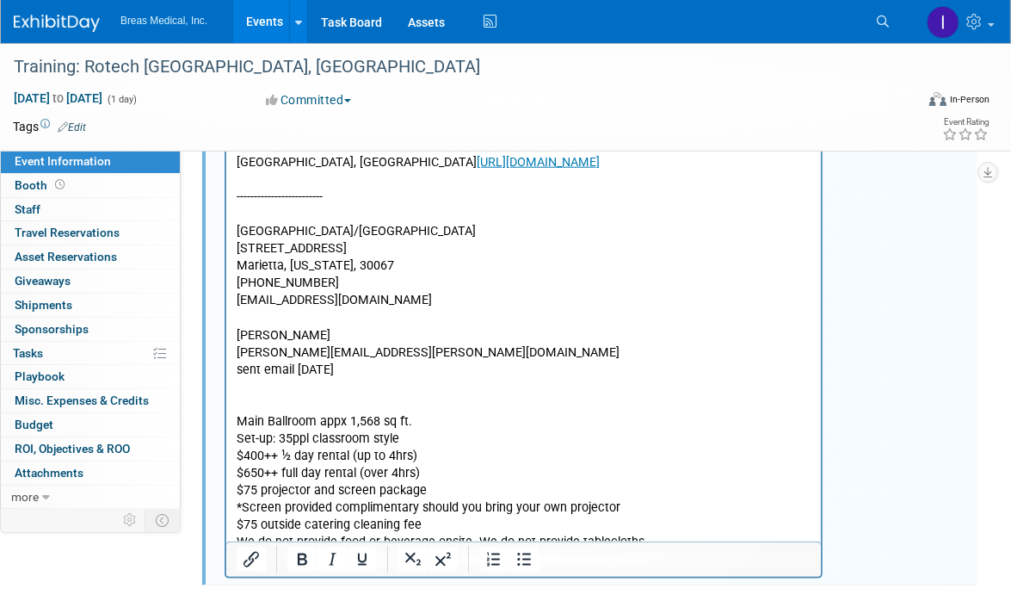
click at [445, 517] on p "$75 outside catering cleaning fee" at bounding box center [523, 525] width 575 height 17
click at [254, 397] on p "Rich Text Area. Press ALT-0 for help." at bounding box center [523, 405] width 575 height 17
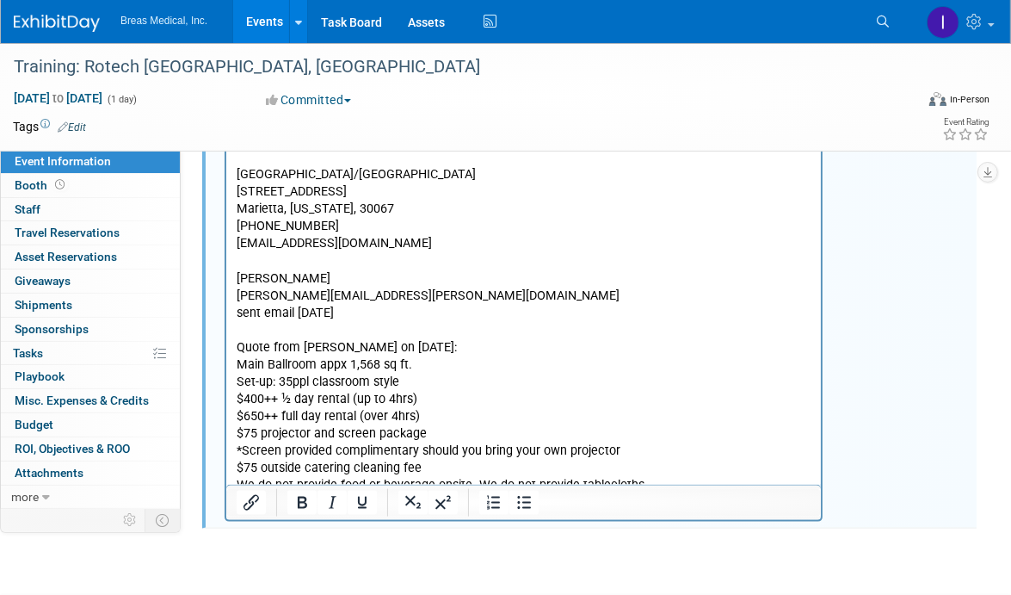
scroll to position [1514, 0]
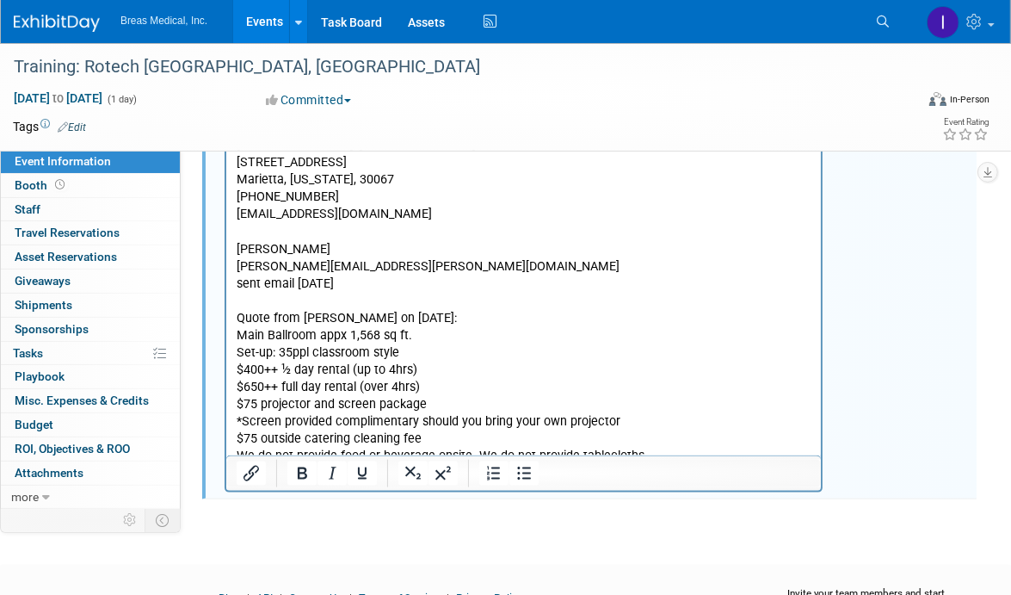
click at [514, 467] on p "Tables and chair set-up included in rental" at bounding box center [523, 475] width 575 height 17
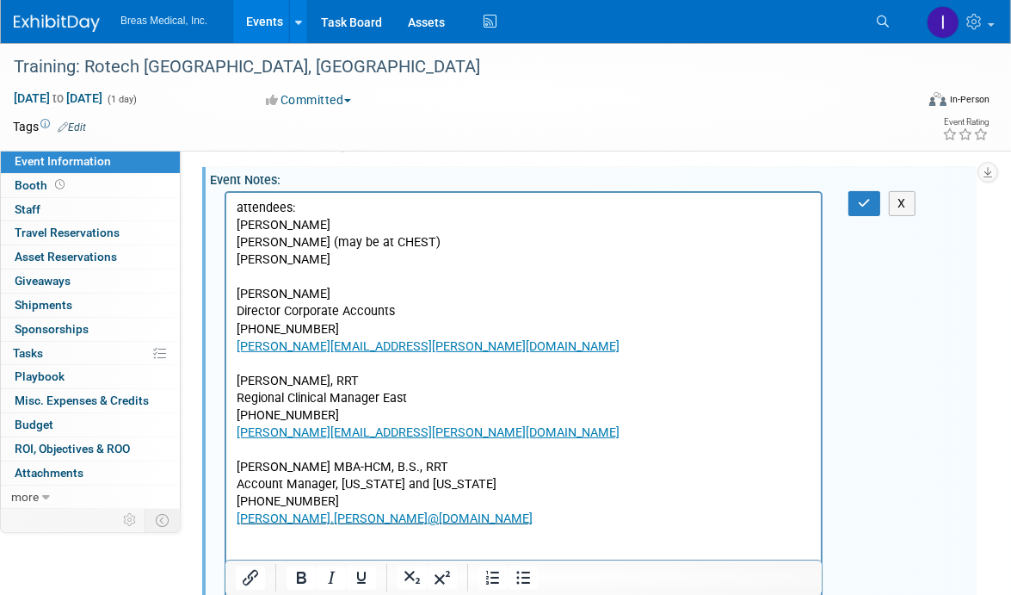
scroll to position [137, 0]
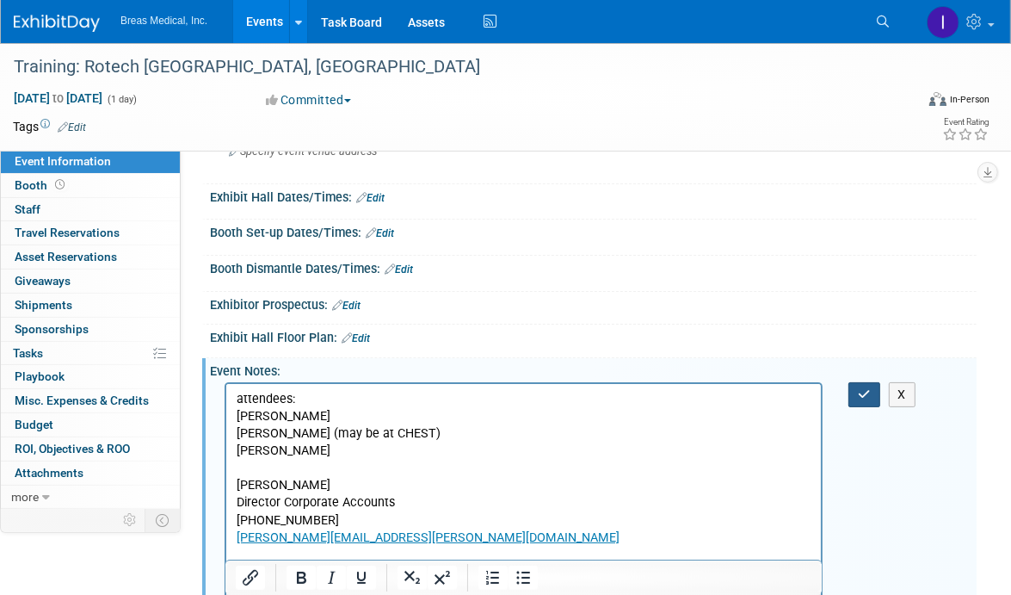
click at [858, 388] on icon "button" at bounding box center [864, 394] width 13 height 12
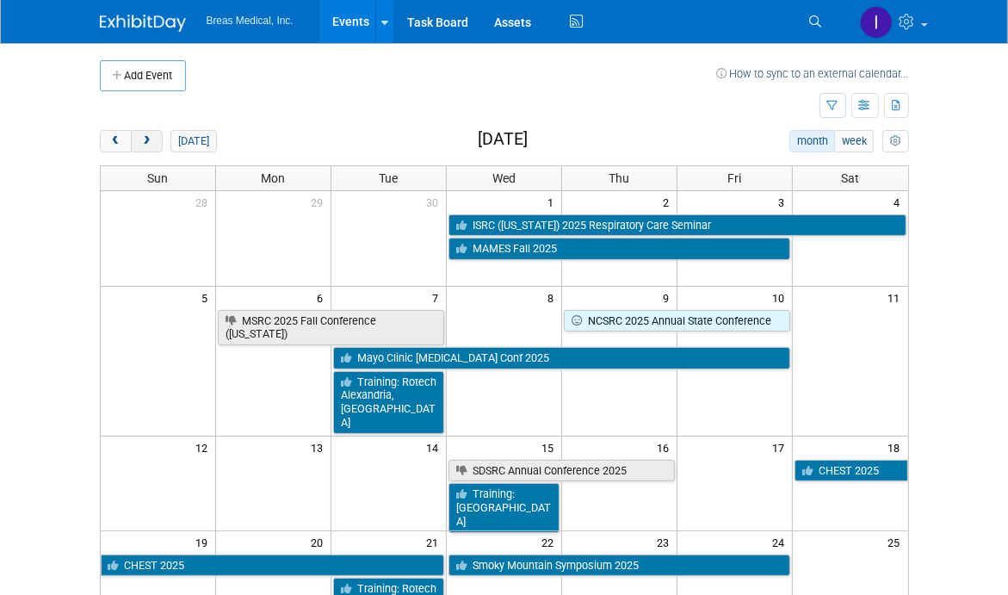
click at [155, 145] on button "next" at bounding box center [147, 141] width 32 height 22
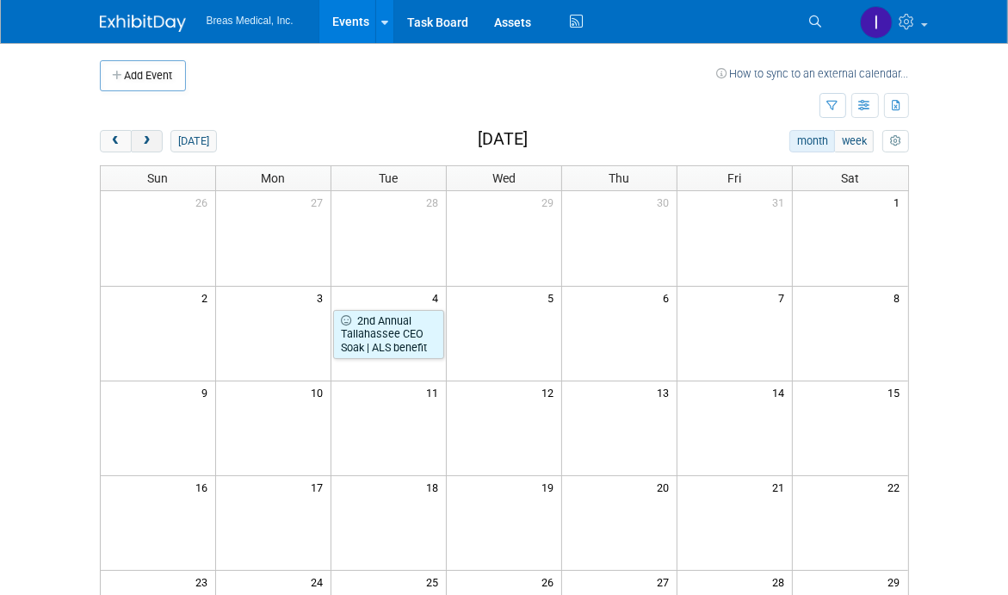
click at [155, 145] on button "next" at bounding box center [147, 141] width 32 height 22
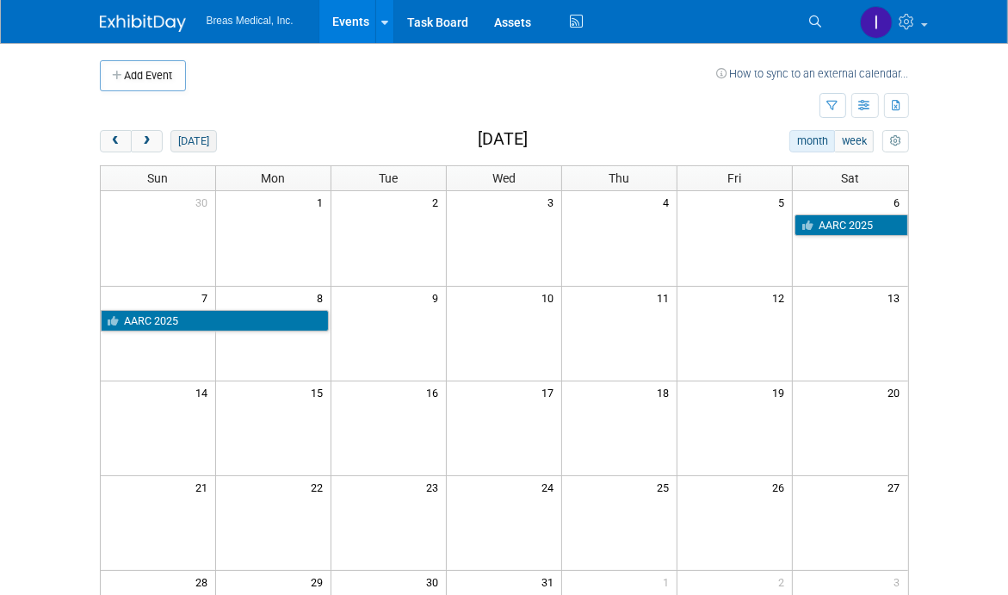
click at [208, 141] on button "today" at bounding box center [193, 141] width 46 height 22
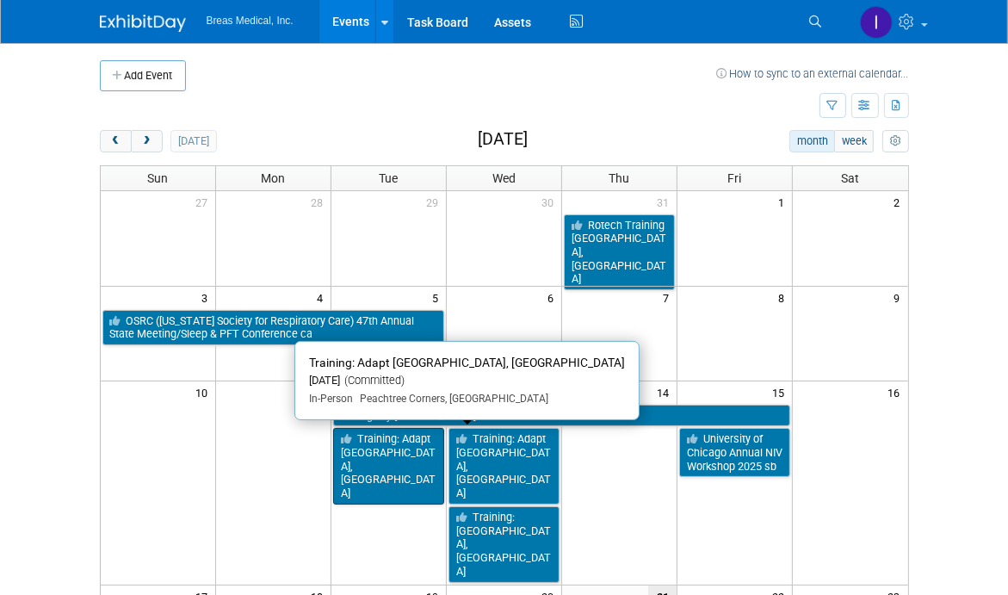
click at [405, 440] on link "Training: Adapt [GEOGRAPHIC_DATA], [GEOGRAPHIC_DATA]" at bounding box center [388, 466] width 111 height 77
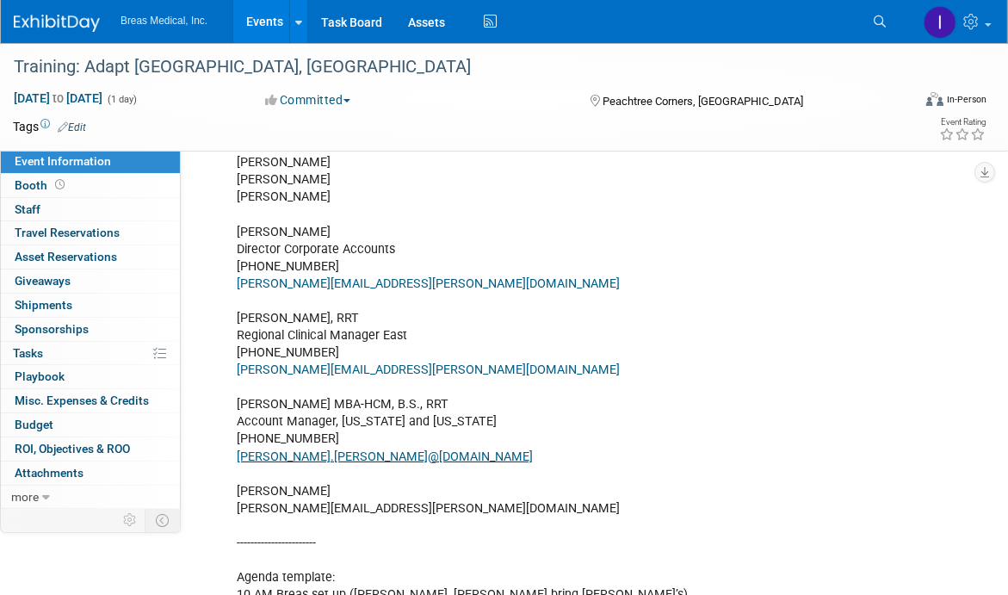
scroll to position [430, 0]
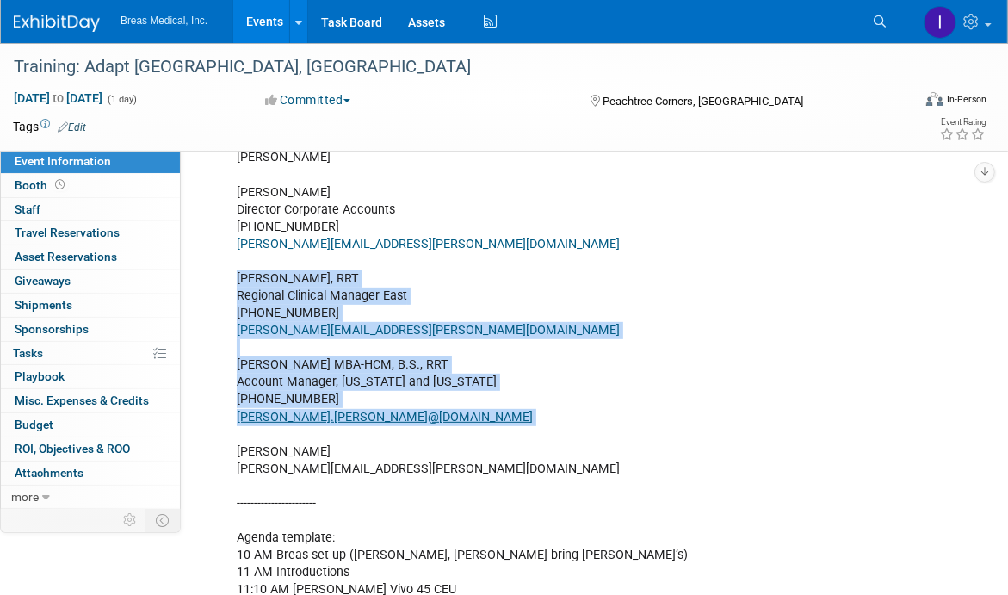
drag, startPoint x: 239, startPoint y: 290, endPoint x: 395, endPoint y: 442, distance: 217.3
copy div "[PERSON_NAME], RRT Regional Clinical Manager East [PHONE_NUMBER] [PERSON_NAME][…"
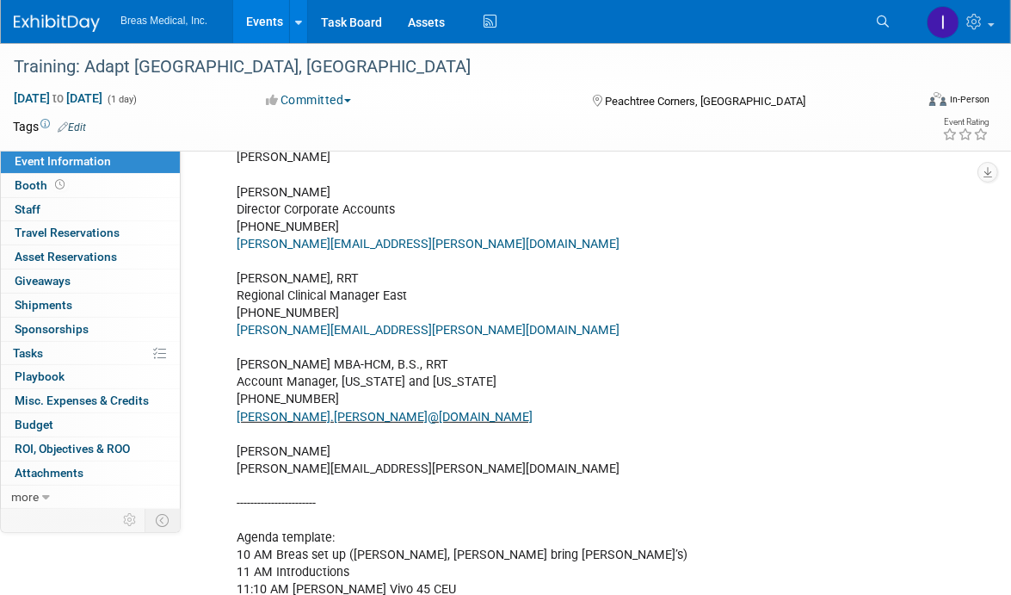
click at [257, 17] on link "Events" at bounding box center [264, 21] width 63 height 43
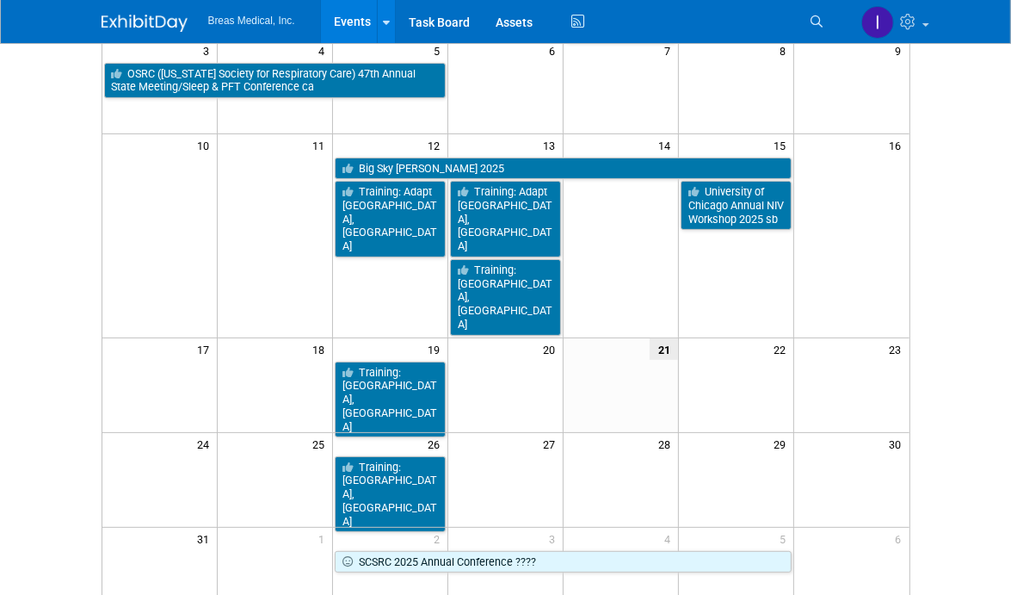
scroll to position [86, 0]
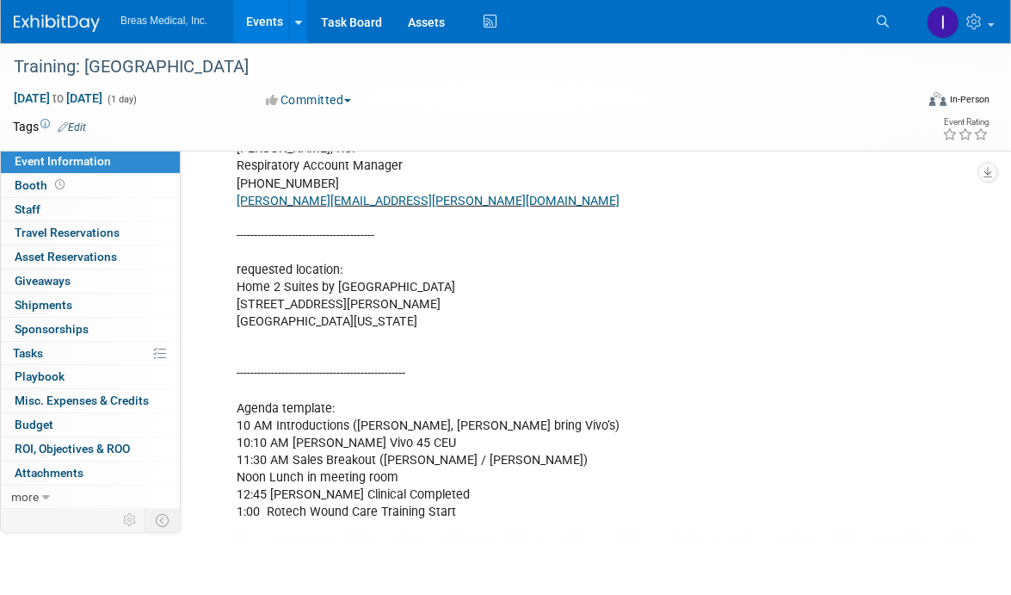
scroll to position [615, 0]
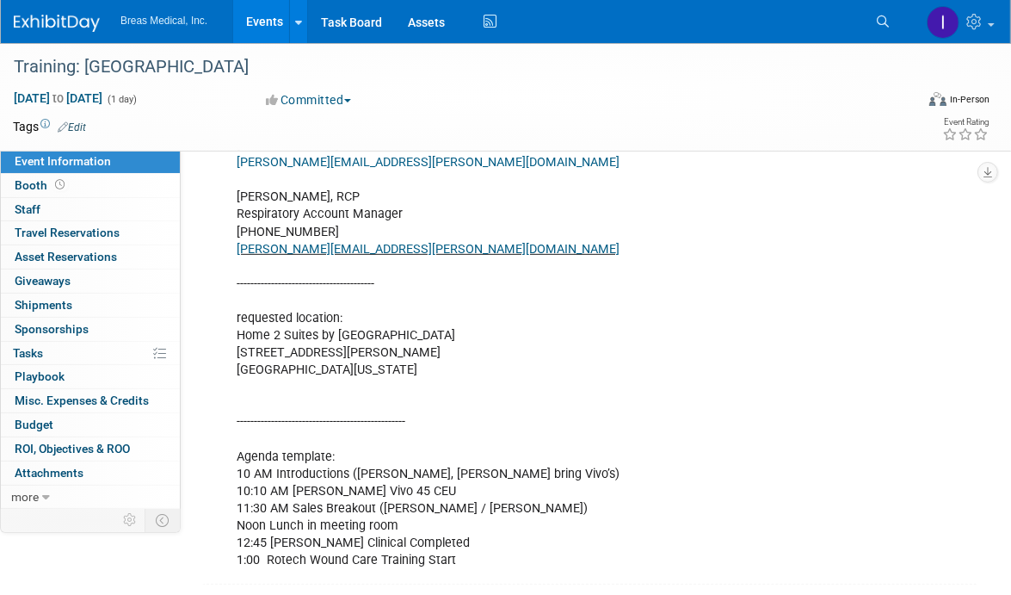
click at [534, 341] on div "Attendees: [PERSON_NAME] [PERSON_NAME] Director Corporate Accounts [PHONE_NUMBE…" at bounding box center [524, 241] width 598 height 674
drag, startPoint x: 528, startPoint y: 330, endPoint x: 236, endPoint y: 338, distance: 291.9
click at [236, 338] on div "Attendees: [PERSON_NAME] [PERSON_NAME] Director Corporate Accounts [PHONE_NUMBE…" at bounding box center [524, 241] width 598 height 674
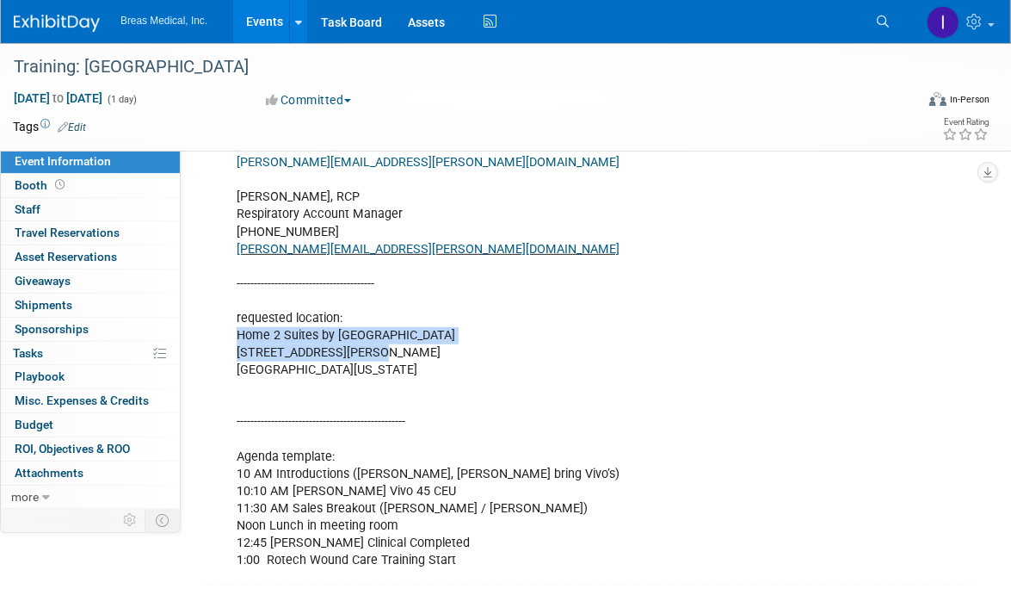
click at [233, 340] on div "Attendees: [PERSON_NAME] [PERSON_NAME] Director Corporate Accounts [PHONE_NUMBE…" at bounding box center [524, 241] width 598 height 674
copy div "Home 2 Suites by [GEOGRAPHIC_DATA] [STREET_ADDRESS][PERSON_NAME]"
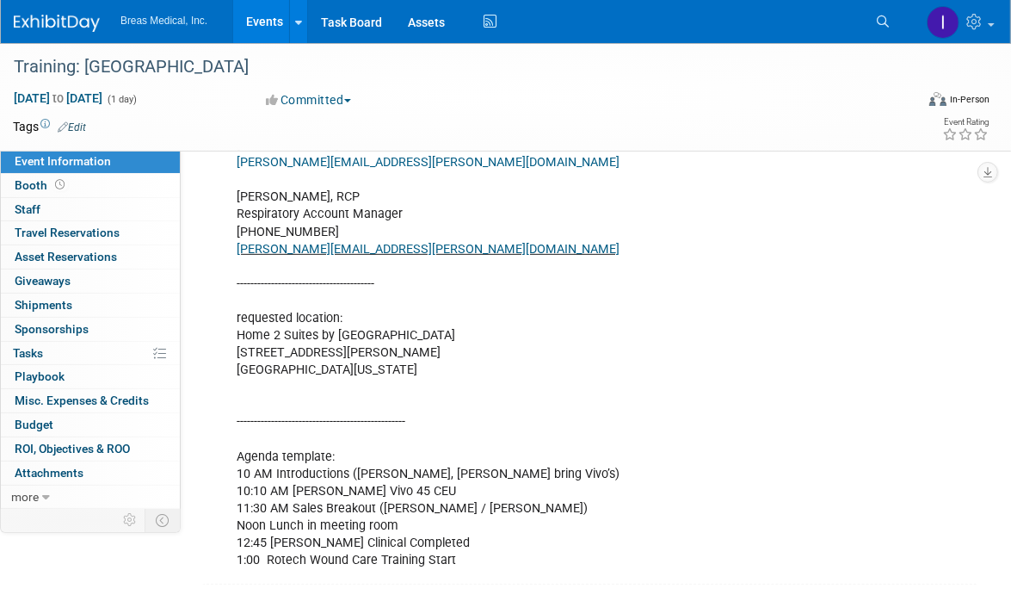
click at [881, 412] on div "Attendees: [PERSON_NAME] [PERSON_NAME] Director Corporate Accounts [PHONE_NUMBE…" at bounding box center [593, 239] width 767 height 680
drag, startPoint x: 905, startPoint y: 290, endPoint x: 839, endPoint y: 7, distance: 290.7
click at [905, 278] on div "Attendees: [PERSON_NAME] [PERSON_NAME] Director Corporate Accounts [PHONE_NUMBE…" at bounding box center [593, 239] width 767 height 680
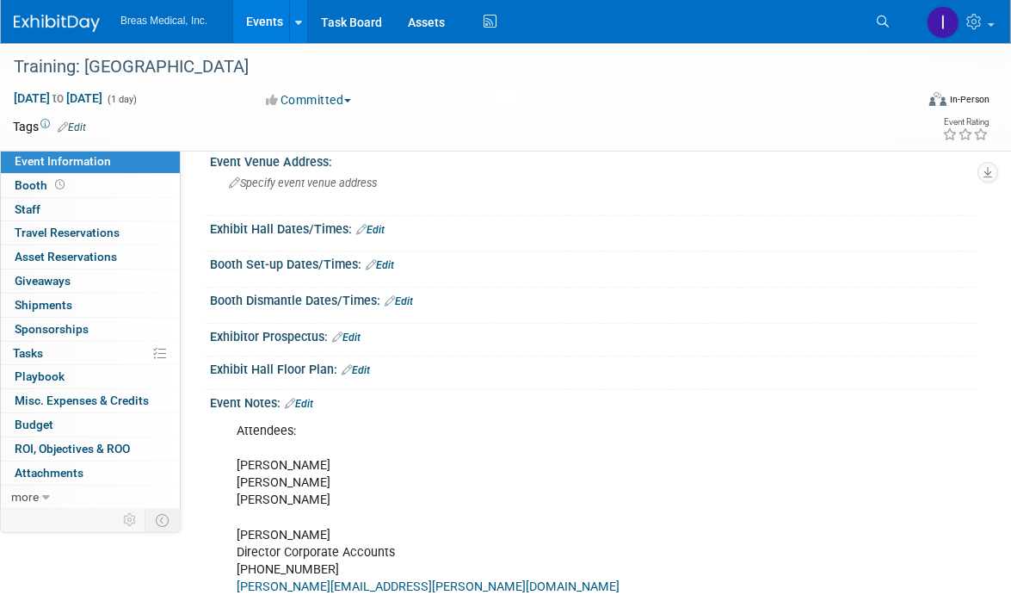
scroll to position [99, 0]
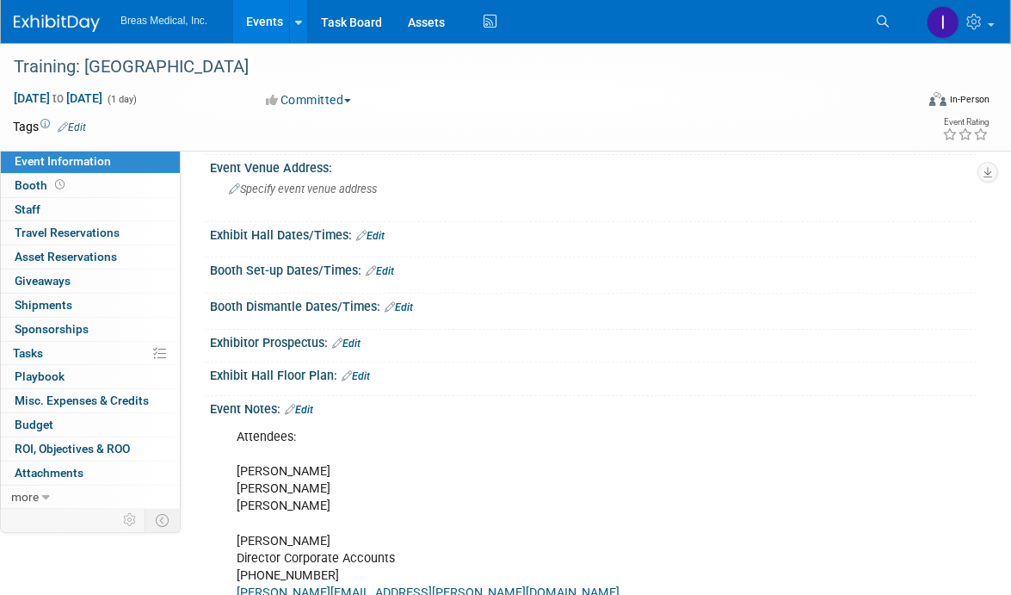
click at [306, 405] on link "Edit" at bounding box center [299, 410] width 28 height 12
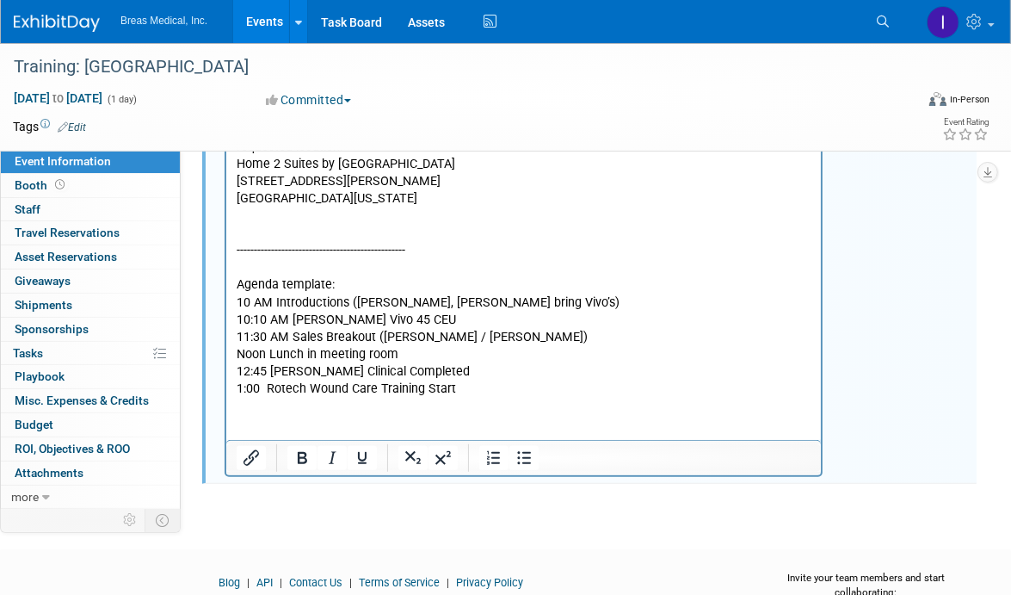
scroll to position [686, 0]
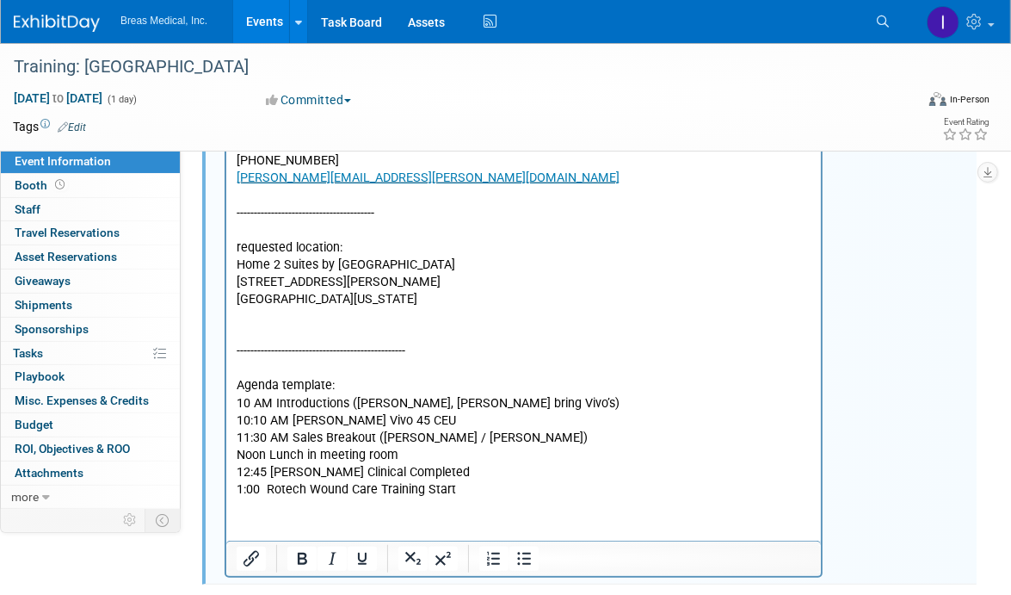
click at [378, 330] on p "Attendees: [PERSON_NAME] [PERSON_NAME] Director Corporate Accounts [PHONE_NUMBE…" at bounding box center [523, 170] width 575 height 657
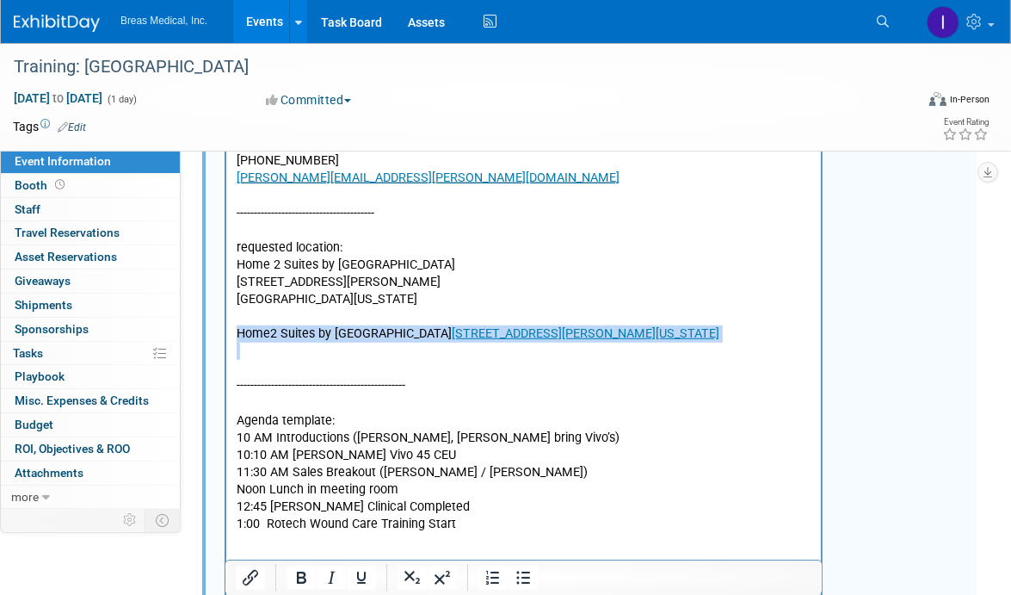
drag, startPoint x: 277, startPoint y: 362, endPoint x: 215, endPoint y: 336, distance: 67.1
click at [226, 336] on html "Attendees: [PERSON_NAME] [PERSON_NAME] Director Corporate Accounts [PHONE_NUMBE…" at bounding box center [523, 185] width 595 height 698
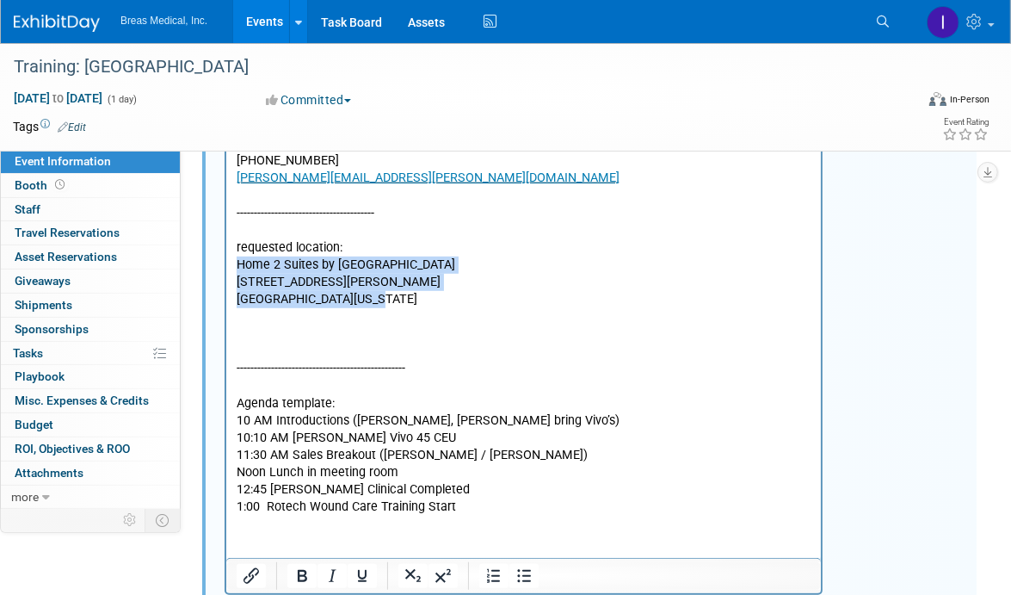
drag, startPoint x: 392, startPoint y: 300, endPoint x: 189, endPoint y: 270, distance: 205.4
click at [226, 270] on html "Attendees: Brett Michael Jodi Brett Townsend Director Corporate Accounts 770-32…" at bounding box center [523, 176] width 595 height 681
copy p "Home 2 Suites by Hilton Las Vegas Stadium District 4940 Dean Martin Drive Las V…"
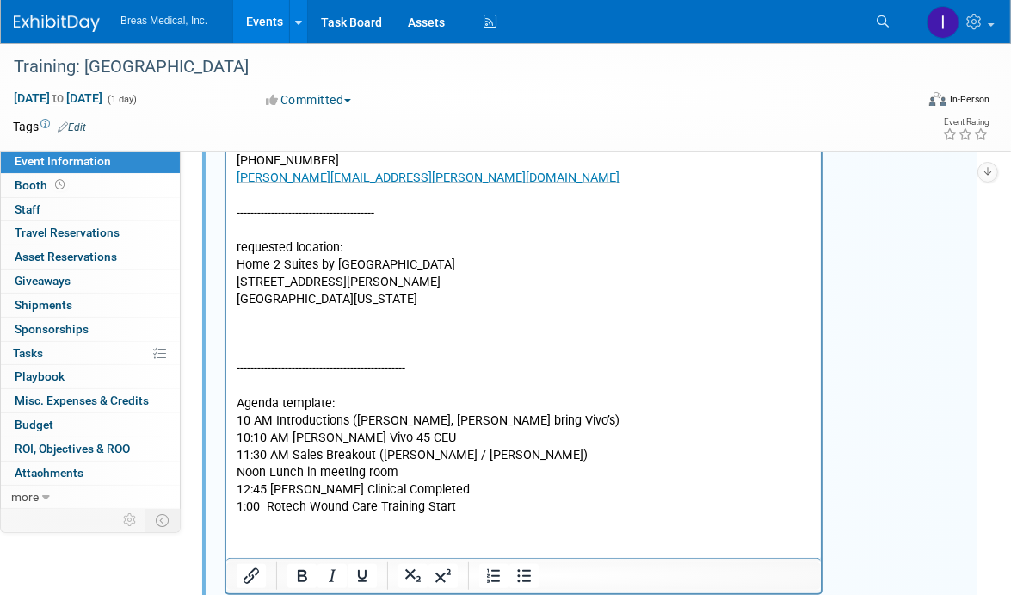
click at [274, 346] on p "------------------------------------------------- Agenda template: 10 AM Introd…" at bounding box center [523, 429] width 575 height 173
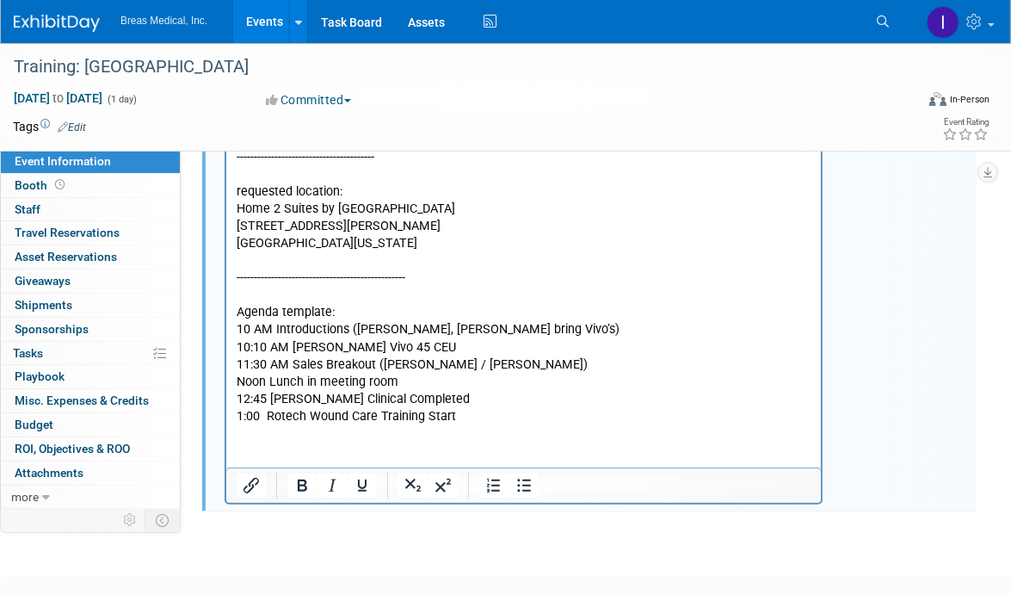
scroll to position [772, 0]
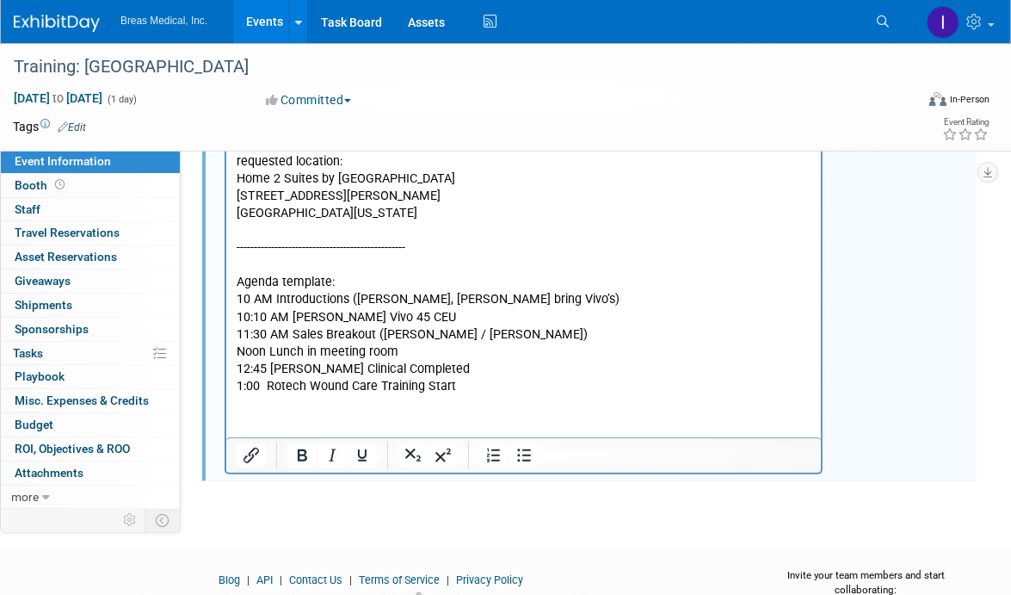
click at [498, 393] on p "------------------------------------------------- Agenda template: 10 AM Introd…" at bounding box center [523, 309] width 575 height 173
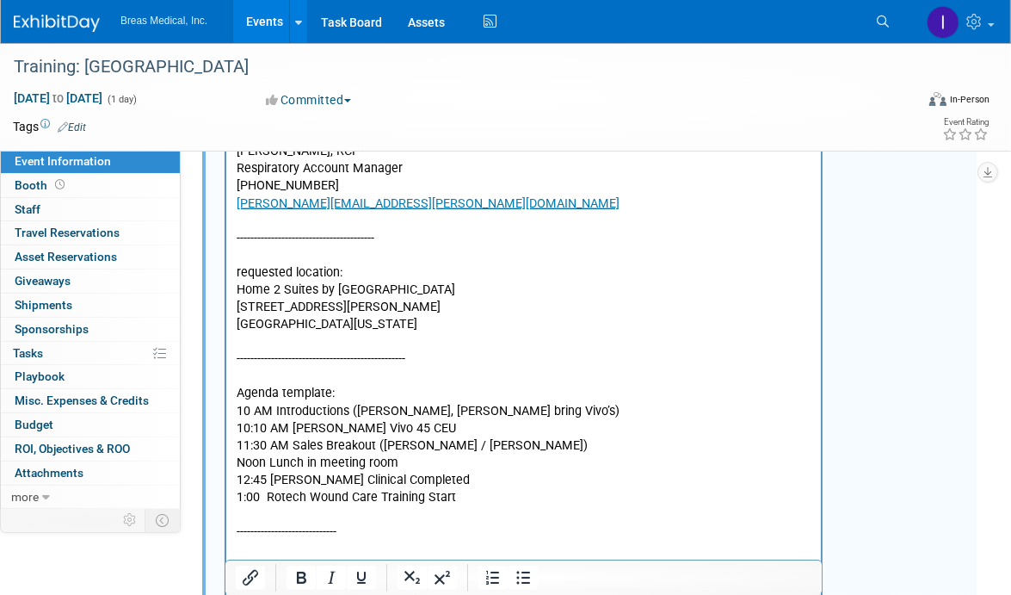
scroll to position [961, 0]
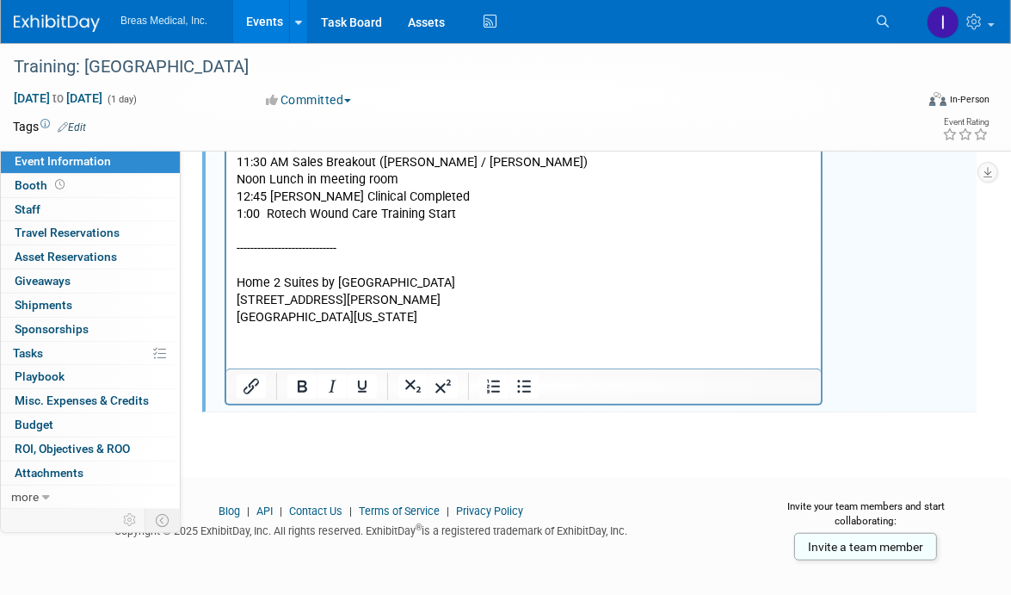
click at [405, 320] on p "Home 2 Suites by Hilton Las Vegas Stadium District 4940 Dean Martin Drive Las V…" at bounding box center [523, 301] width 575 height 52
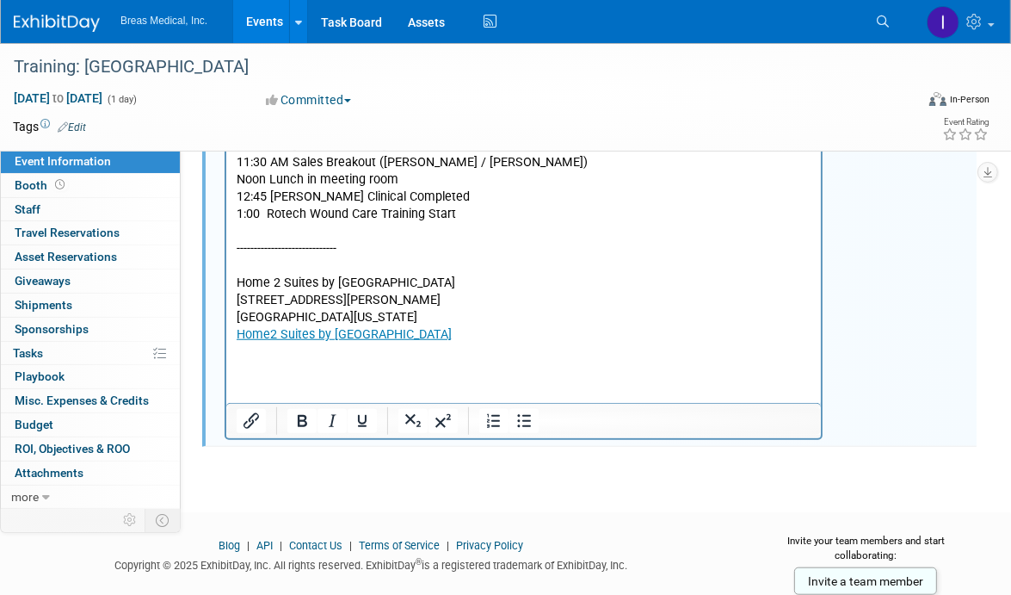
click at [302, 357] on p "Rich Text Area. Press ALT-0 for help." at bounding box center [523, 353] width 575 height 17
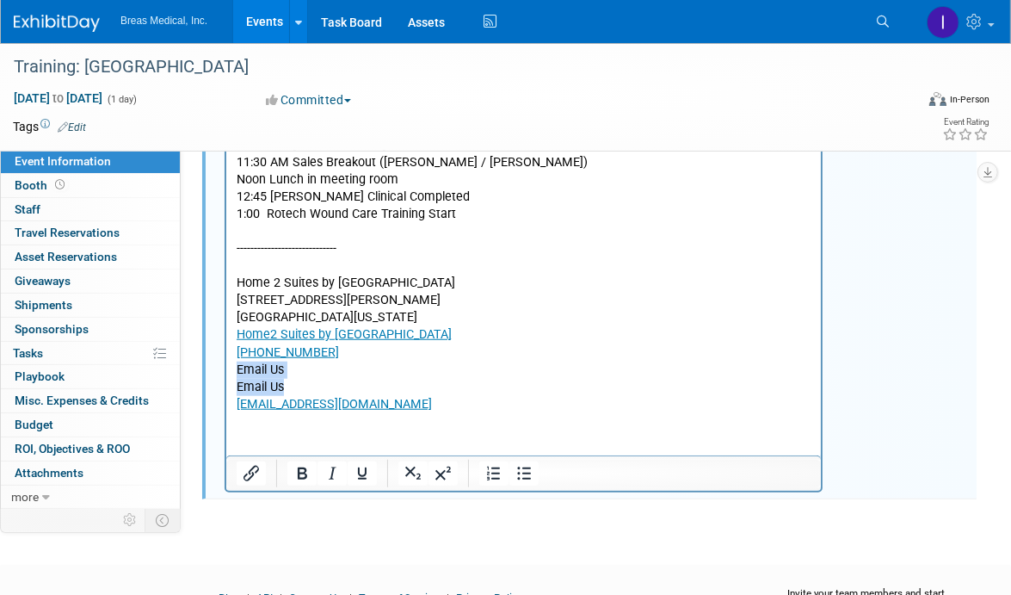
drag, startPoint x: 295, startPoint y: 385, endPoint x: 223, endPoint y: 371, distance: 73.6
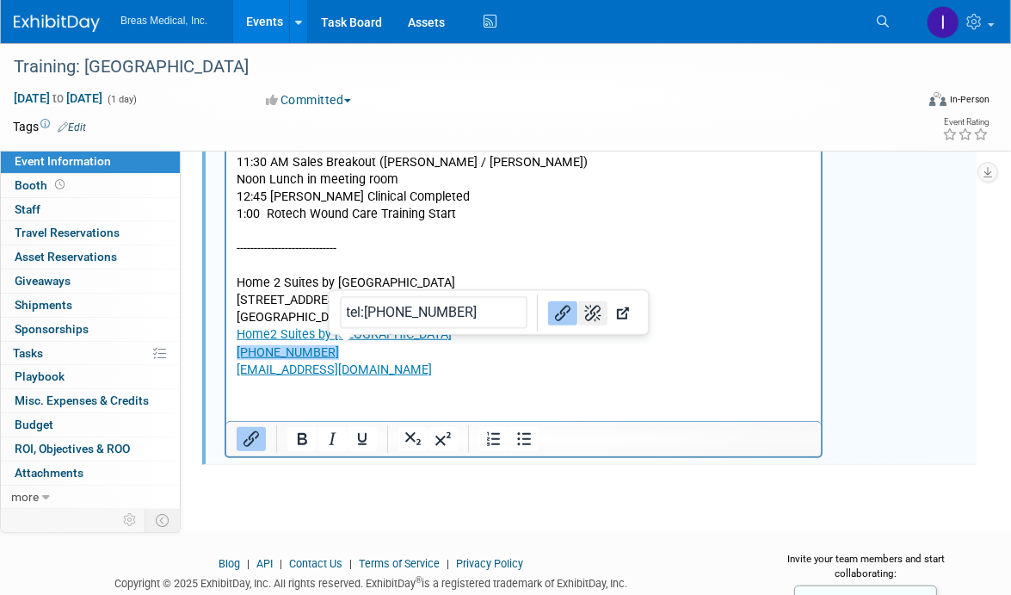
click at [583, 306] on icon "Remove link" at bounding box center [593, 312] width 21 height 21
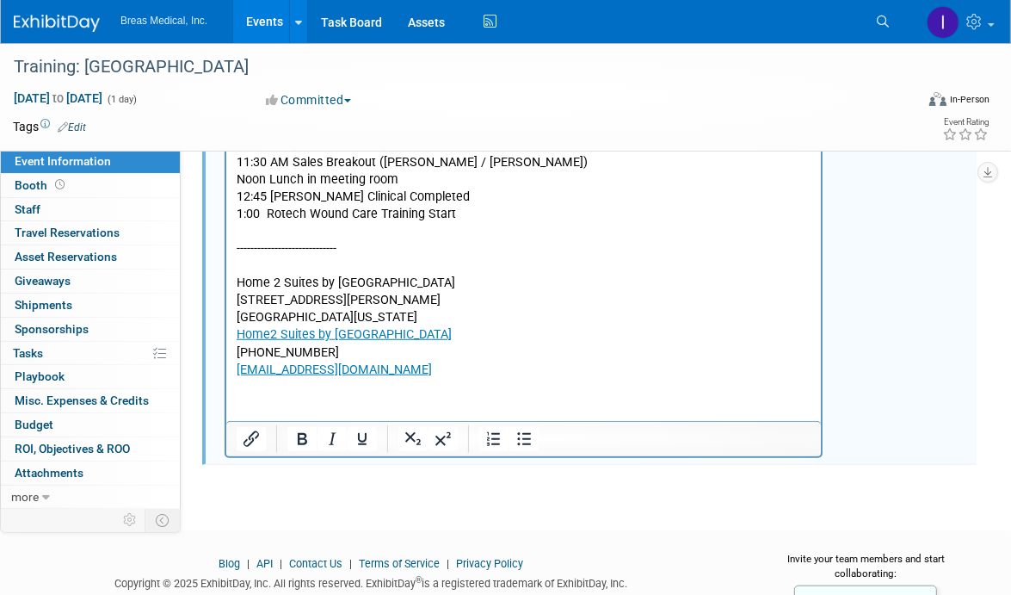
click at [471, 372] on p "LASTA_Home2@hilton.com" at bounding box center [523, 370] width 575 height 17
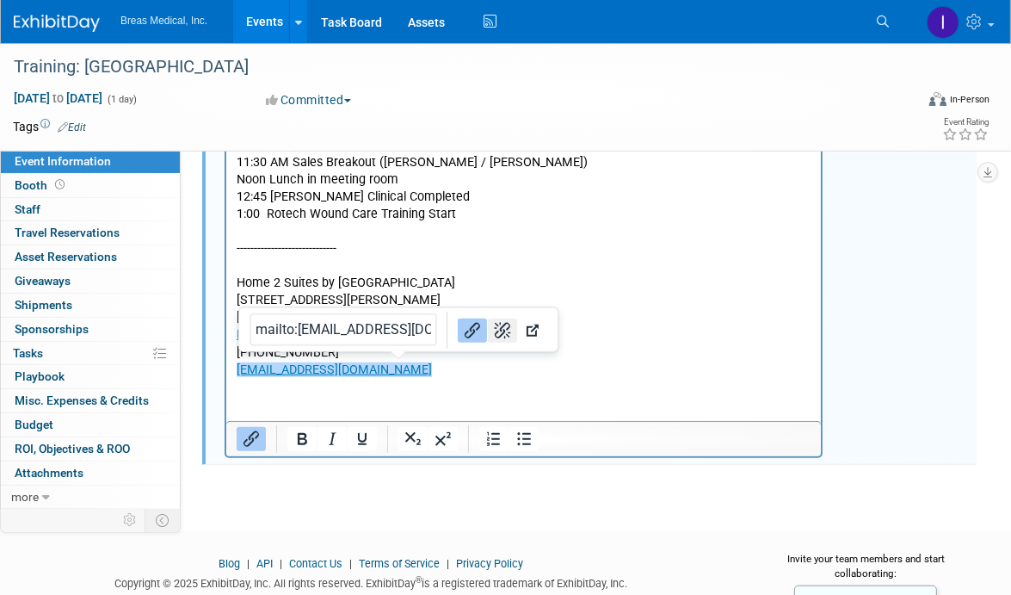
click at [492, 324] on icon "Remove link" at bounding box center [502, 329] width 21 height 21
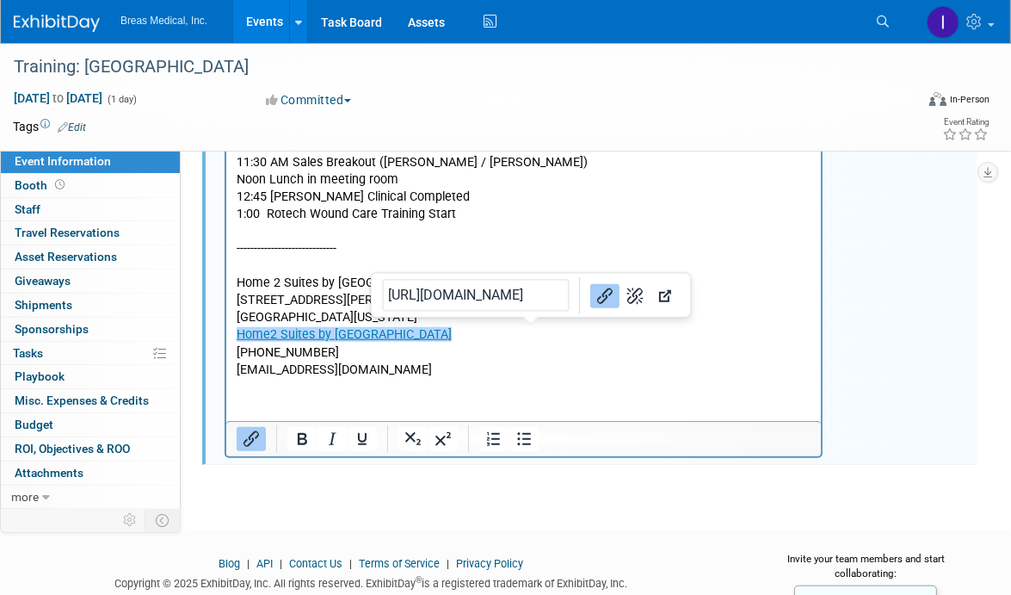
drag, startPoint x: 424, startPoint y: 337, endPoint x: 436, endPoint y: -104, distance: 441.7
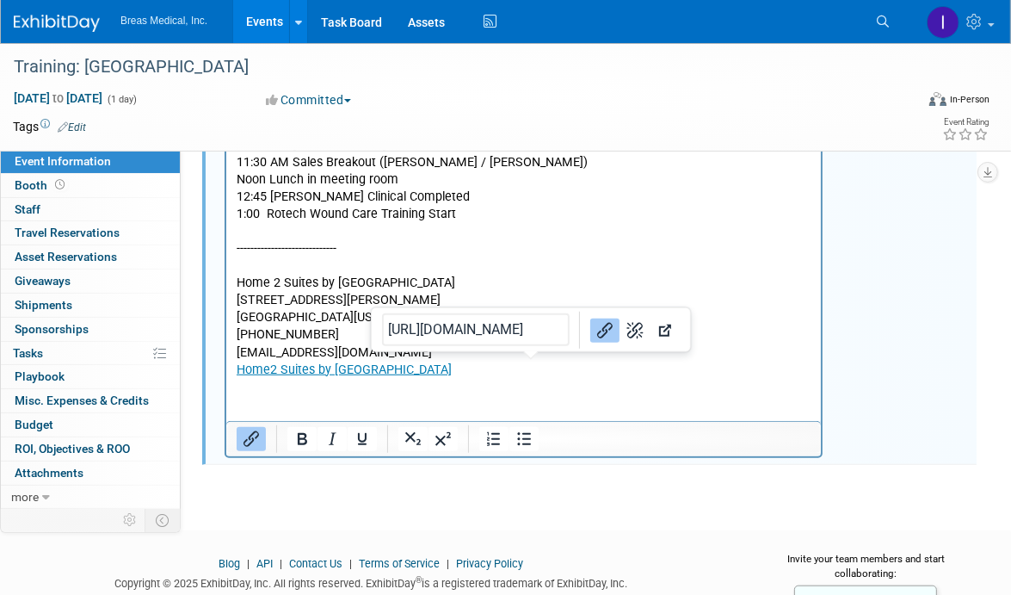
click at [575, 372] on p "Home2 Suites by Hilton Las Vegas City Center Hotel" at bounding box center [523, 370] width 575 height 17
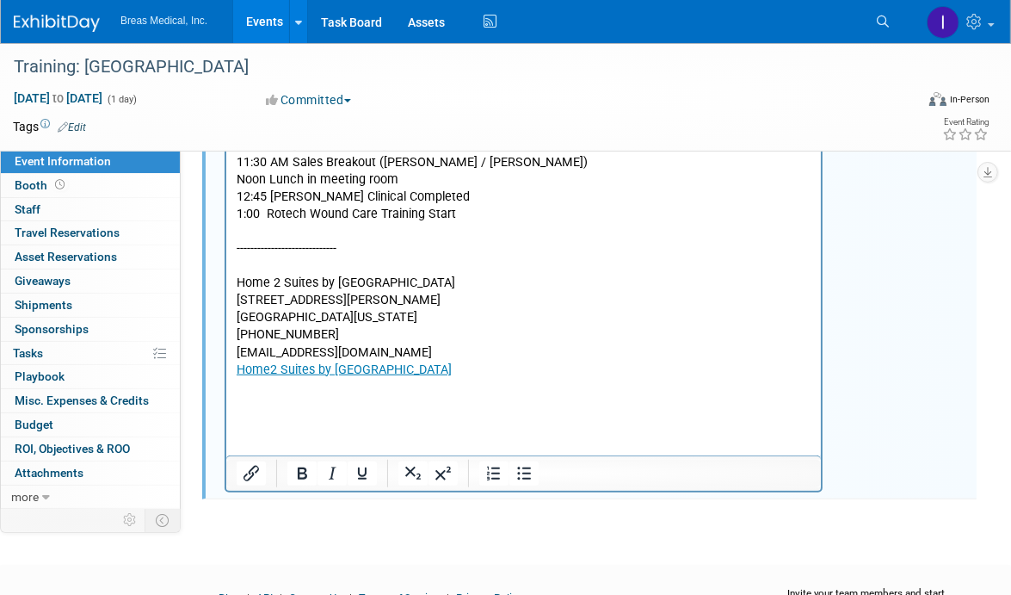
click at [263, 386] on p "Rich Text Area. Press ALT-0 for help." at bounding box center [523, 388] width 575 height 17
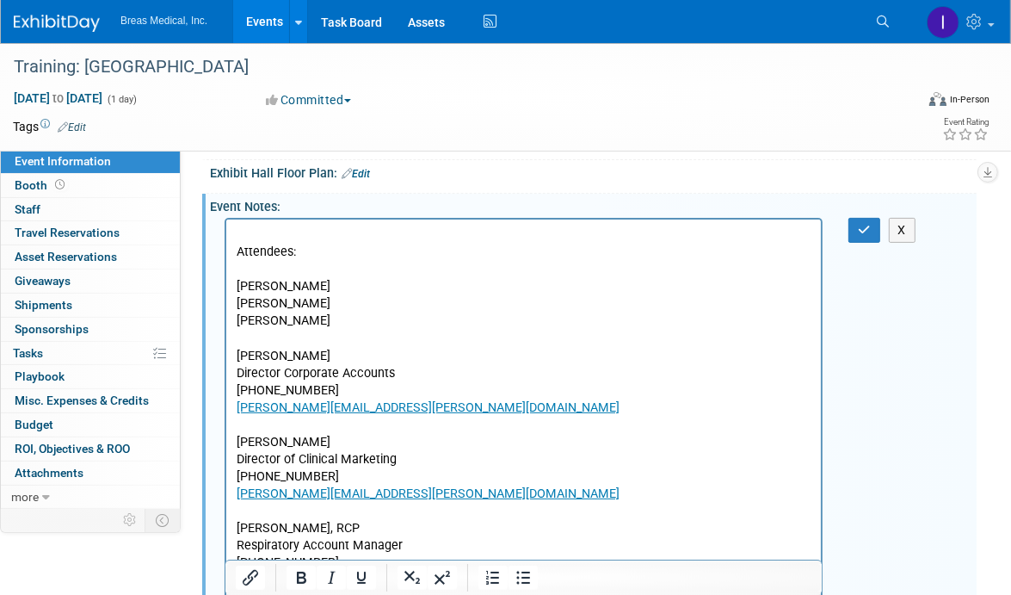
scroll to position [187, 0]
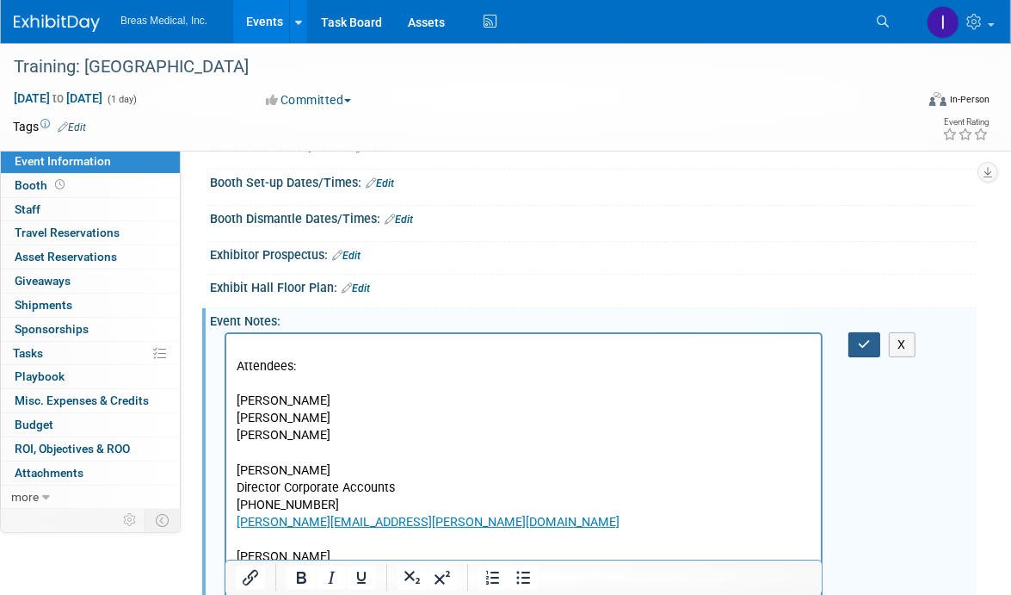
click at [852, 338] on button "button" at bounding box center [865, 344] width 32 height 25
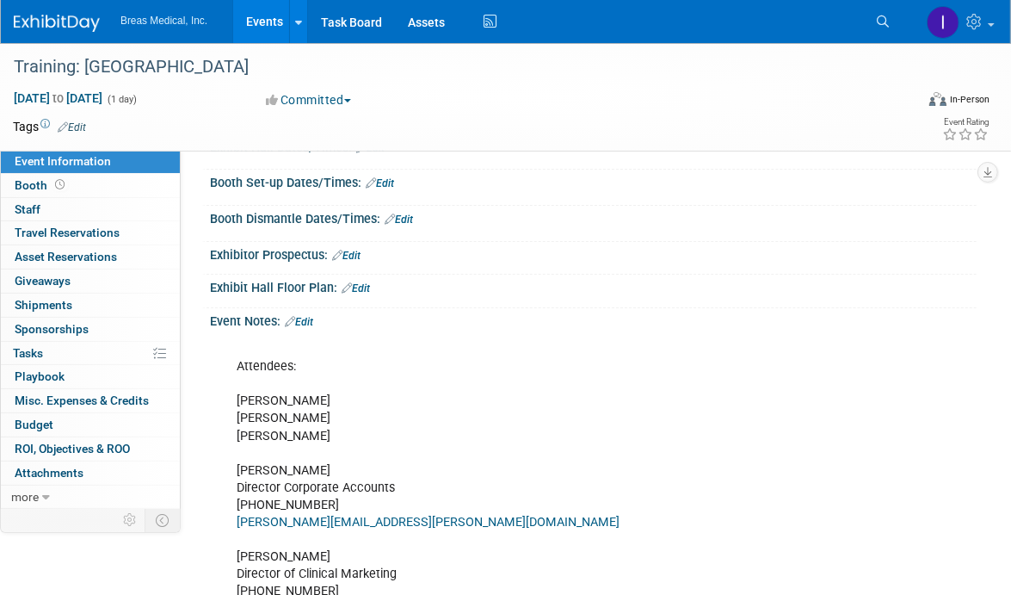
click at [310, 316] on link "Edit" at bounding box center [299, 322] width 28 height 12
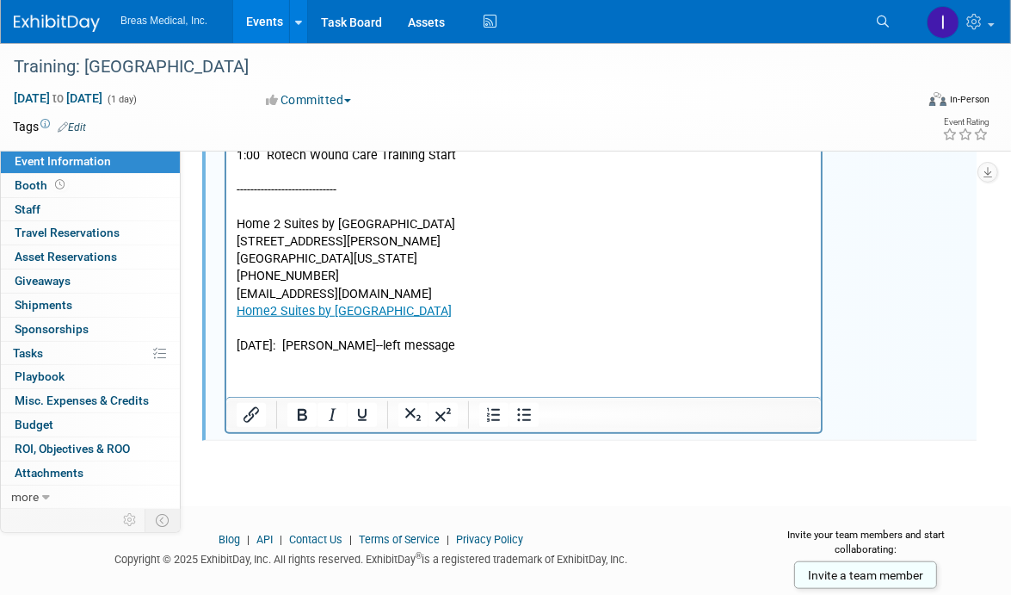
scroll to position [1021, 0]
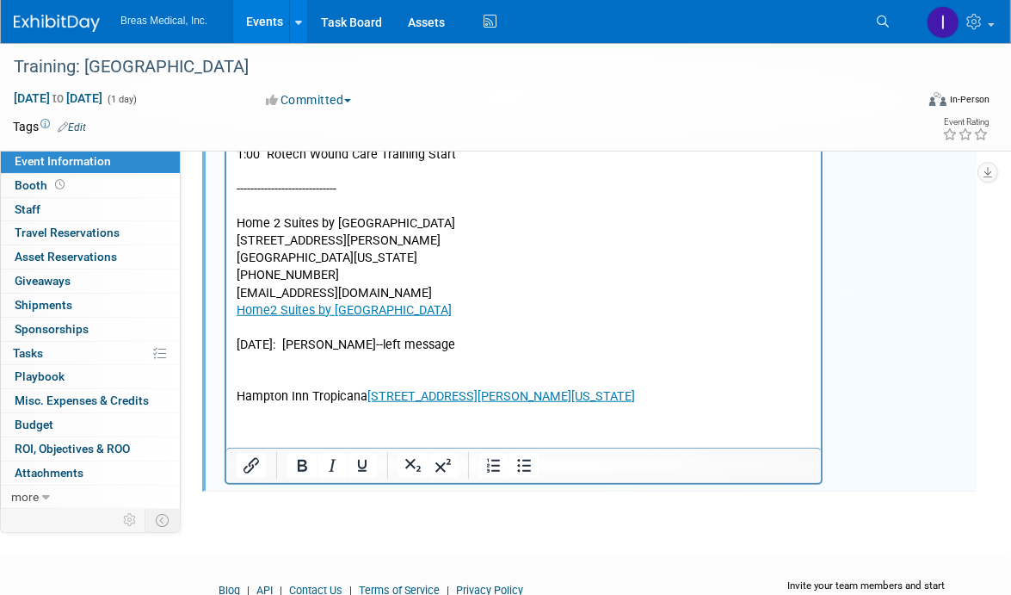
click at [367, 391] on link "4975 S. Dean Martin Dr., Las Vegas, Nevada, 89118-1656" at bounding box center [501, 397] width 268 height 15
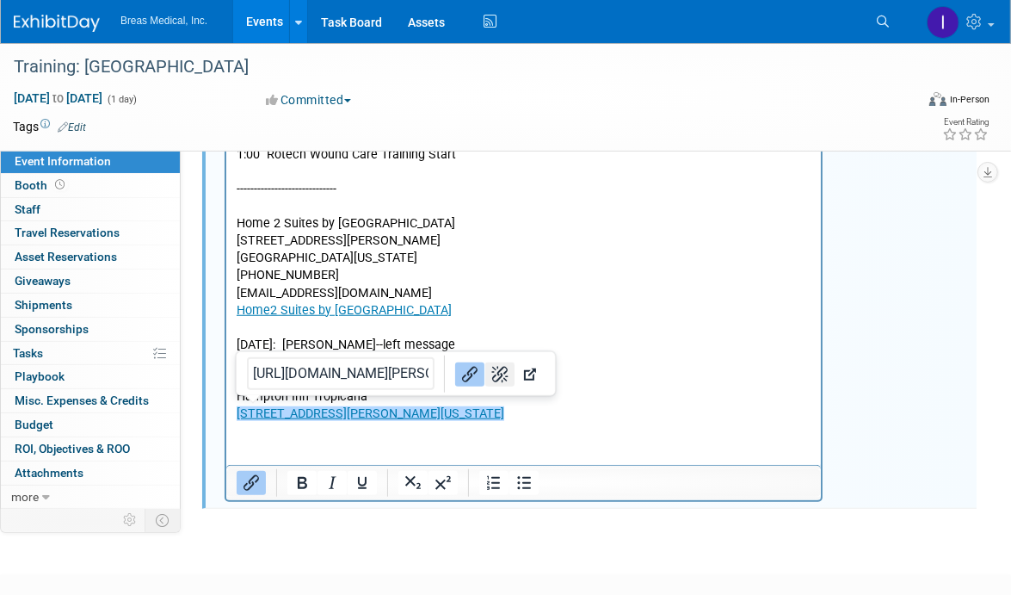
click at [490, 365] on icon "Remove link" at bounding box center [500, 374] width 21 height 21
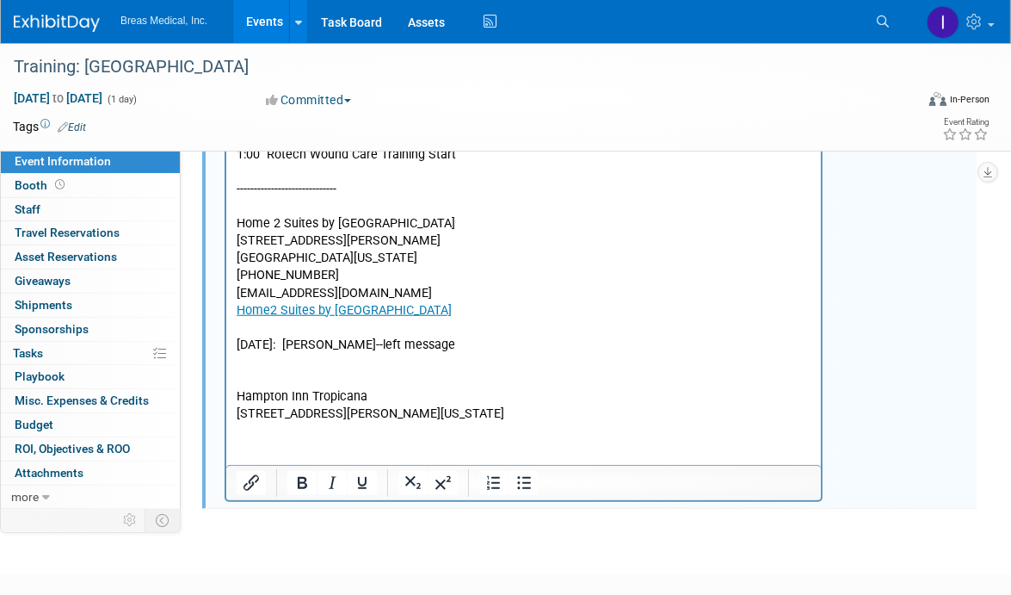
click at [371, 417] on p "﻿4975 S. Dean Martin Dr., Las Vegas, Nevada, 89118-1656" at bounding box center [523, 414] width 575 height 17
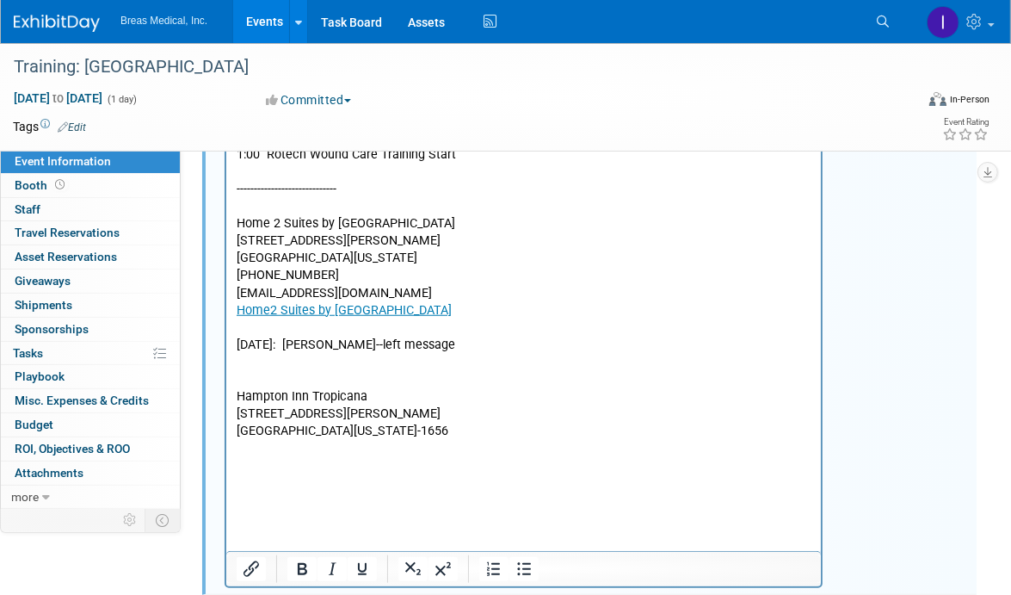
drag, startPoint x: 806, startPoint y: 410, endPoint x: 789, endPoint y: 417, distance: 17.7
click at [807, 410] on p "4975 S. Dean Martin Dr." at bounding box center [523, 414] width 575 height 17
click at [282, 448] on p "Rich Text Area. Press ALT-0 for help." at bounding box center [523, 449] width 575 height 17
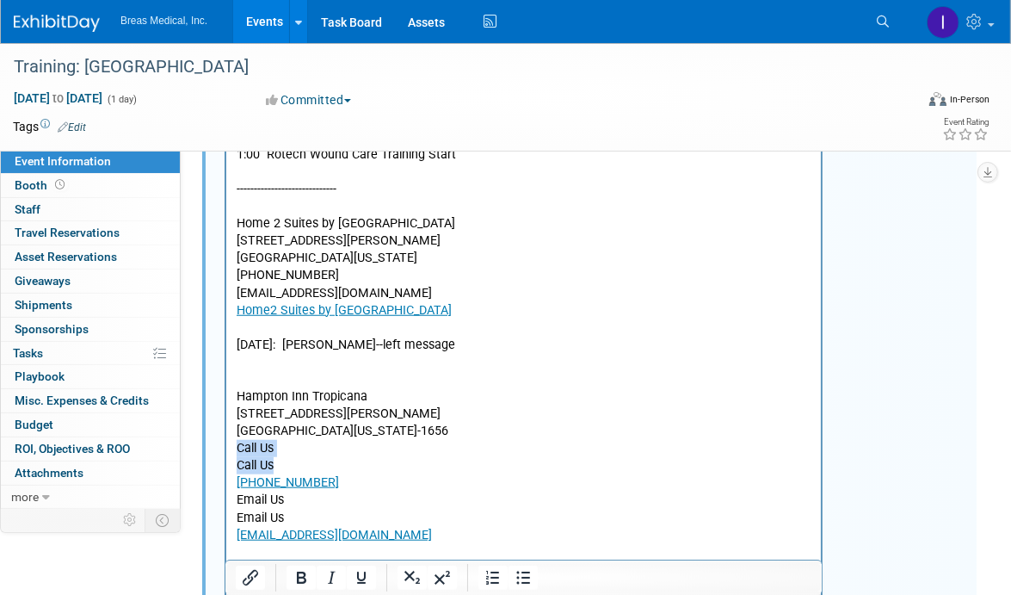
drag, startPoint x: 279, startPoint y: 464, endPoint x: 427, endPoint y: -54, distance: 538.9
click at [226, 449] on html "Attendees: Brett Michael Jodi Brett Townsend Director Corporate Accounts 770-32…" at bounding box center [523, 49] width 595 height 1096
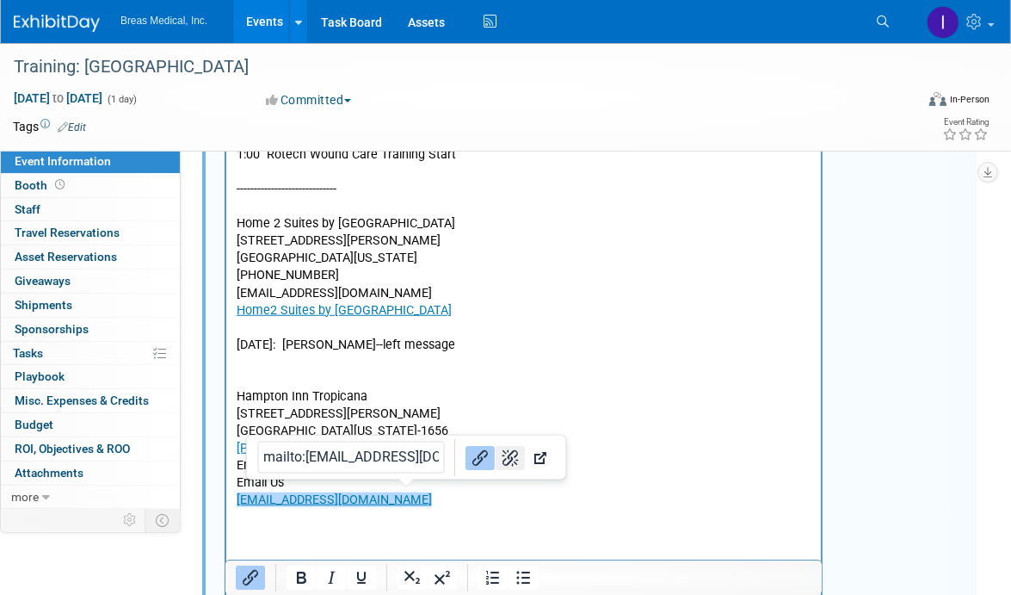
click at [500, 450] on icon "Remove link" at bounding box center [510, 457] width 21 height 21
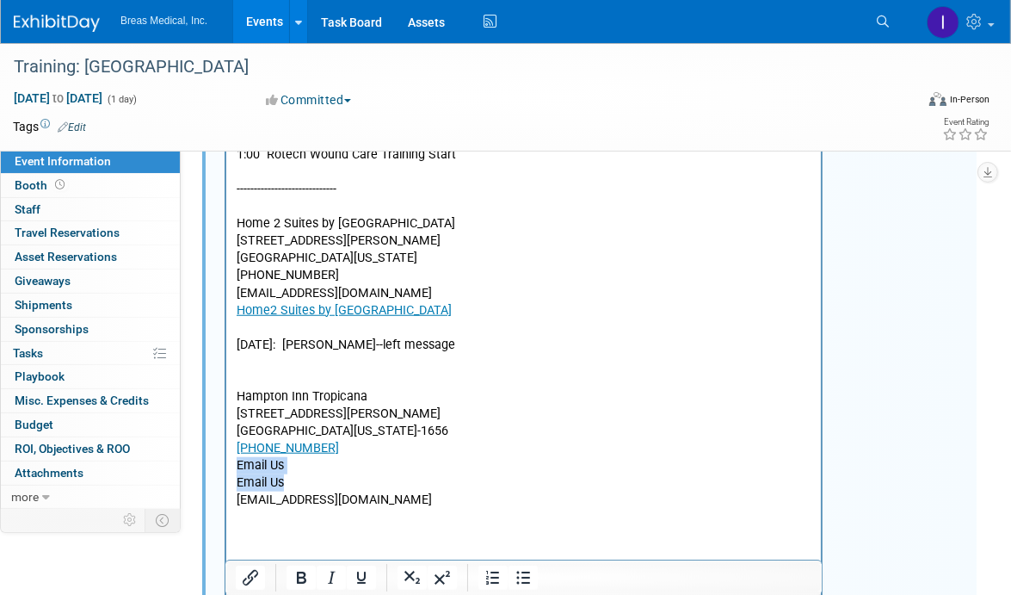
drag, startPoint x: 287, startPoint y: 482, endPoint x: 213, endPoint y: 474, distance: 73.6
click at [226, 474] on html "Attendees: Brett Michael Jodi Brett Townsend Director Corporate Accounts 770-32…" at bounding box center [523, 31] width 595 height 1061
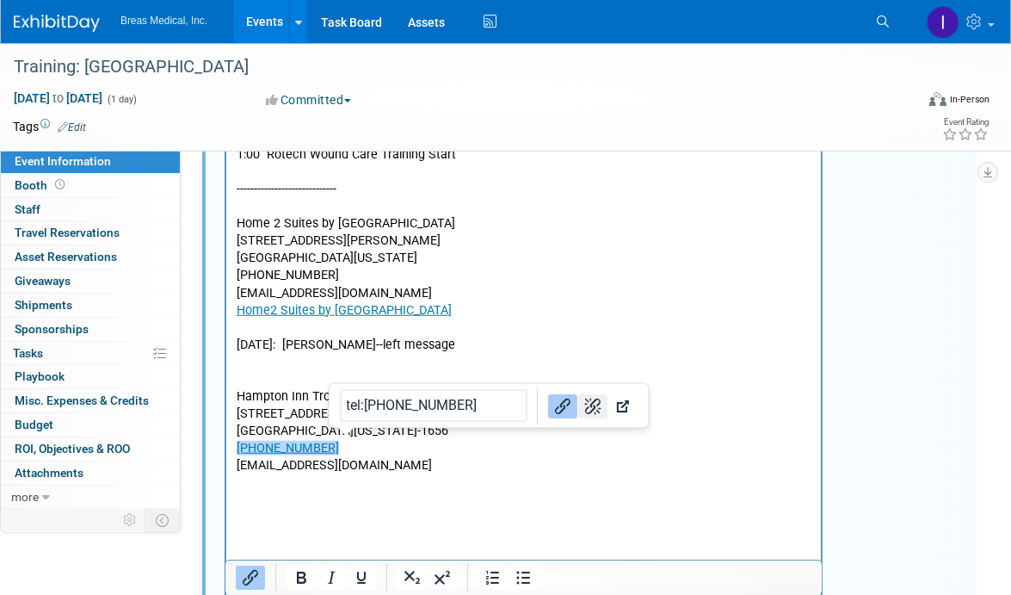
click at [585, 399] on icon "Remove link" at bounding box center [593, 406] width 16 height 16
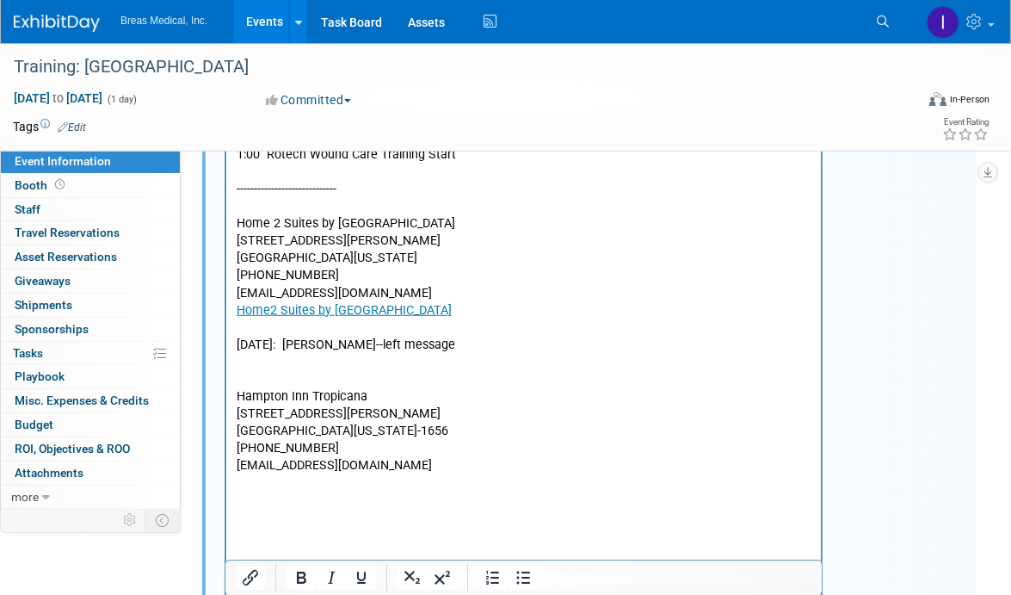
drag, startPoint x: 838, startPoint y: 412, endPoint x: 585, endPoint y: 926, distance: 572.4
click at [838, 412] on div "Attendees: Brett Michael Jodi Brett Townsend Director Corporate Accounts 770-32…" at bounding box center [593, 50] width 767 height 1113
click at [446, 480] on p "Rich Text Area. Press ALT-0 for help." at bounding box center [523, 483] width 575 height 17
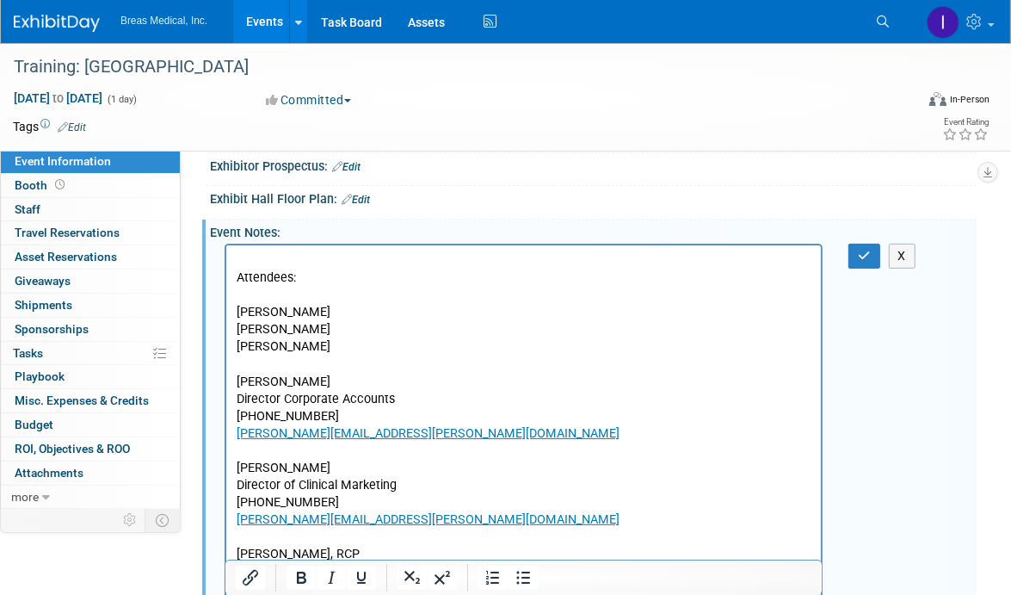
scroll to position [246, 0]
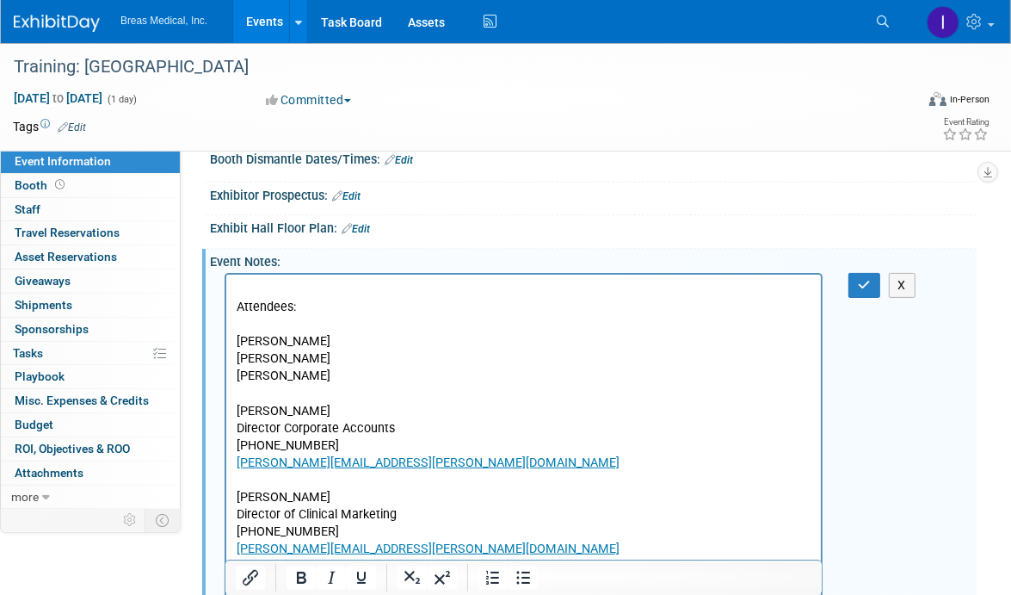
click at [847, 281] on div "X" at bounding box center [866, 285] width 61 height 25
click at [877, 280] on button "button" at bounding box center [865, 285] width 32 height 25
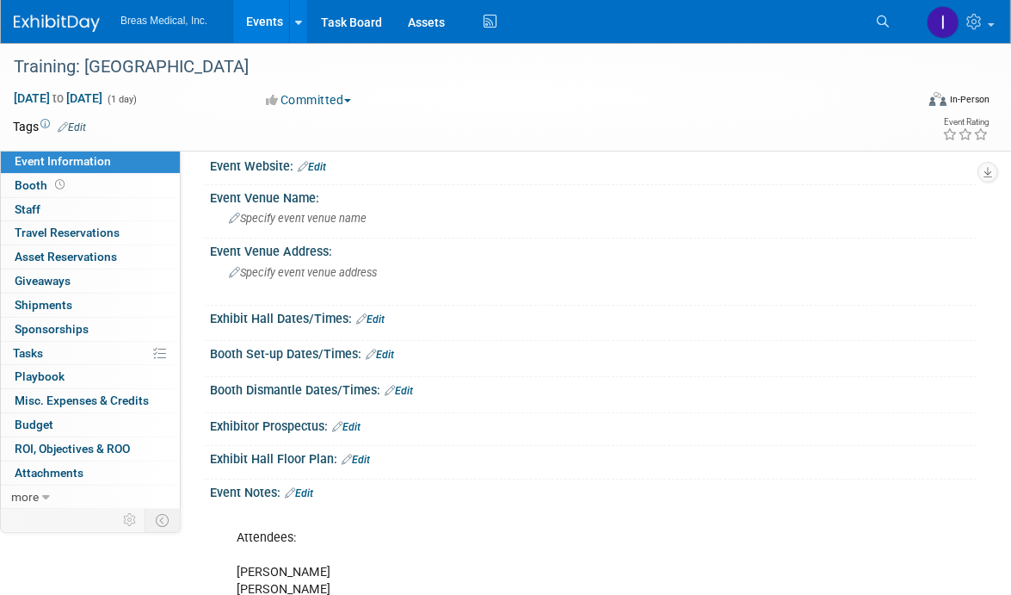
scroll to position [0, 0]
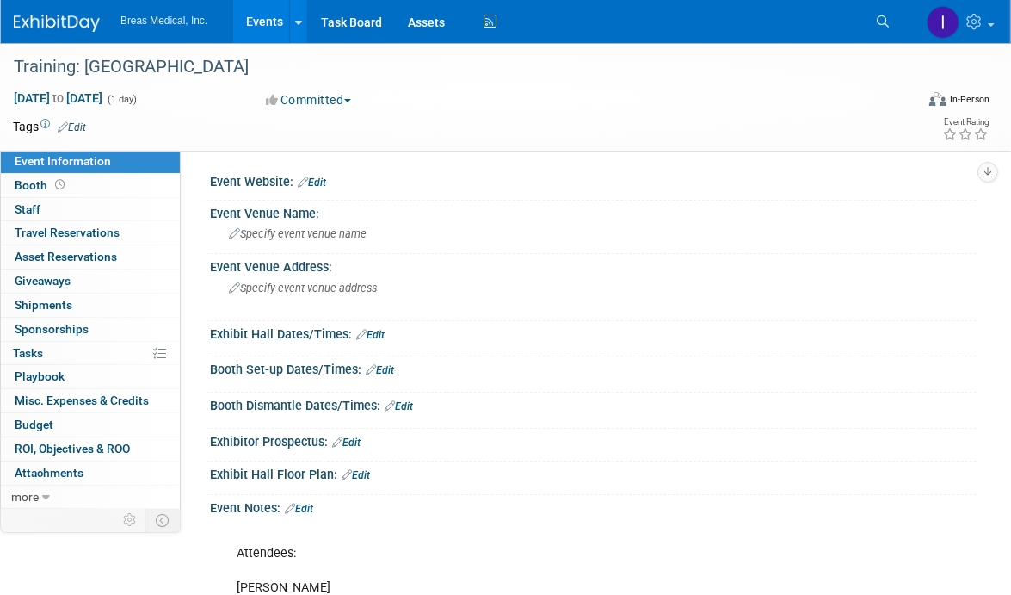
click at [838, 369] on div "Booth Set-up Dates/Times: Edit" at bounding box center [593, 367] width 767 height 22
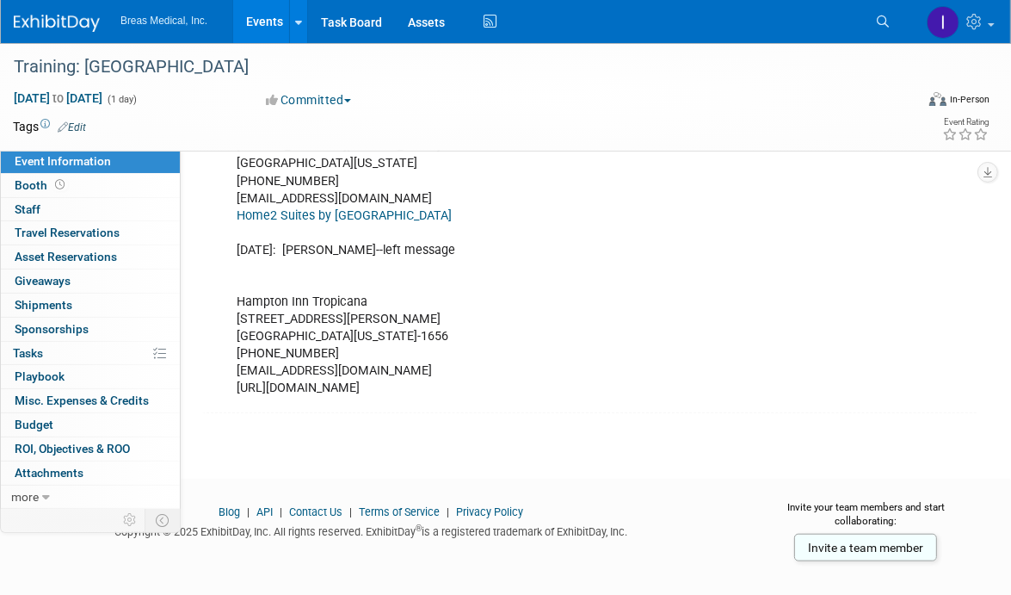
scroll to position [1184, 0]
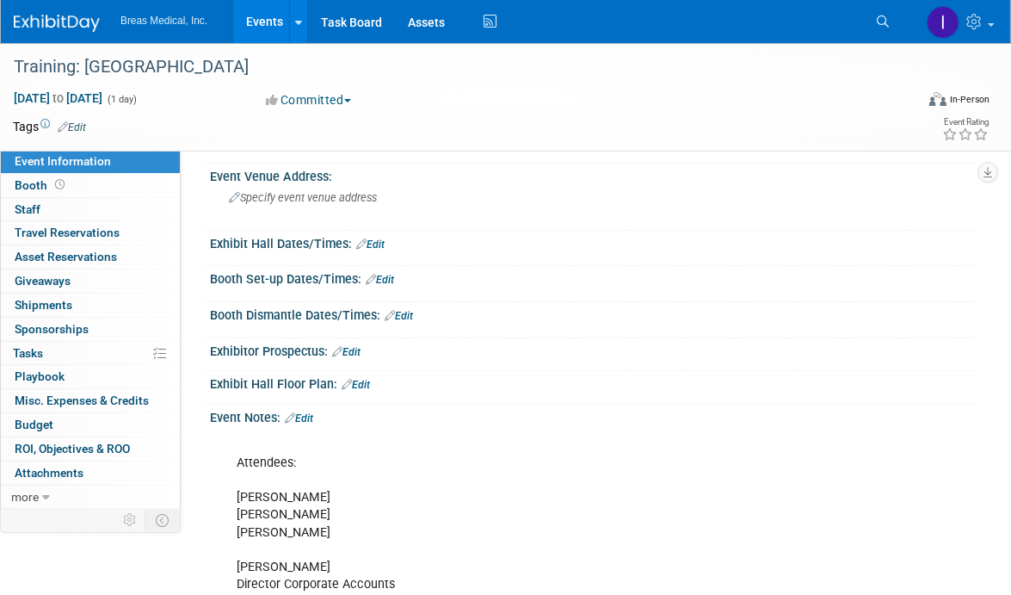
scroll to position [65, 0]
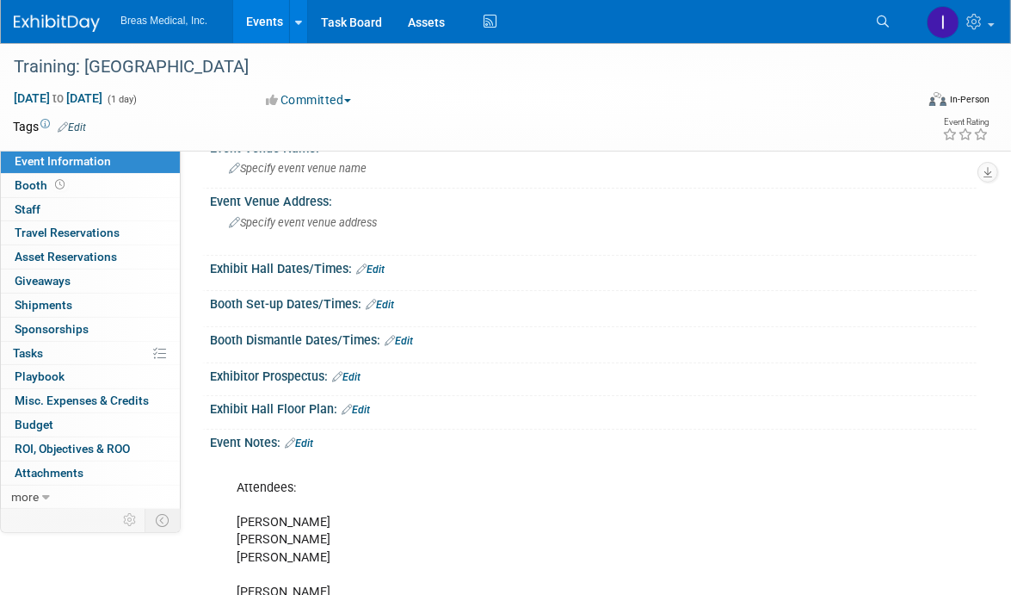
click at [311, 441] on link "Edit" at bounding box center [299, 443] width 28 height 12
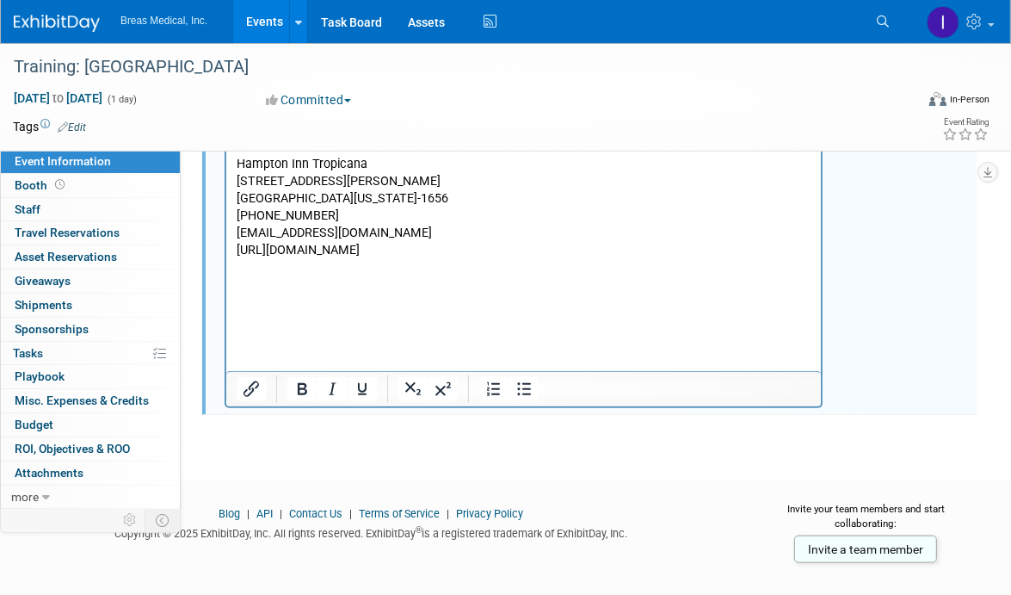
scroll to position [1239, 0]
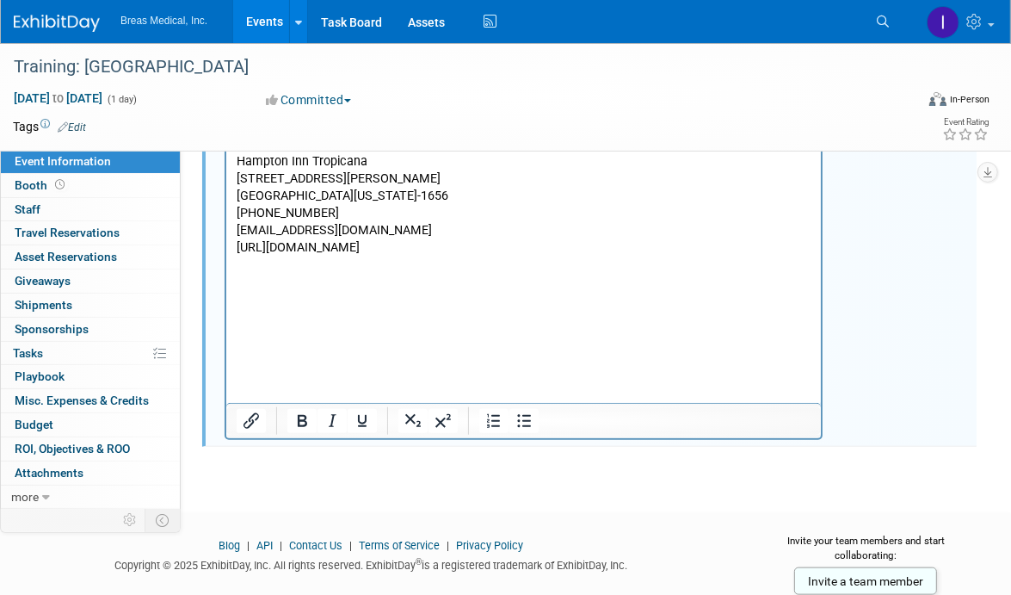
drag, startPoint x: 210, startPoint y: 329, endPoint x: 219, endPoint y: 330, distance: 8.7
click at [247, 275] on p "Rich Text Area. Press ALT-0 for help." at bounding box center [523, 265] width 575 height 17
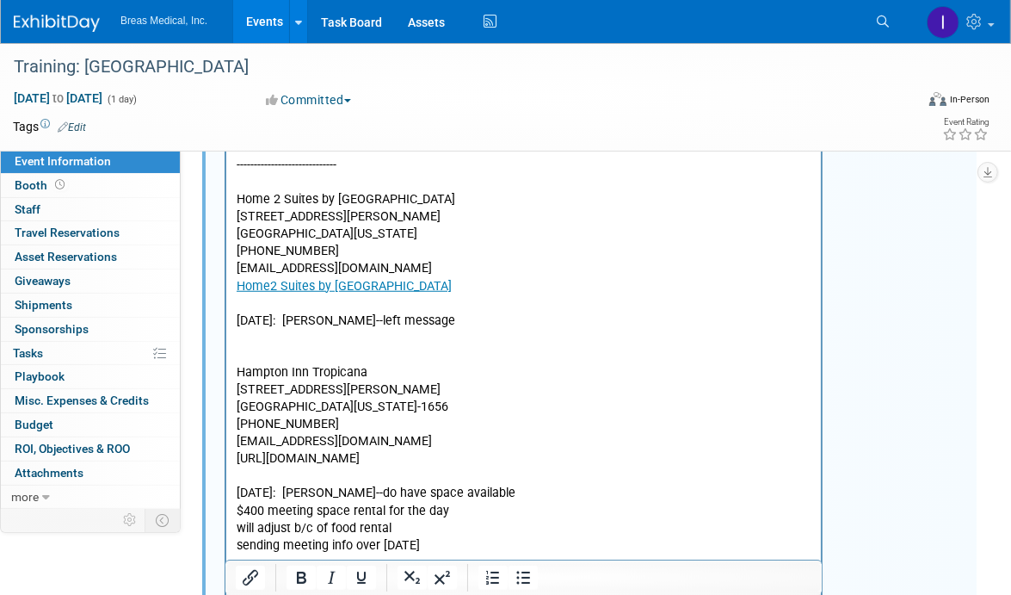
scroll to position [1066, 0]
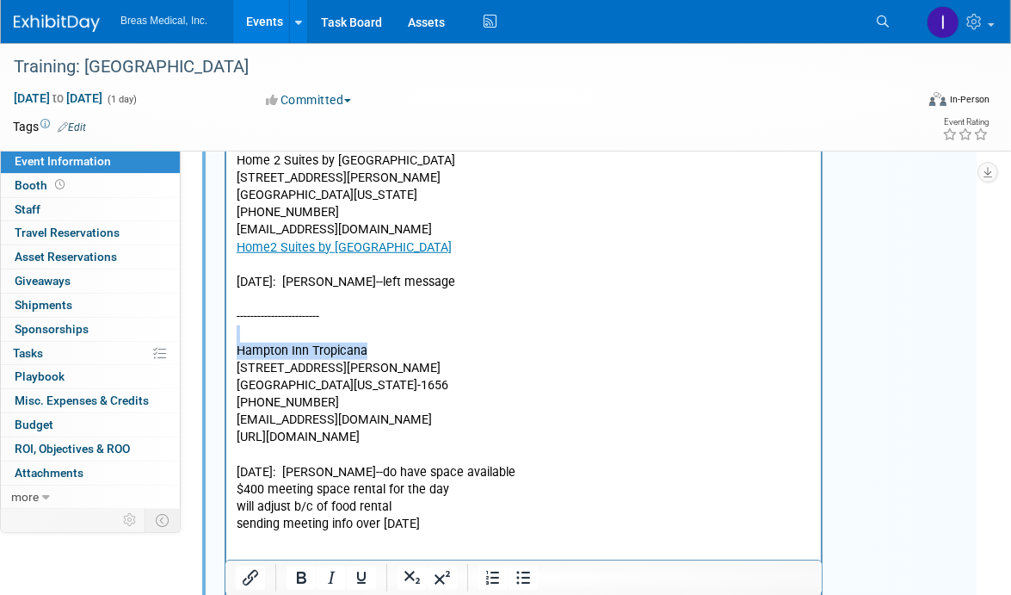
drag, startPoint x: 379, startPoint y: 353, endPoint x: 227, endPoint y: 336, distance: 152.5
click at [227, 336] on html "Attendees: Brett Michael Jodi Brett Townsend Director Corporate Accounts 770-32…" at bounding box center [523, 3] width 595 height 1096
click at [296, 581] on icon "Bold" at bounding box center [301, 577] width 21 height 21
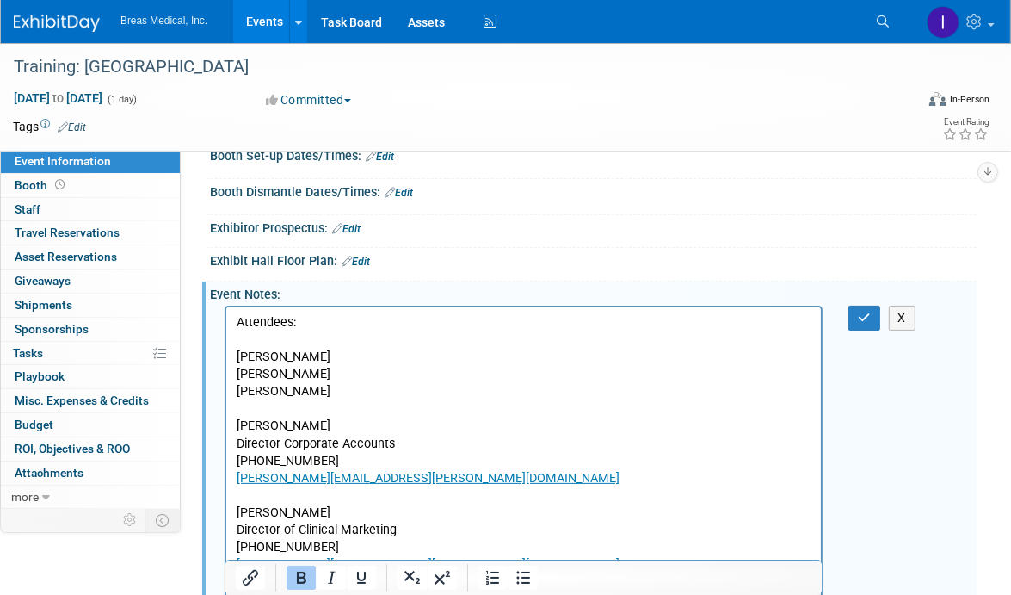
scroll to position [206, 0]
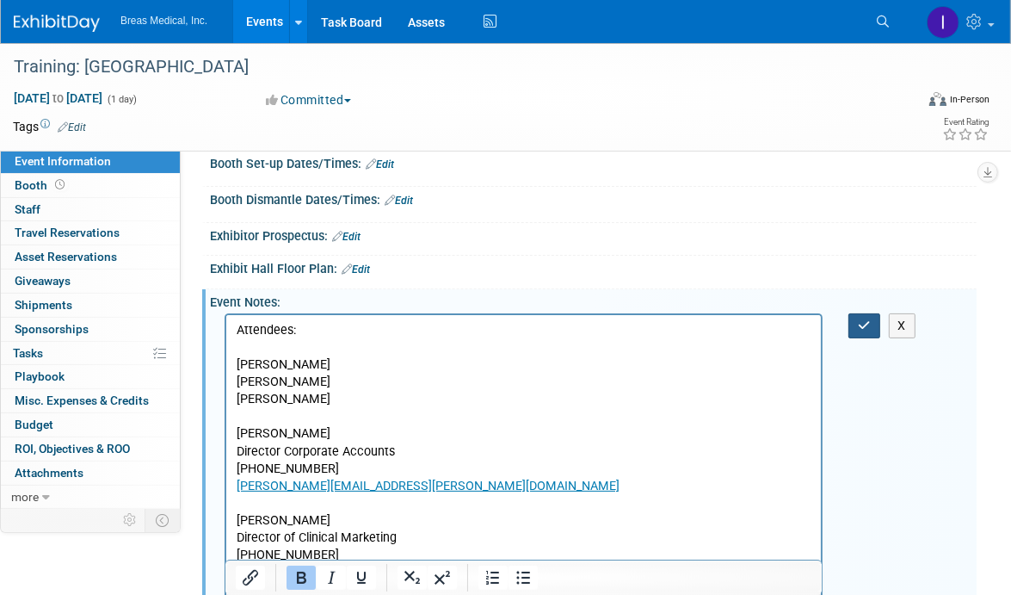
click at [868, 319] on icon "button" at bounding box center [864, 325] width 13 height 12
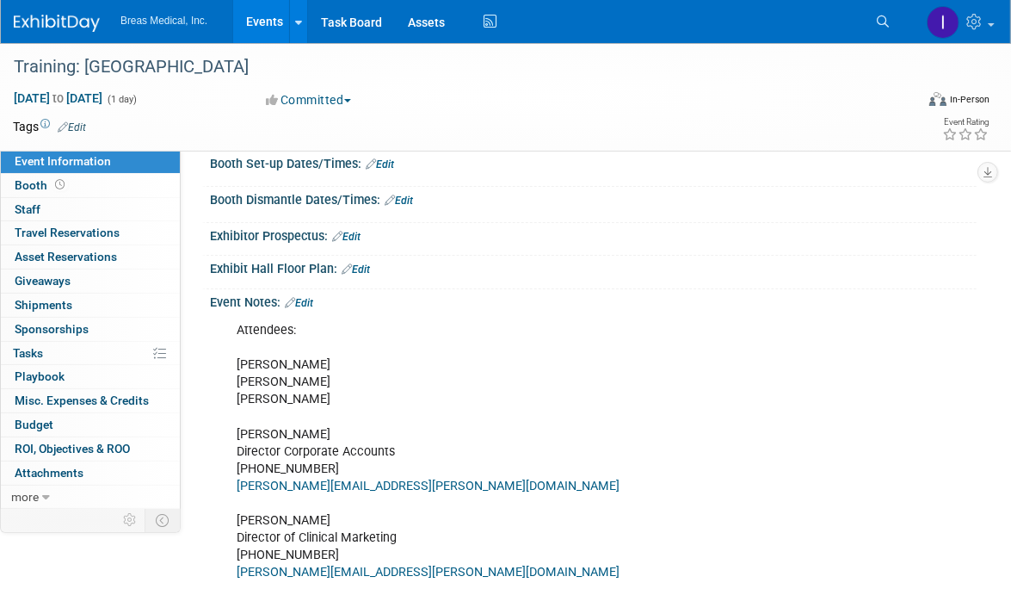
click at [308, 297] on link "Edit" at bounding box center [299, 303] width 28 height 12
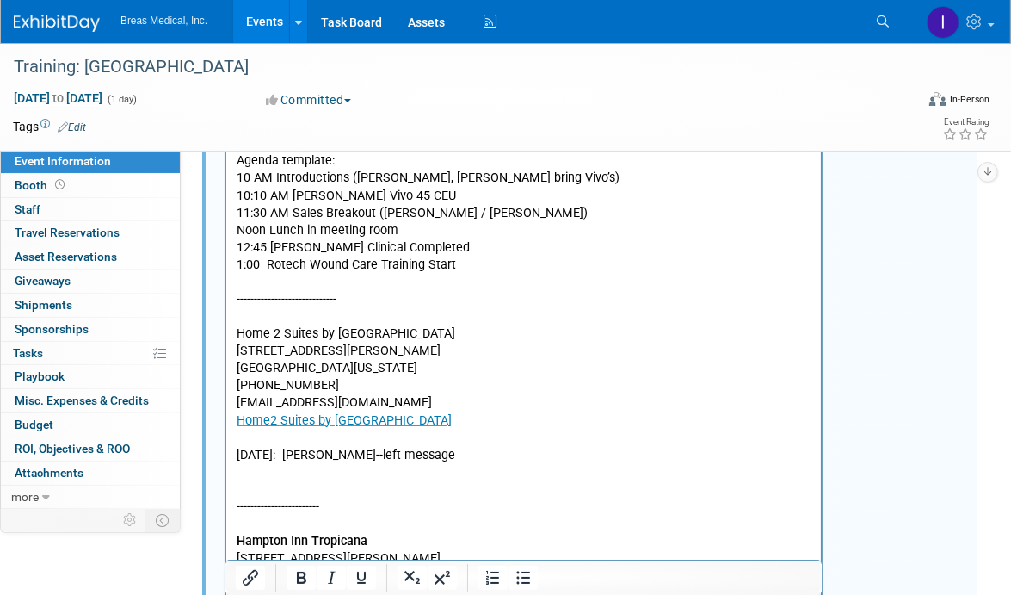
scroll to position [894, 0]
click at [287, 476] on p "Attendees: Brett Michael Jodi Brett Townsend Director Corporate Accounts 770-32…" at bounding box center [523, 178] width 575 height 1089
drag, startPoint x: 433, startPoint y: 453, endPoint x: 357, endPoint y: 452, distance: 75.8
click at [357, 452] on p "Attendees: Brett Michael Jodi Brett Townsend Director Corporate Accounts 770-32…" at bounding box center [523, 178] width 575 height 1089
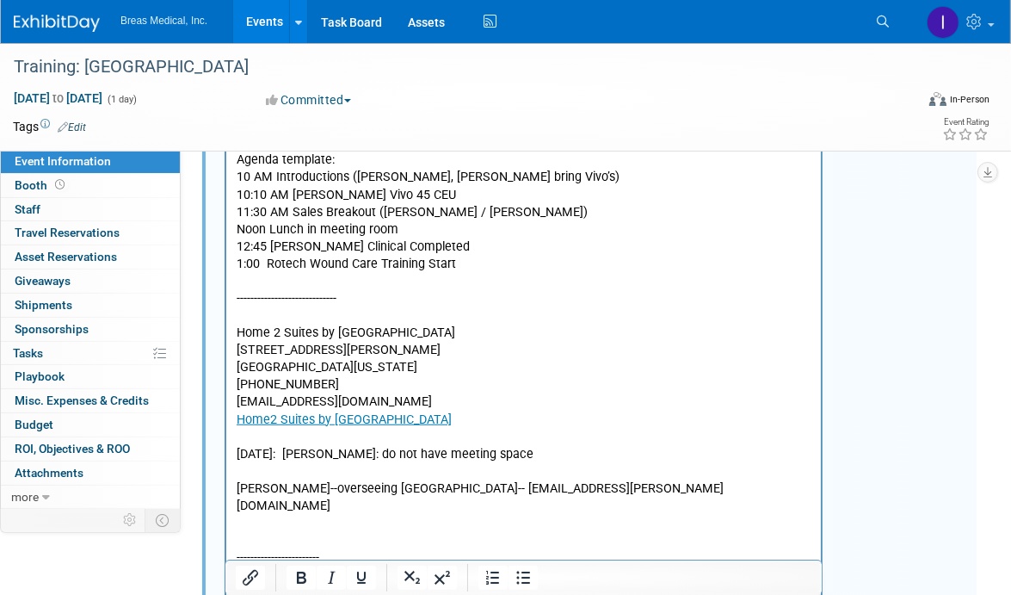
click at [261, 473] on p "Rich Text Area. Press ALT-0 for help." at bounding box center [523, 472] width 575 height 17
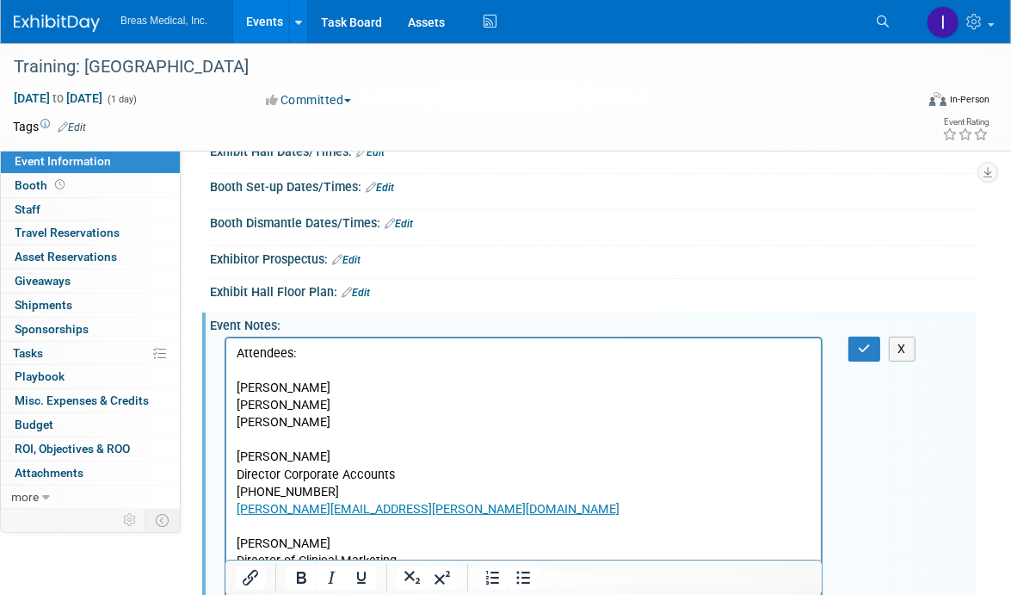
scroll to position [120, 0]
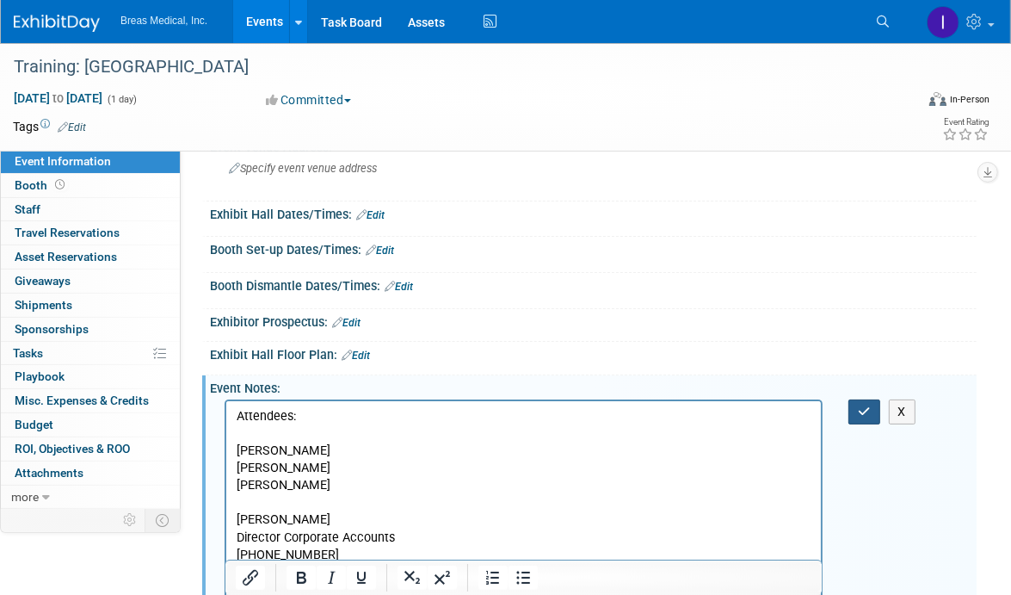
click at [868, 412] on icon "button" at bounding box center [864, 411] width 13 height 12
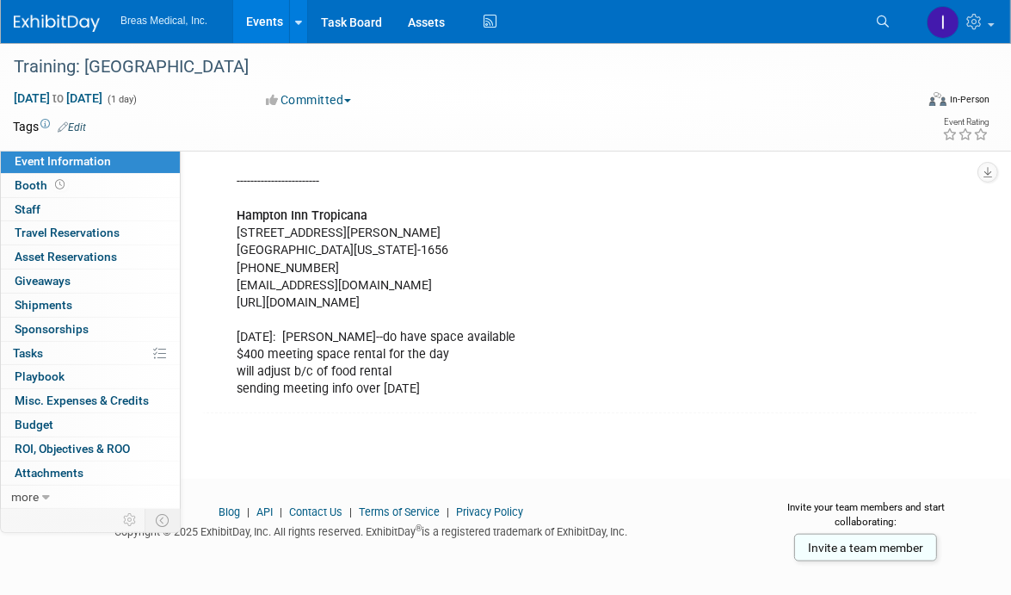
scroll to position [1305, 0]
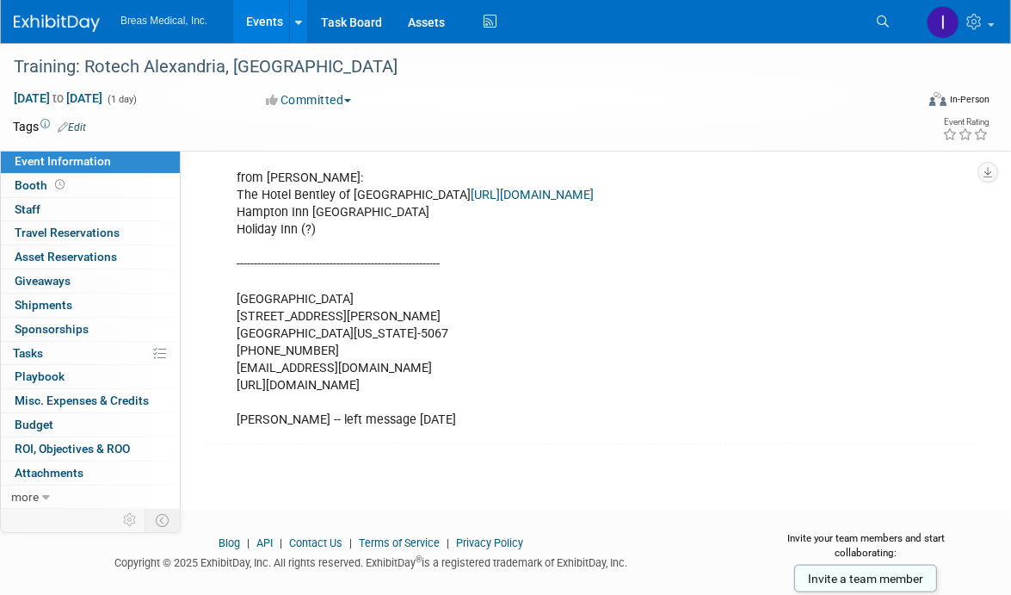
scroll to position [1236, 0]
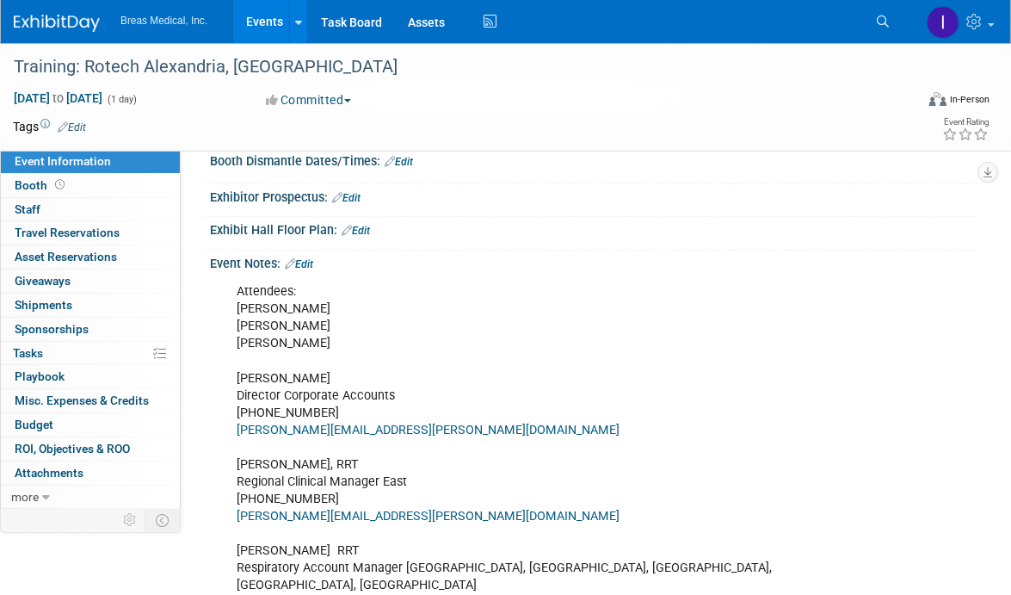
scroll to position [203, 0]
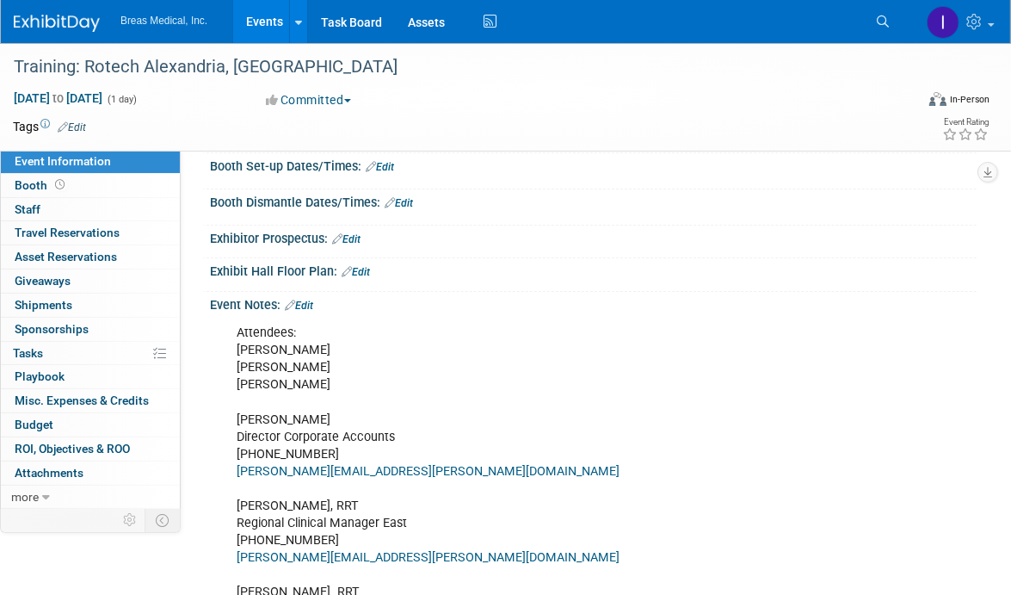
click at [306, 303] on link "Edit" at bounding box center [299, 306] width 28 height 12
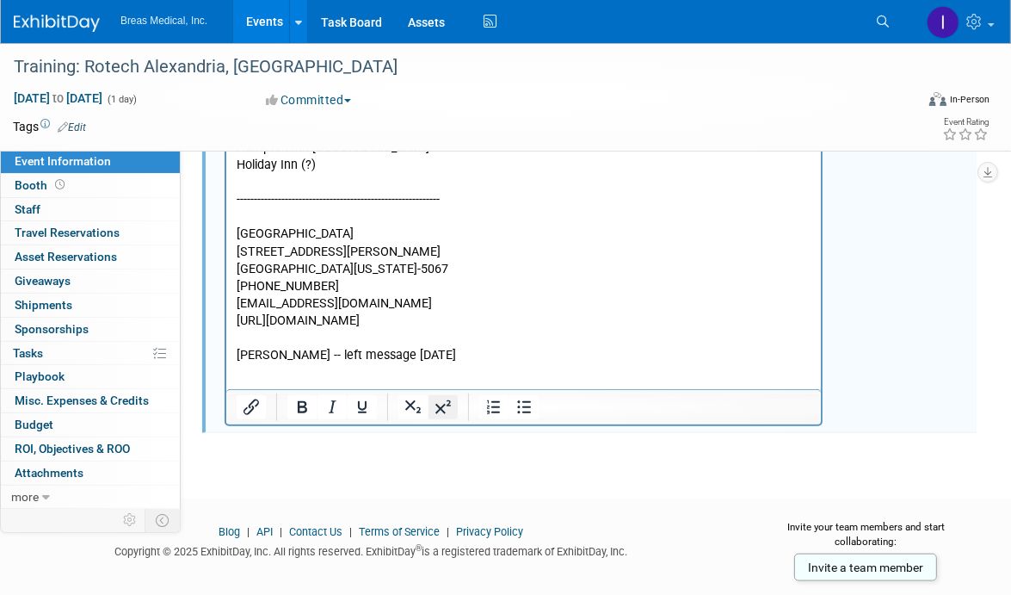
scroll to position [1308, 0]
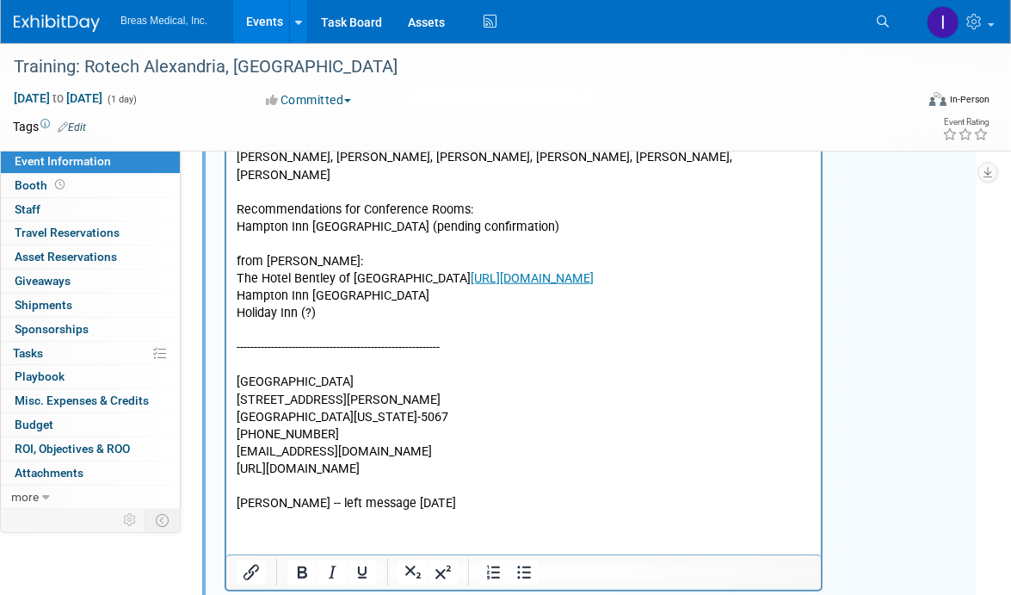
scroll to position [1135, 0]
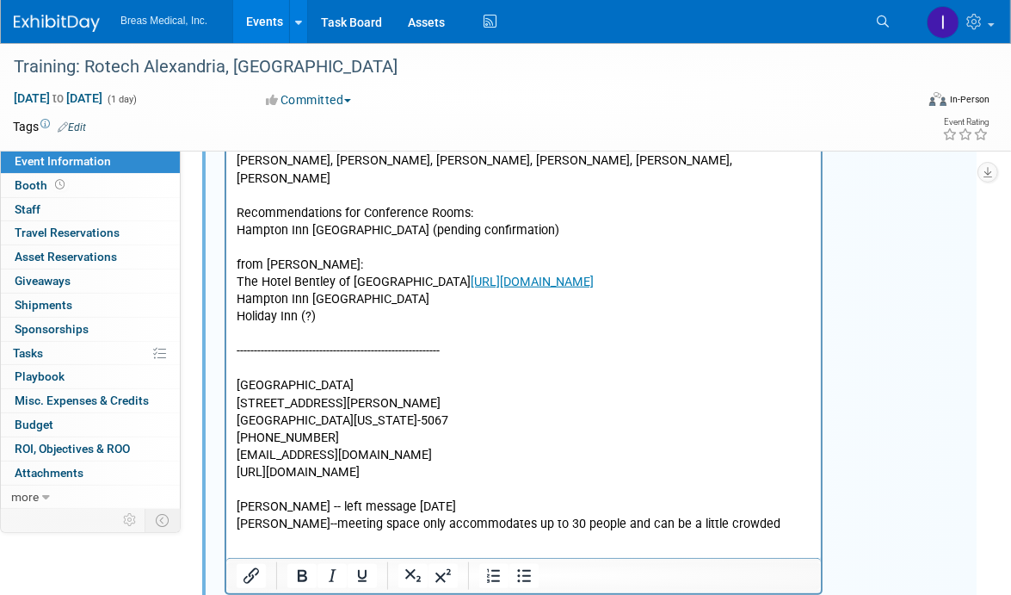
click at [273, 516] on p "Angie--meeting space only accommodates up to 30 people and can be a little crow…" at bounding box center [523, 524] width 575 height 17
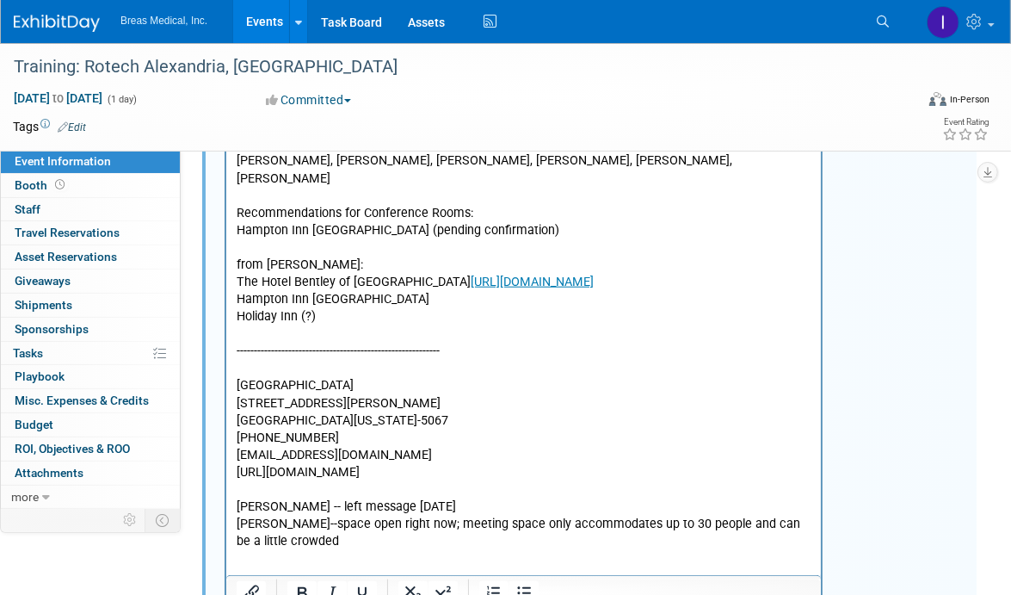
click at [275, 516] on p "Angie--space open right now; meeting space only accommodates up to 30 people an…" at bounding box center [523, 533] width 575 height 34
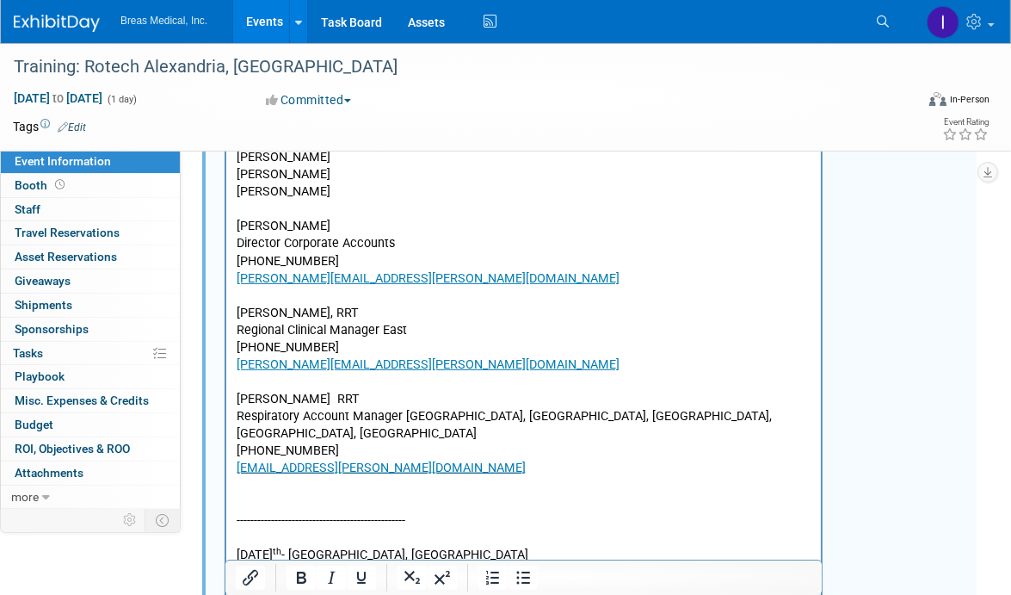
scroll to position [361, 0]
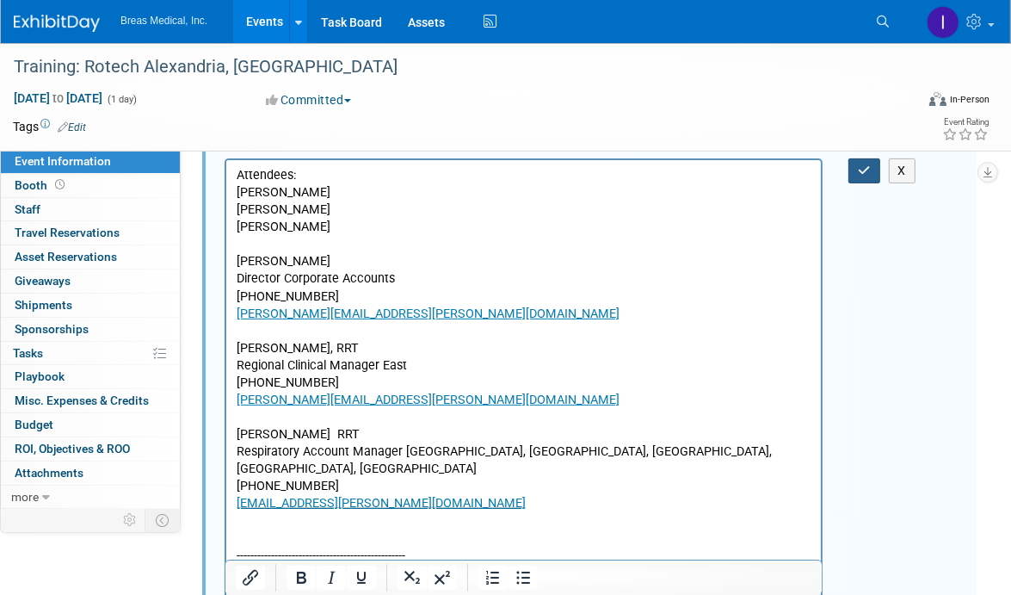
click at [860, 165] on icon "button" at bounding box center [864, 170] width 13 height 12
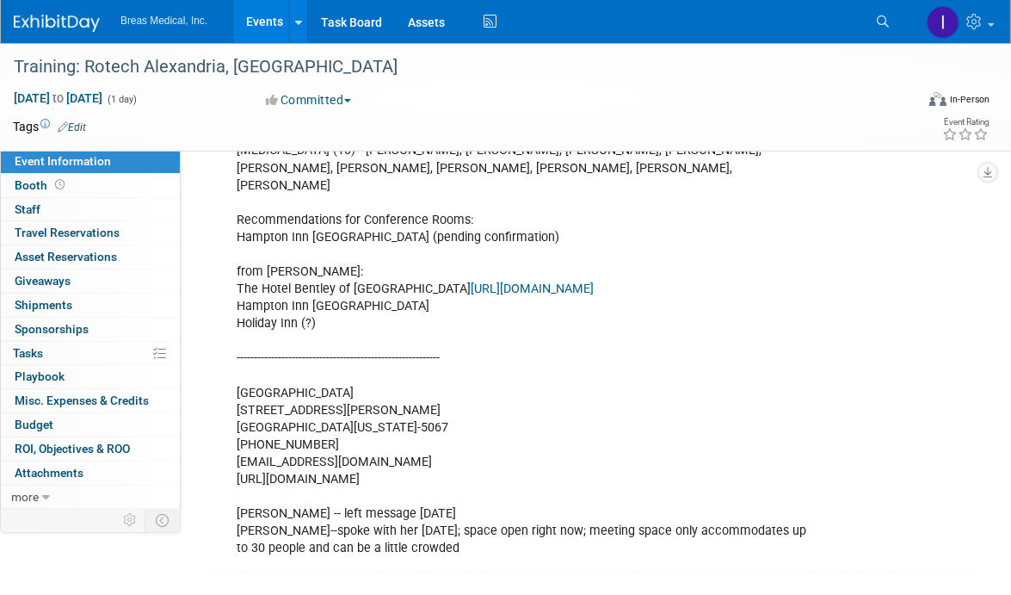
scroll to position [1098, 0]
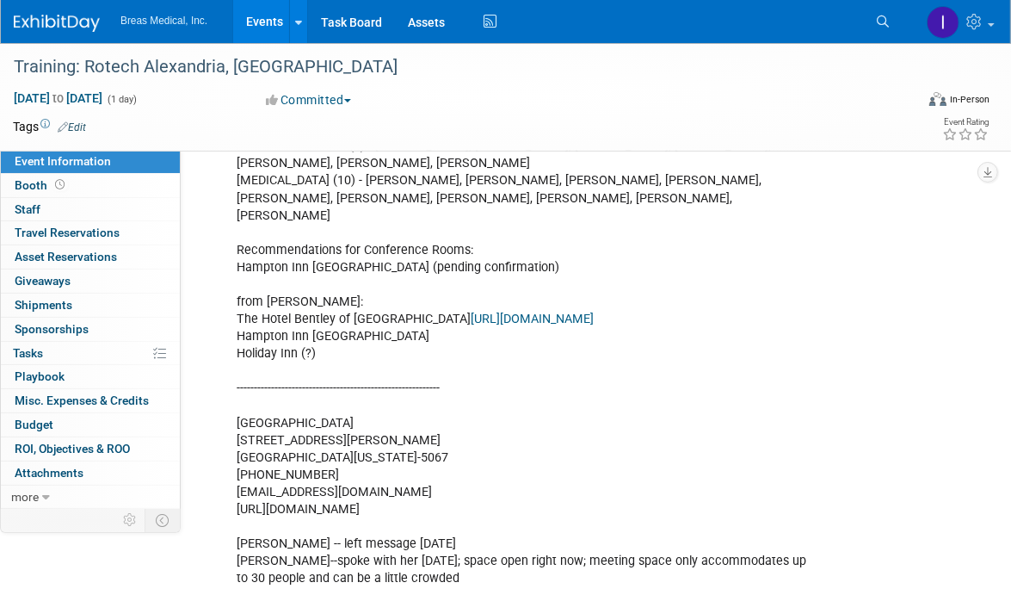
click at [503, 312] on link "https://www.visithotelbentley.com/" at bounding box center [532, 319] width 123 height 15
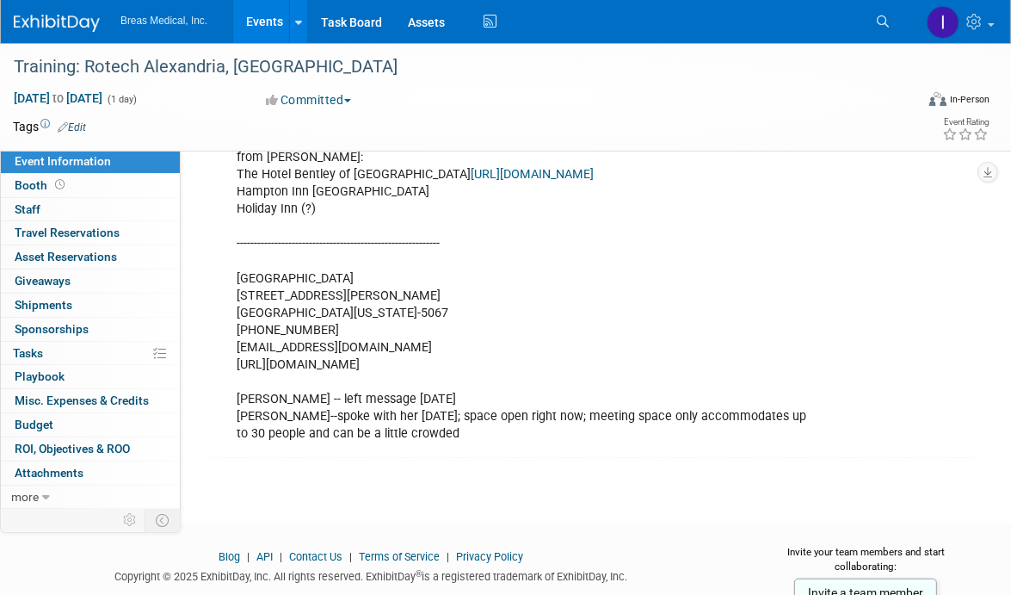
scroll to position [1271, 0]
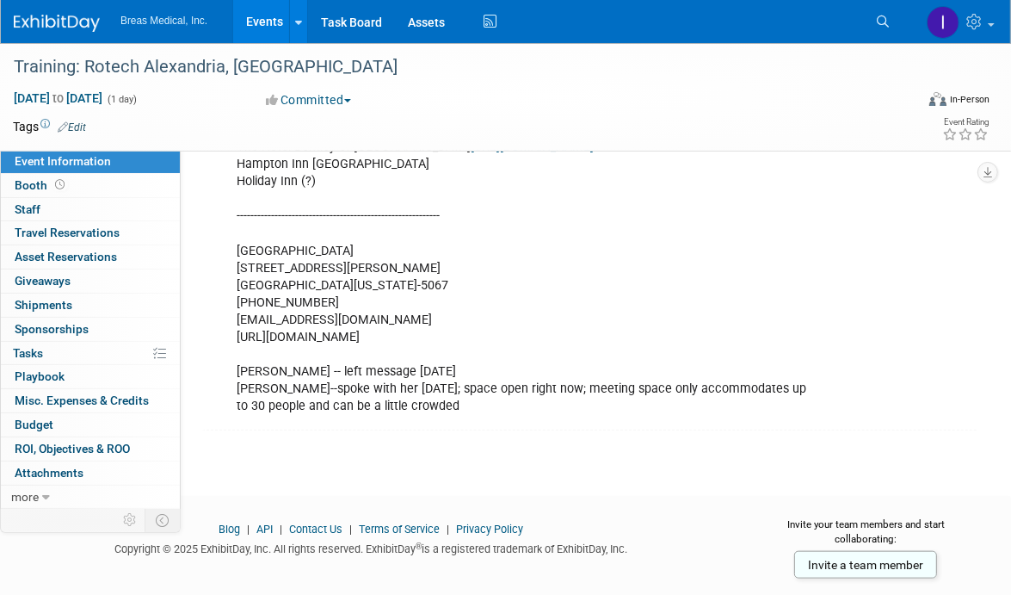
drag, startPoint x: 324, startPoint y: 247, endPoint x: 334, endPoint y: 244, distance: 10.6
drag, startPoint x: 234, startPoint y: 214, endPoint x: 380, endPoint y: 234, distance: 147.7
copy div "Hampton Inn & Suites Alexandria 6124 West Calhoun Drive"
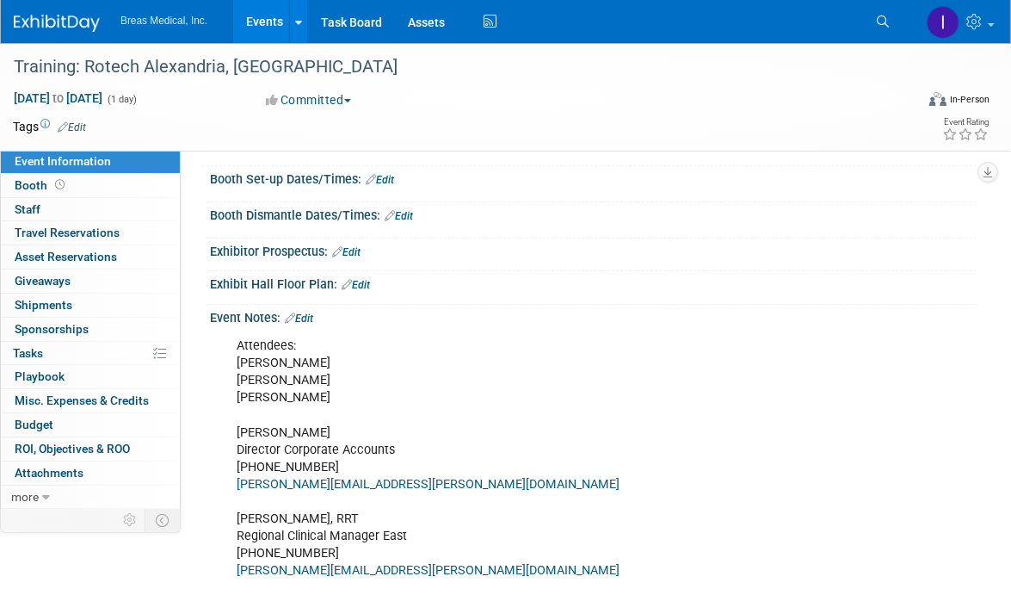
scroll to position [151, 0]
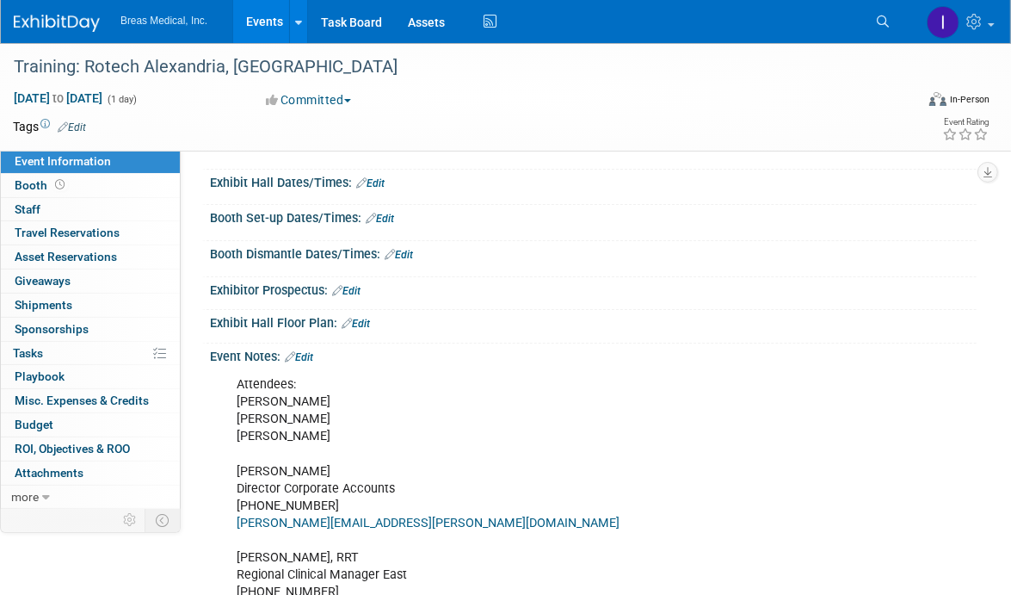
click at [310, 351] on link "Edit" at bounding box center [299, 357] width 28 height 12
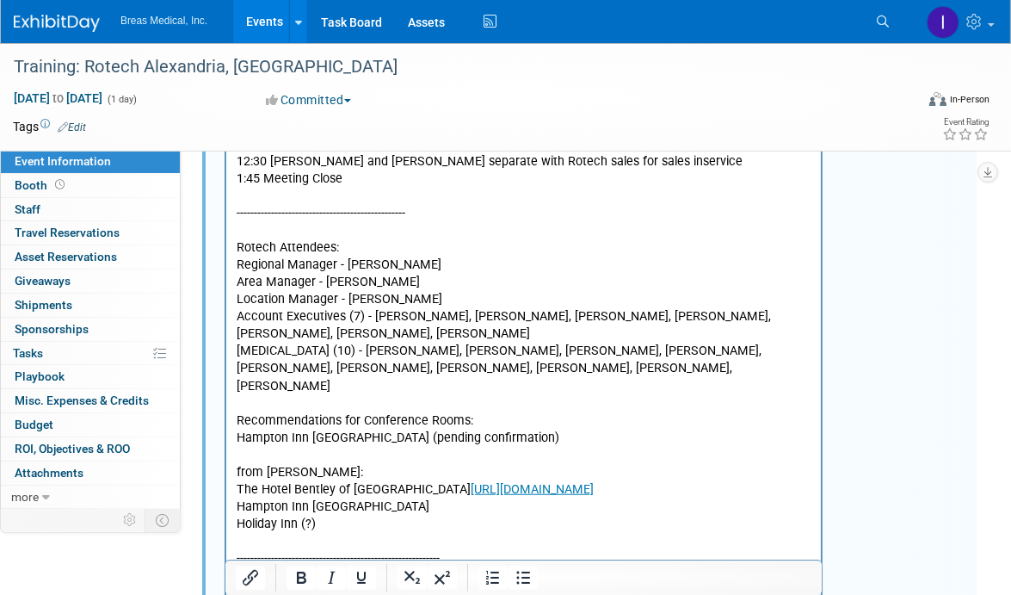
scroll to position [1271, 0]
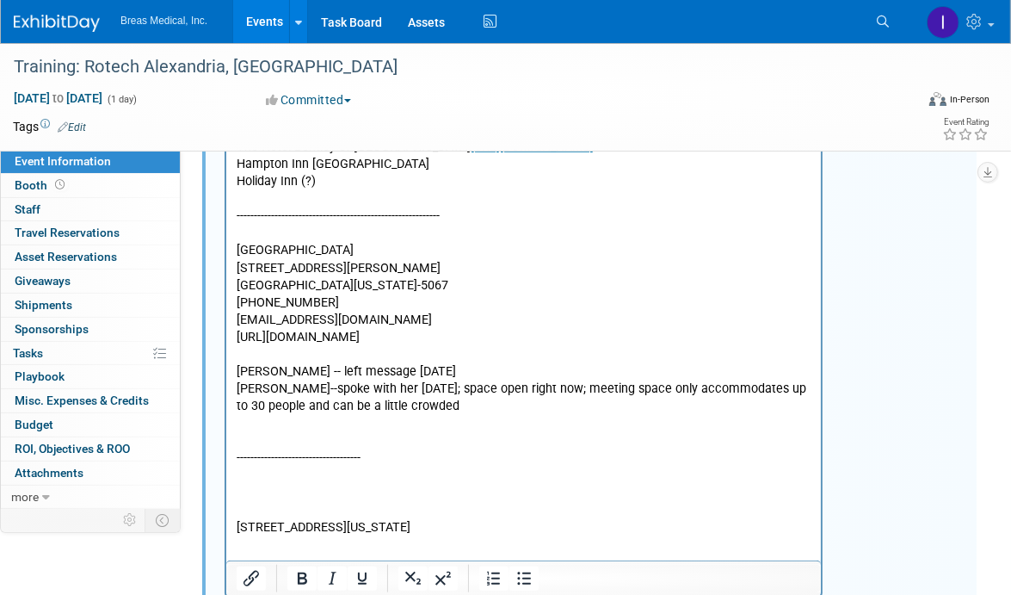
click at [297, 520] on p "701 4th St Alexandria, Louisiana 71301 United States" at bounding box center [523, 528] width 575 height 17
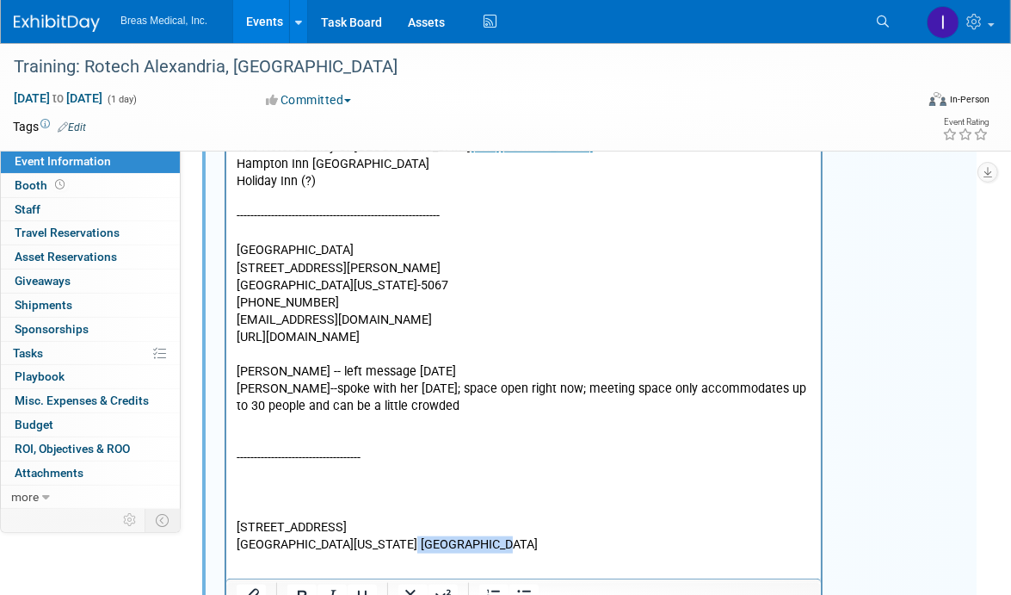
drag, startPoint x: 515, startPoint y: 531, endPoint x: 388, endPoint y: 528, distance: 126.6
click at [388, 537] on p "Alexandria, Louisiana 71301 United States" at bounding box center [523, 545] width 575 height 17
drag, startPoint x: 778, startPoint y: 522, endPoint x: 741, endPoint y: 534, distance: 38.9
click at [778, 537] on p "Alexandria, Louisiana 71301" at bounding box center [523, 545] width 575 height 17
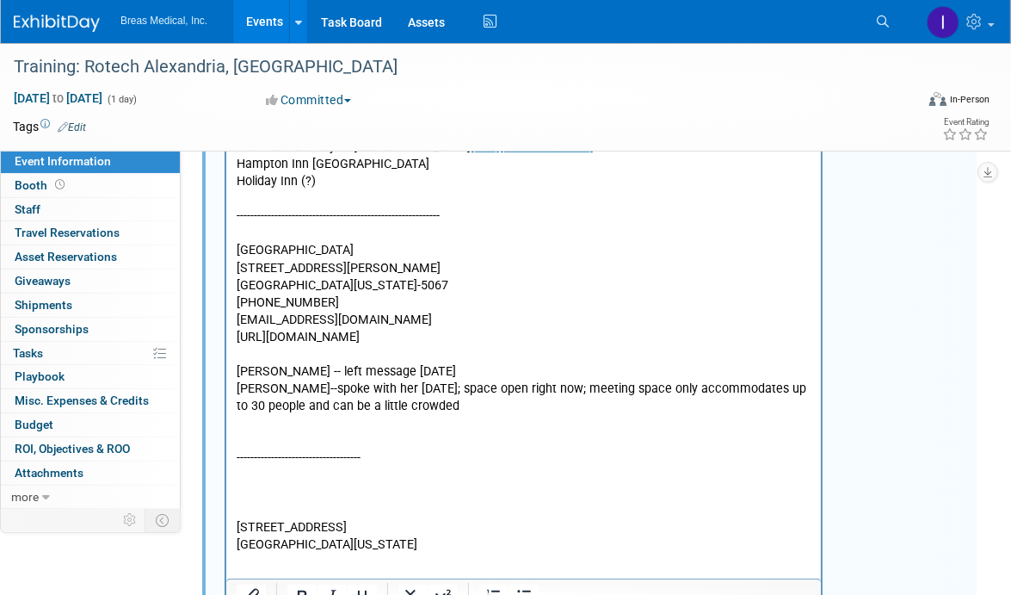
click at [395, 537] on p "Alexandria, Louisiana 71301" at bounding box center [523, 545] width 575 height 17
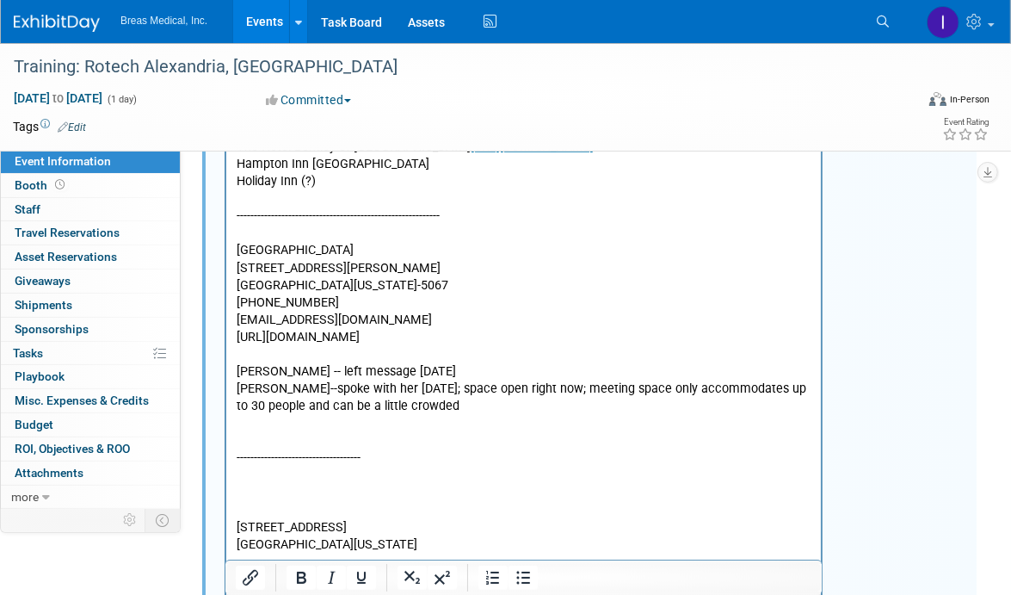
scroll to position [1277, 0]
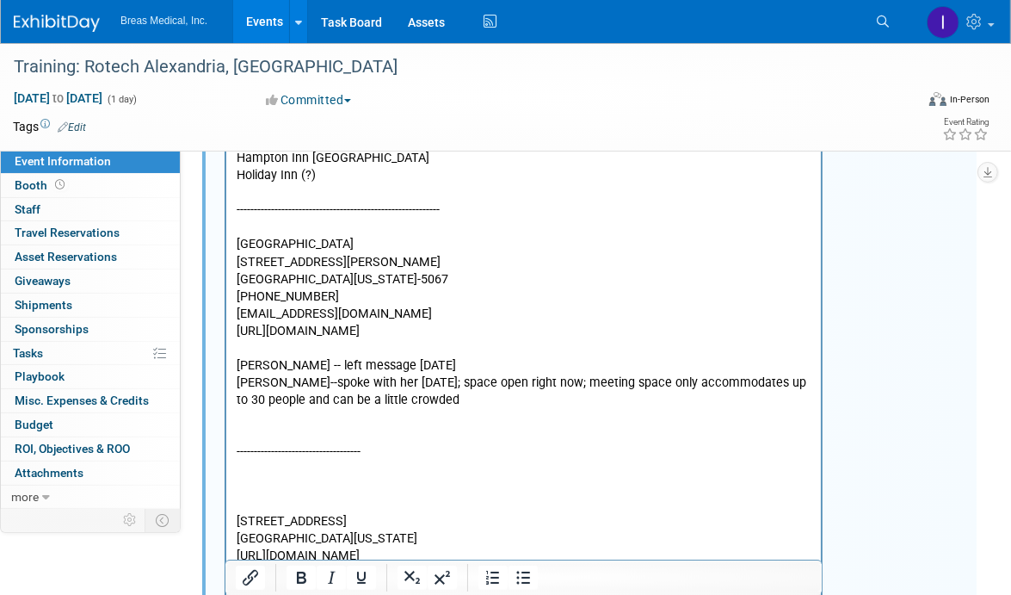
click at [254, 497] on p "Rich Text Area. Press ALT-0 for help." at bounding box center [523, 505] width 575 height 17
click at [412, 531] on p "Alexandria, Louisiana 71301" at bounding box center [523, 539] width 575 height 17
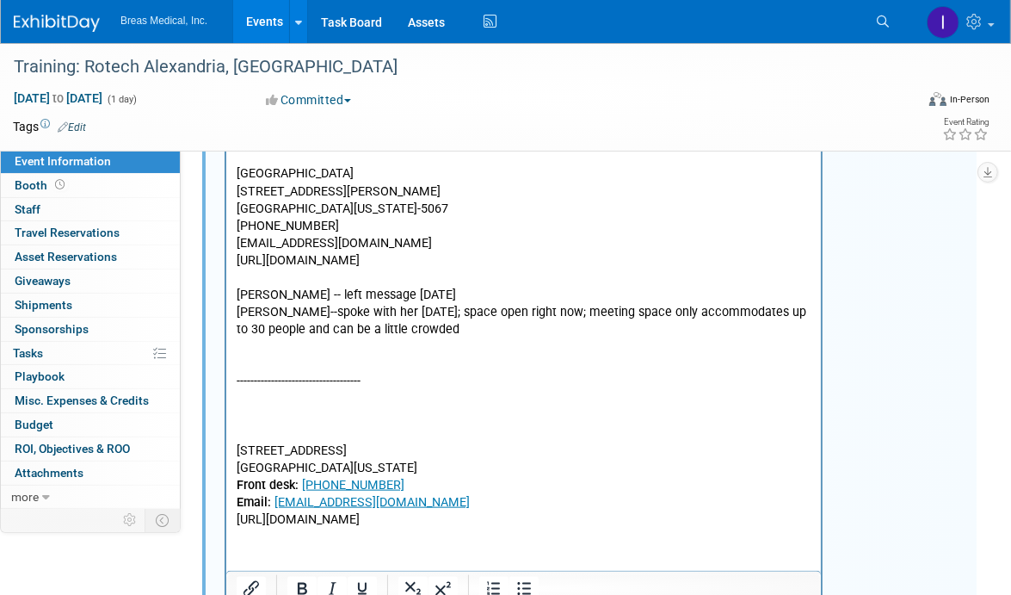
scroll to position [1536, 0]
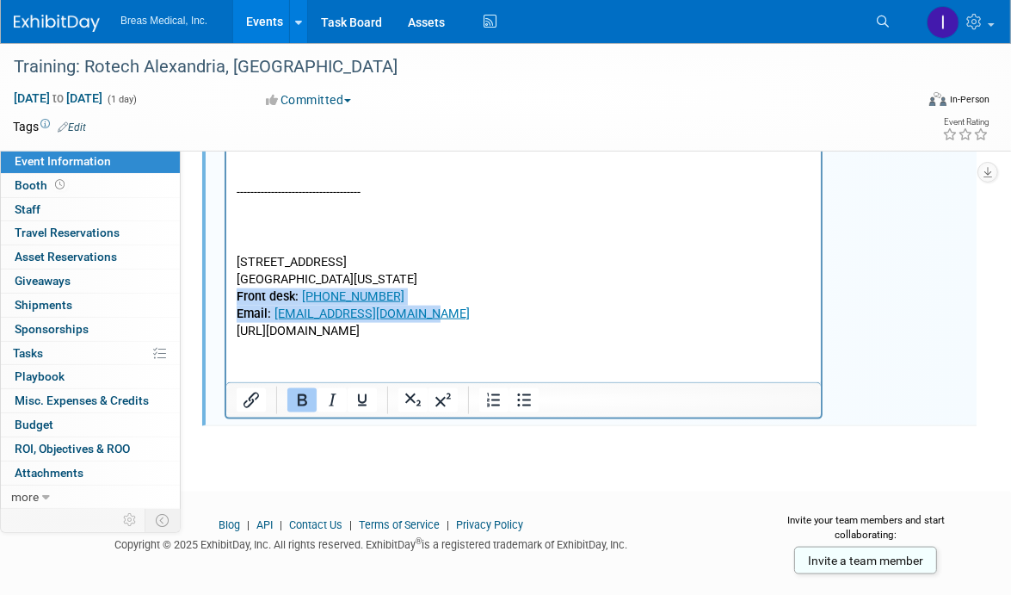
drag, startPoint x: 419, startPoint y: 299, endPoint x: 226, endPoint y: 282, distance: 193.5
click at [300, 405] on icon "Bold" at bounding box center [302, 400] width 21 height 21
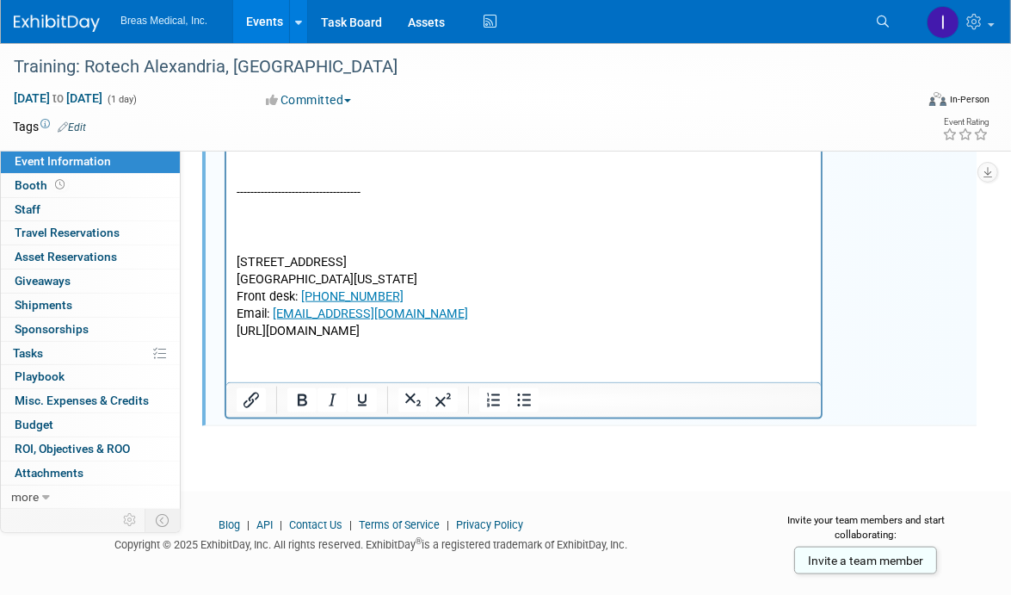
click at [455, 306] on p "Email: hial@ArkHospitality.com﻿" at bounding box center [523, 314] width 575 height 17
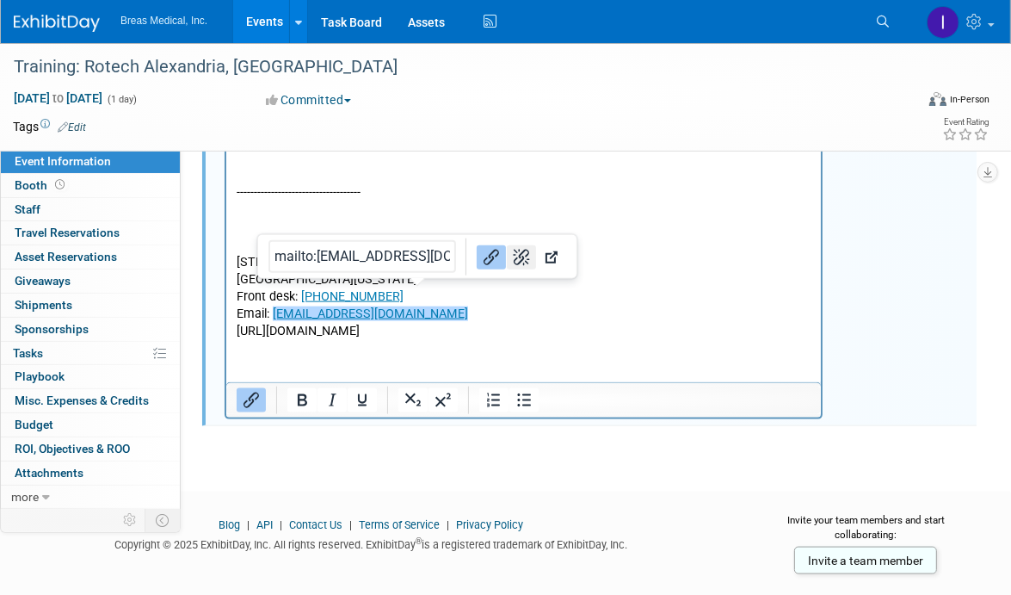
click at [511, 250] on icon "Remove link" at bounding box center [521, 257] width 21 height 21
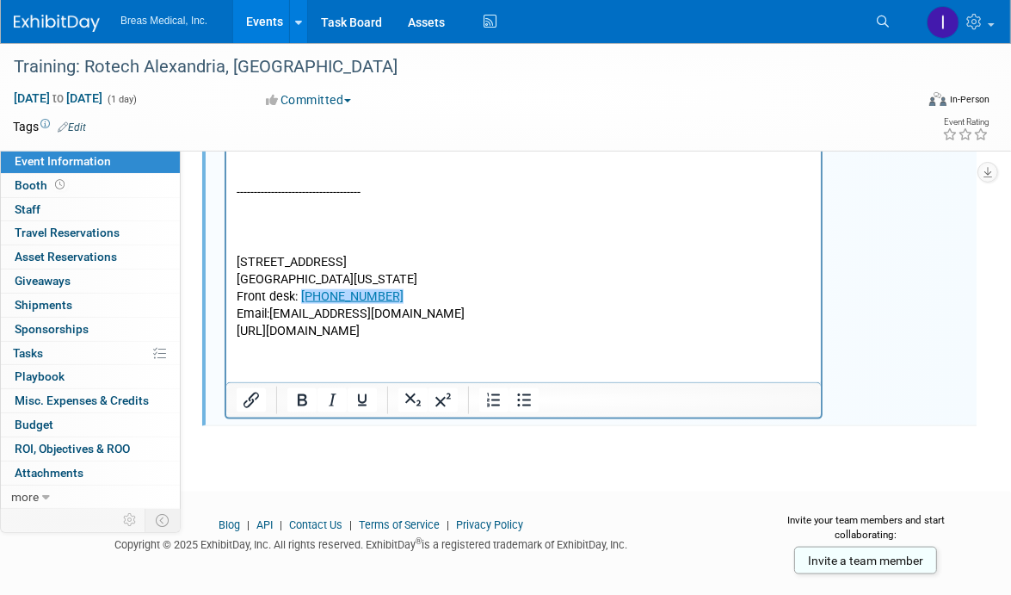
click at [431, 289] on p "Front desk: 1-318-5418333﻿" at bounding box center [523, 297] width 575 height 17
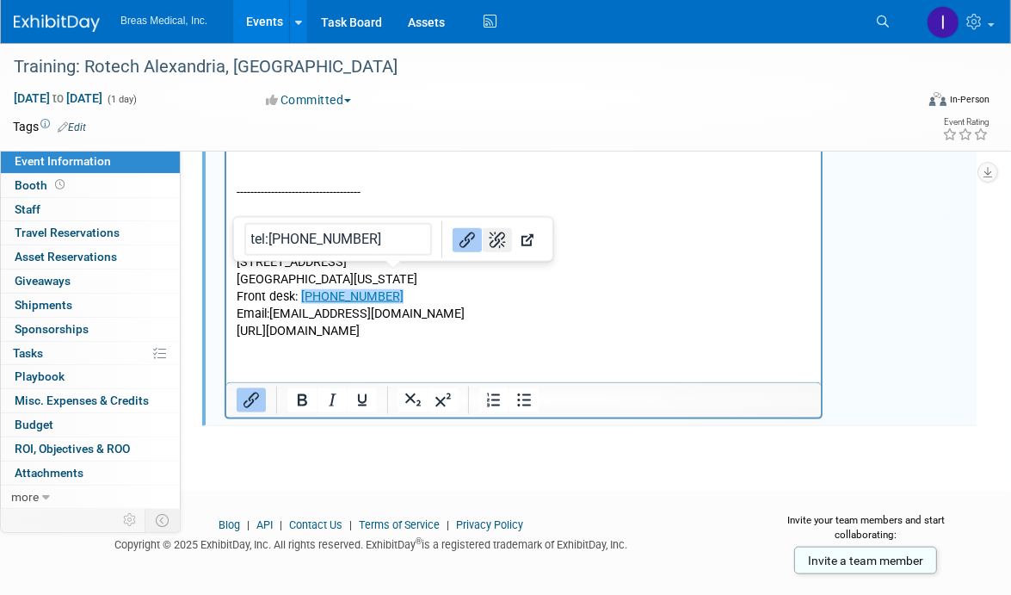
click at [487, 238] on icon "Remove link" at bounding box center [497, 240] width 21 height 21
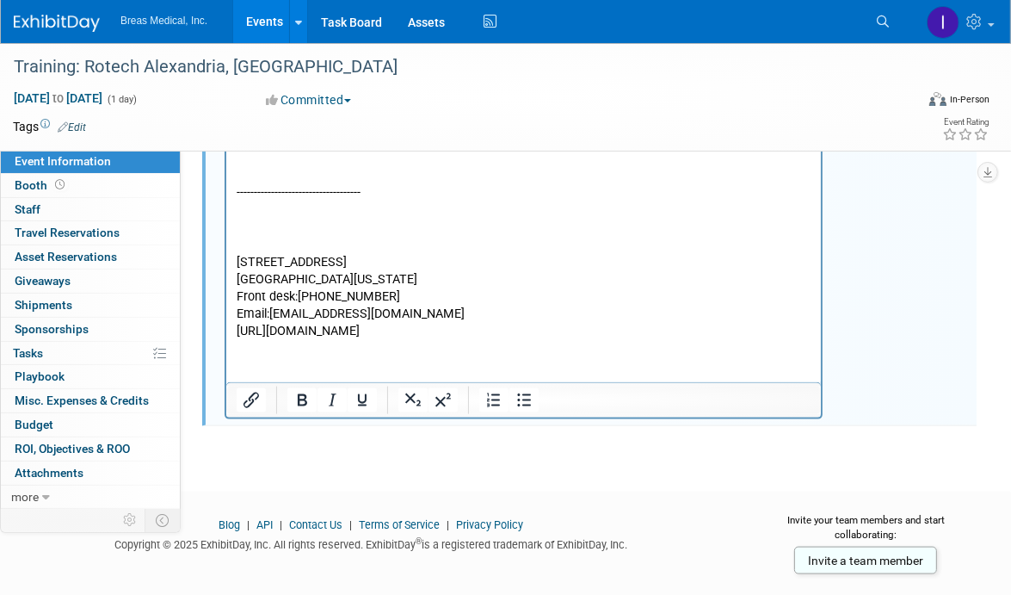
click at [268, 238] on p "Rich Text Area. Press ALT-0 for help." at bounding box center [523, 246] width 575 height 17
drag, startPoint x: 386, startPoint y: 342, endPoint x: 358, endPoint y: 330, distance: 30.1
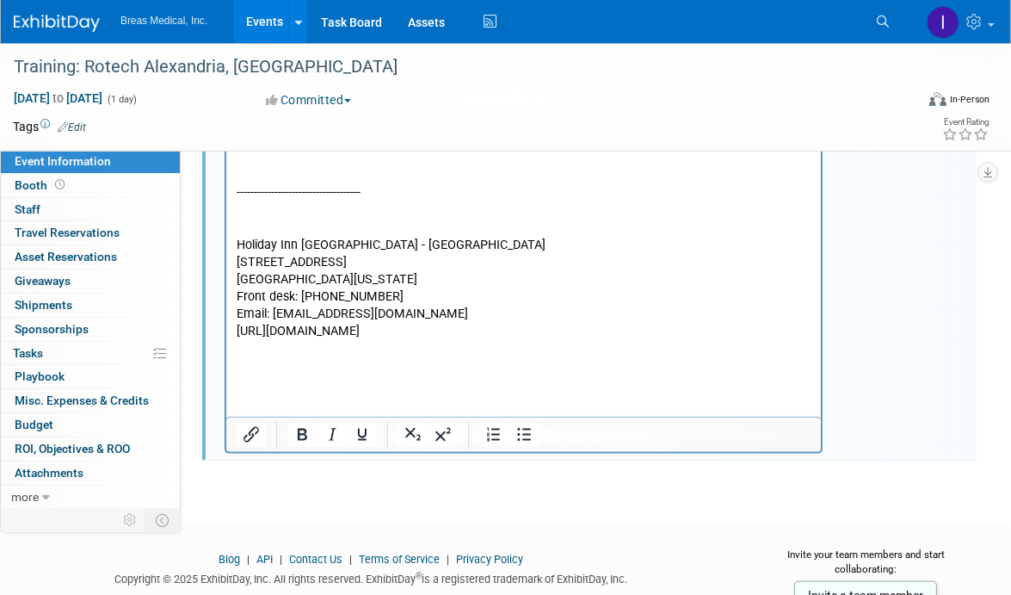
click at [352, 289] on p "Front desk: 1-318-5418333" at bounding box center [523, 297] width 575 height 17
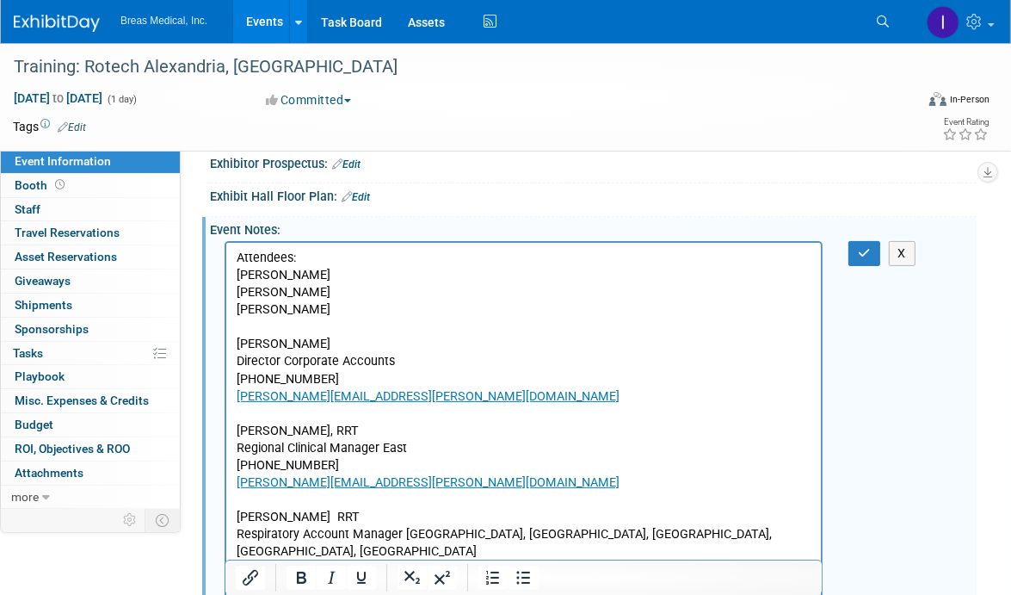
scroll to position [72, 0]
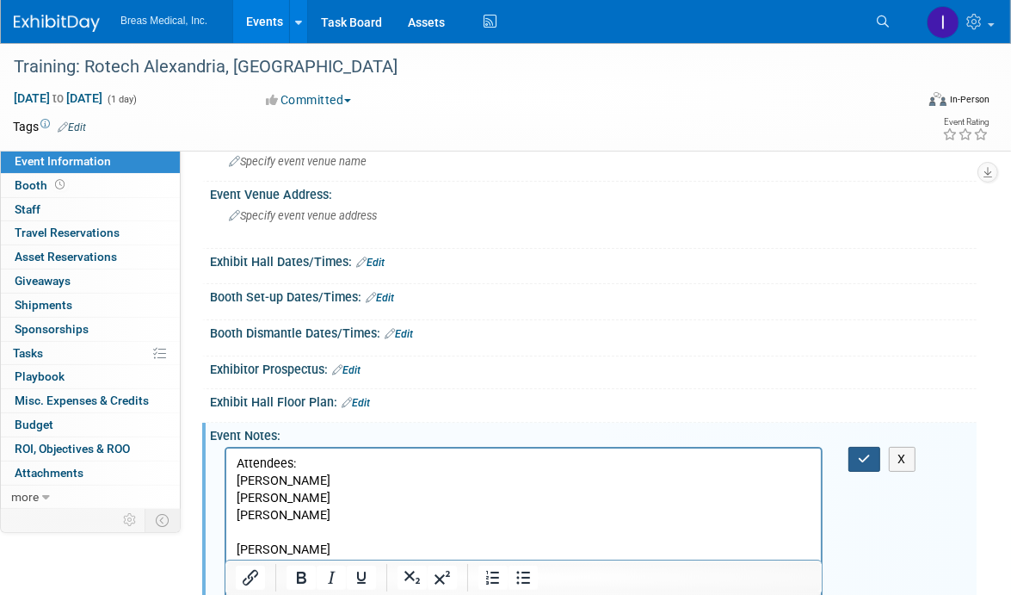
click at [858, 456] on icon "button" at bounding box center [864, 459] width 13 height 12
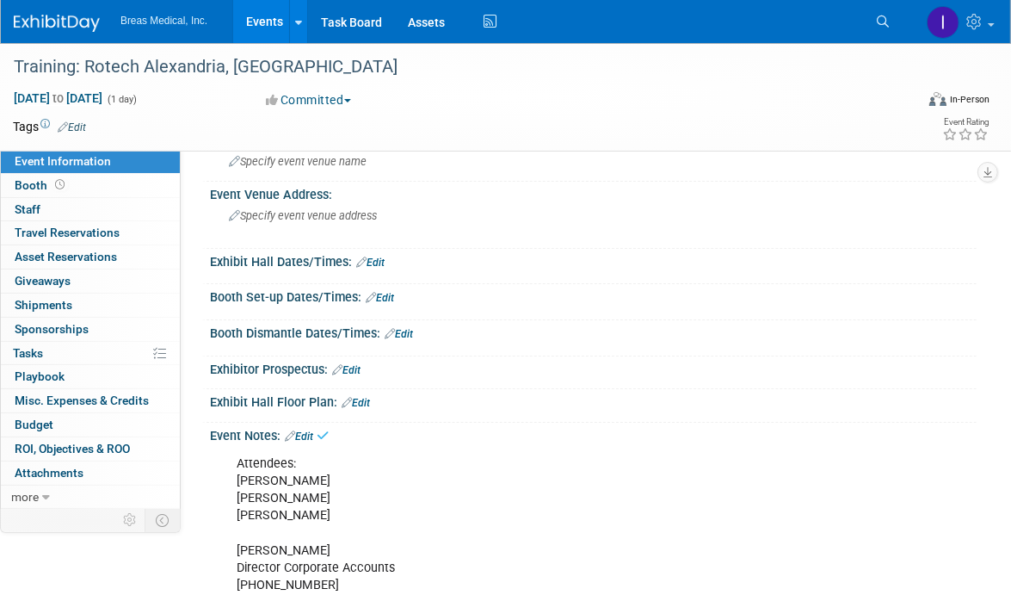
click at [306, 432] on link "Edit" at bounding box center [299, 436] width 28 height 12
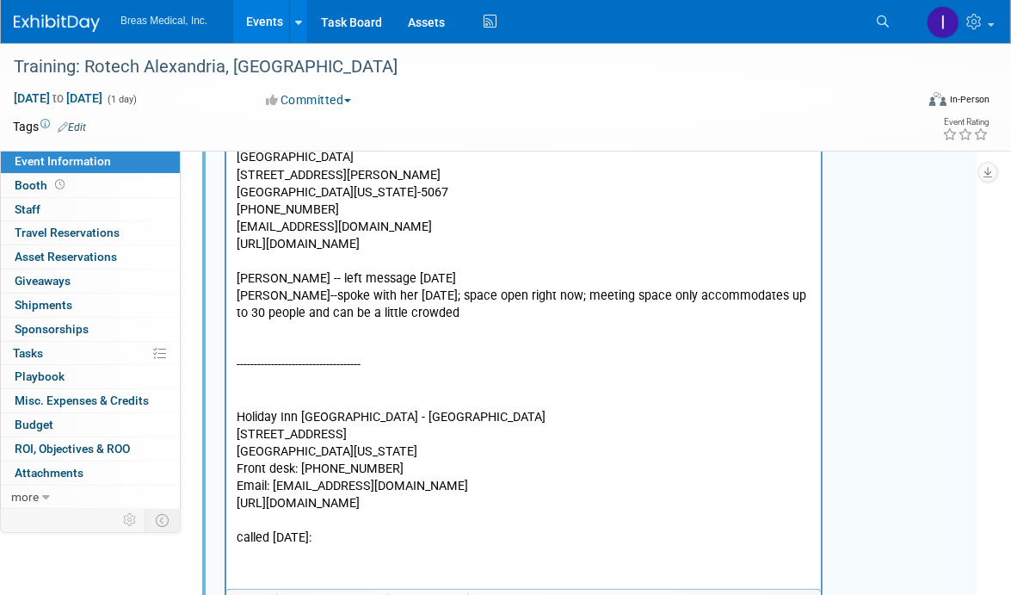
scroll to position [1536, 0]
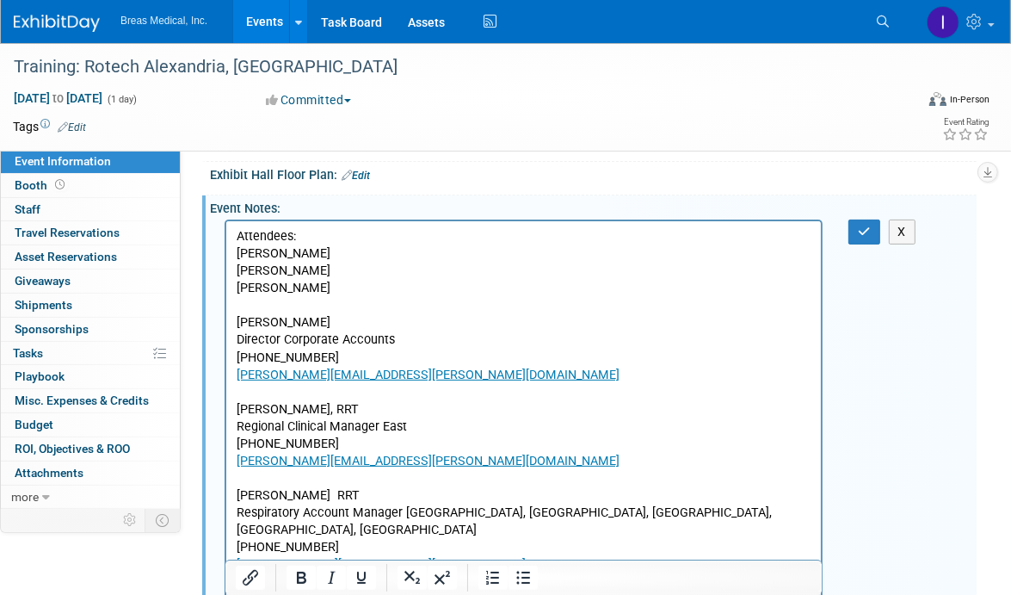
scroll to position [72, 0]
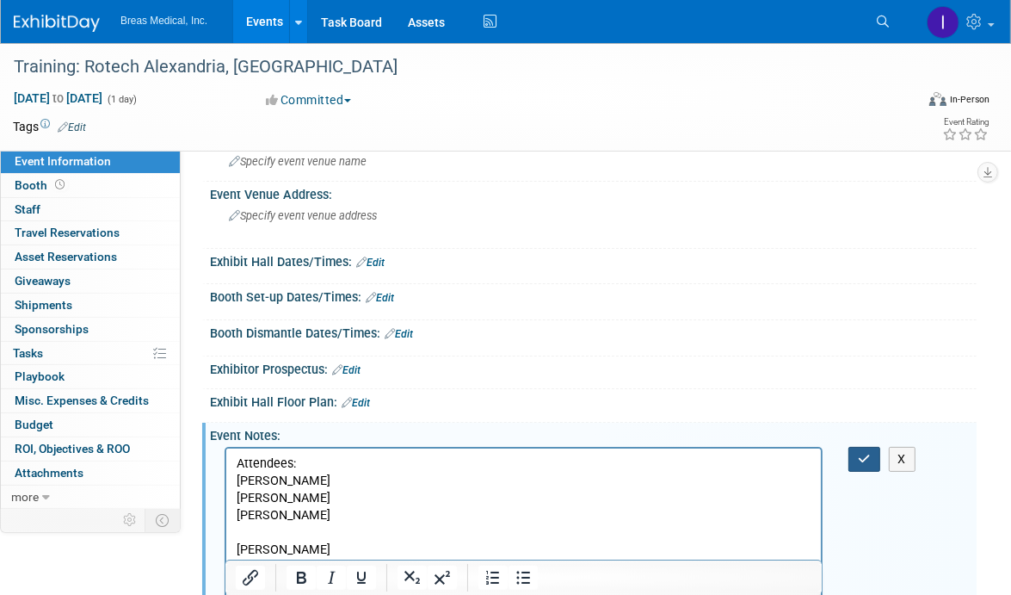
click at [864, 461] on button "button" at bounding box center [865, 459] width 32 height 25
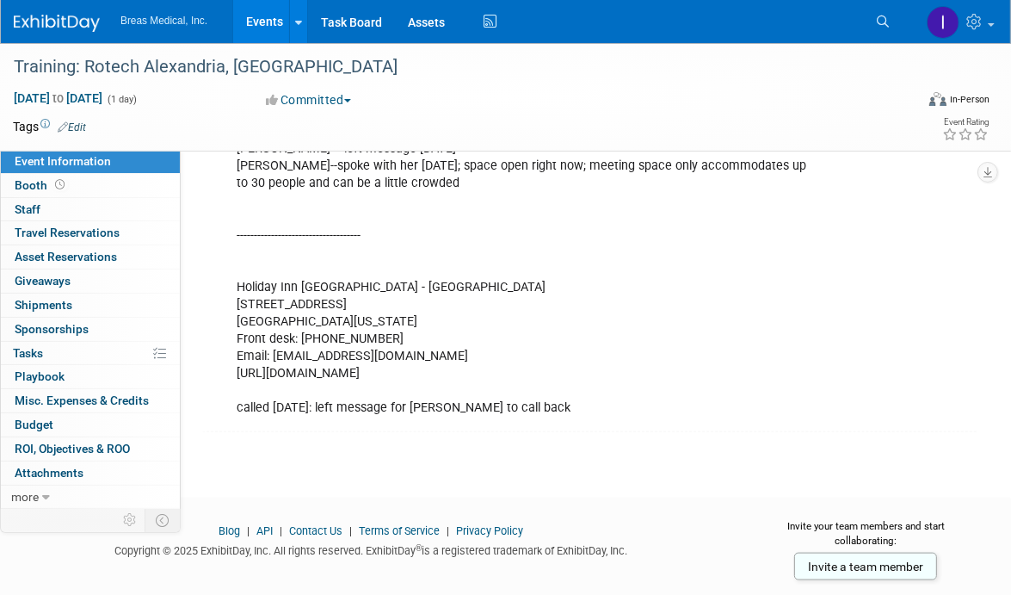
scroll to position [1512, 0]
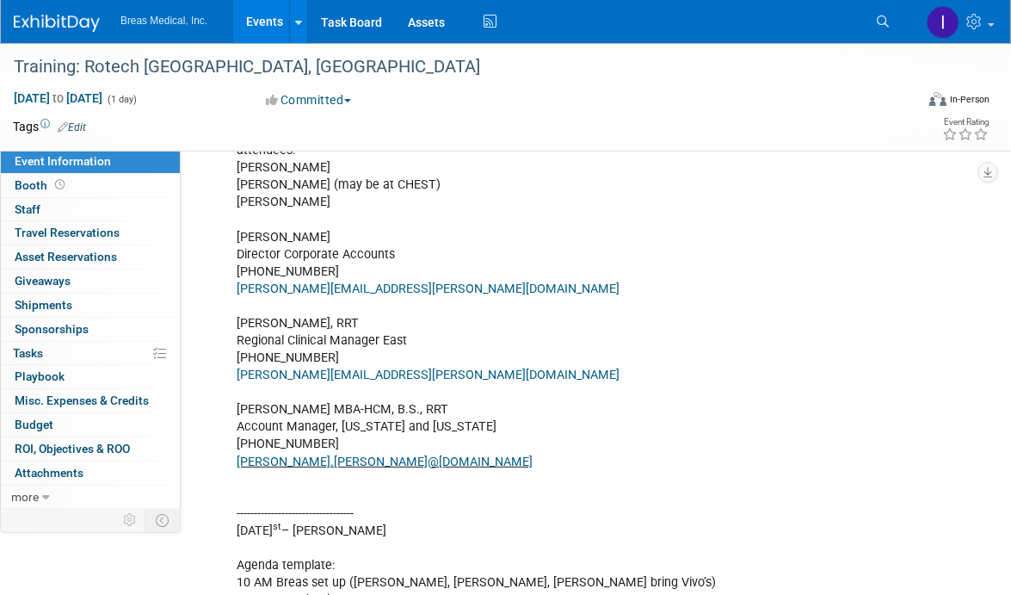
scroll to position [309, 0]
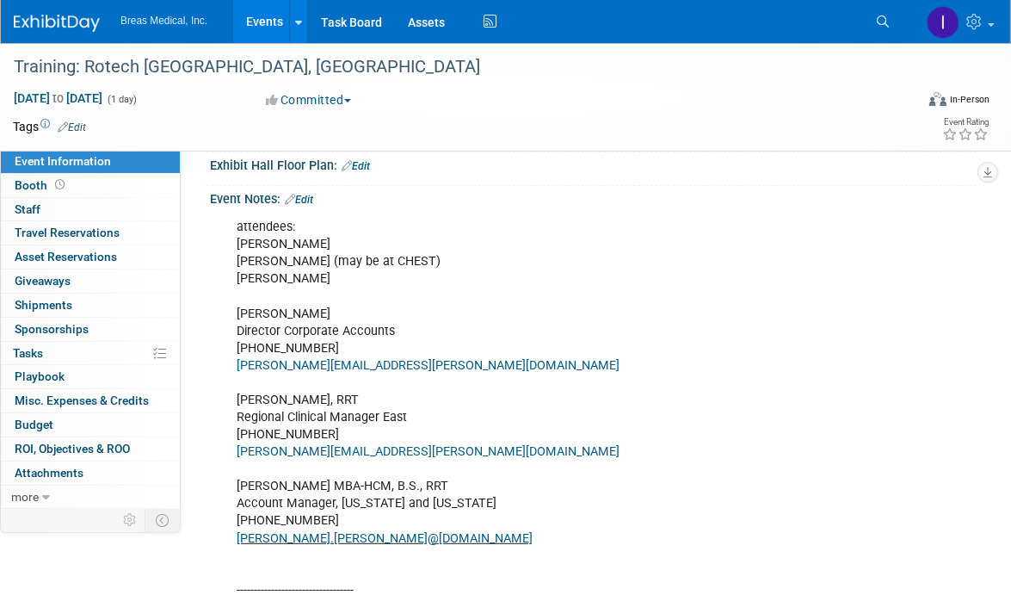
click at [306, 195] on link "Edit" at bounding box center [299, 200] width 28 height 12
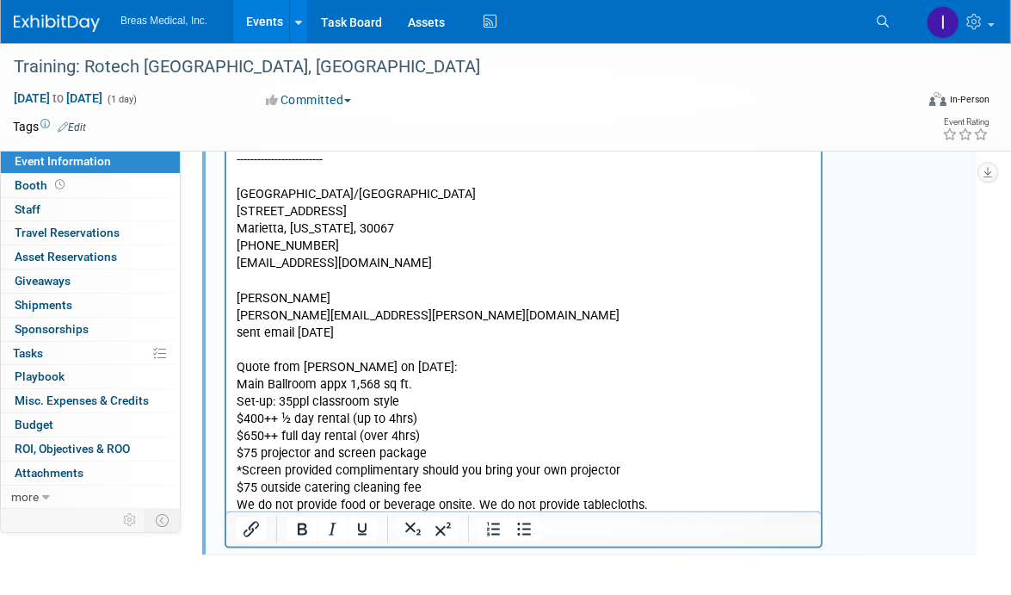
scroll to position [1608, 0]
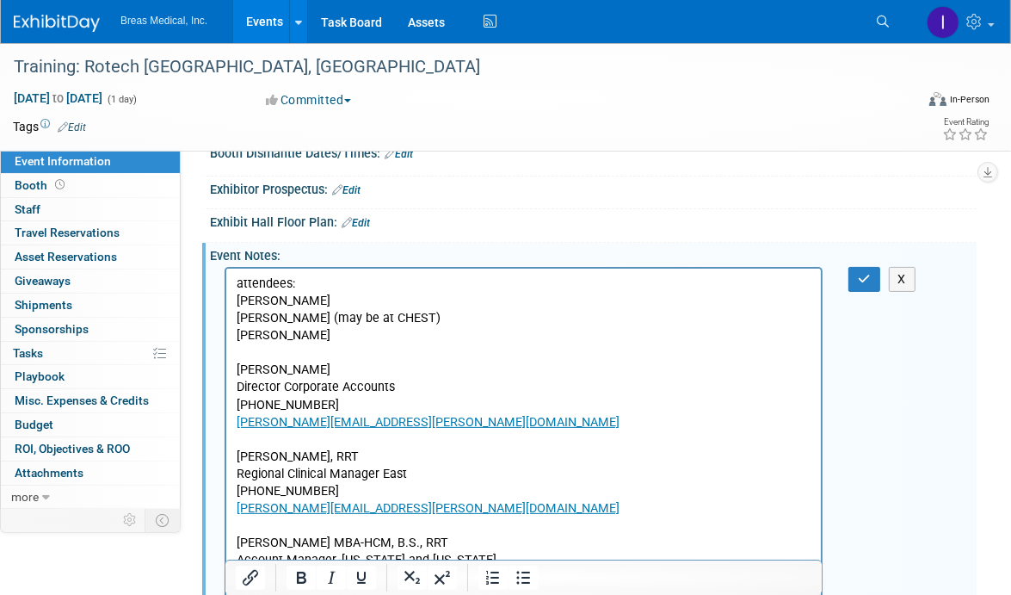
scroll to position [231, 0]
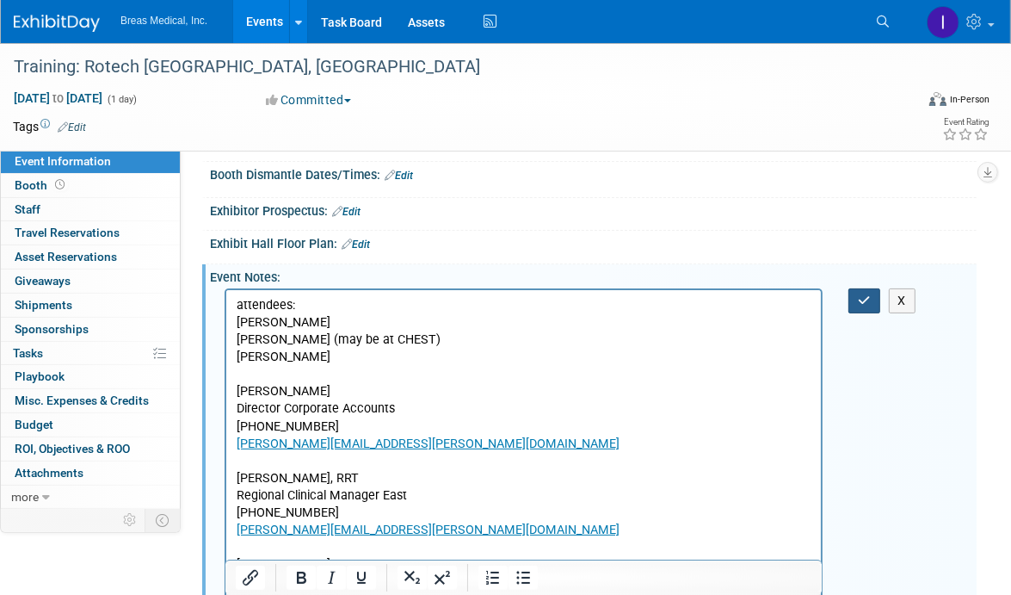
click at [862, 302] on icon "button" at bounding box center [864, 300] width 13 height 12
